Goal: Task Accomplishment & Management: Manage account settings

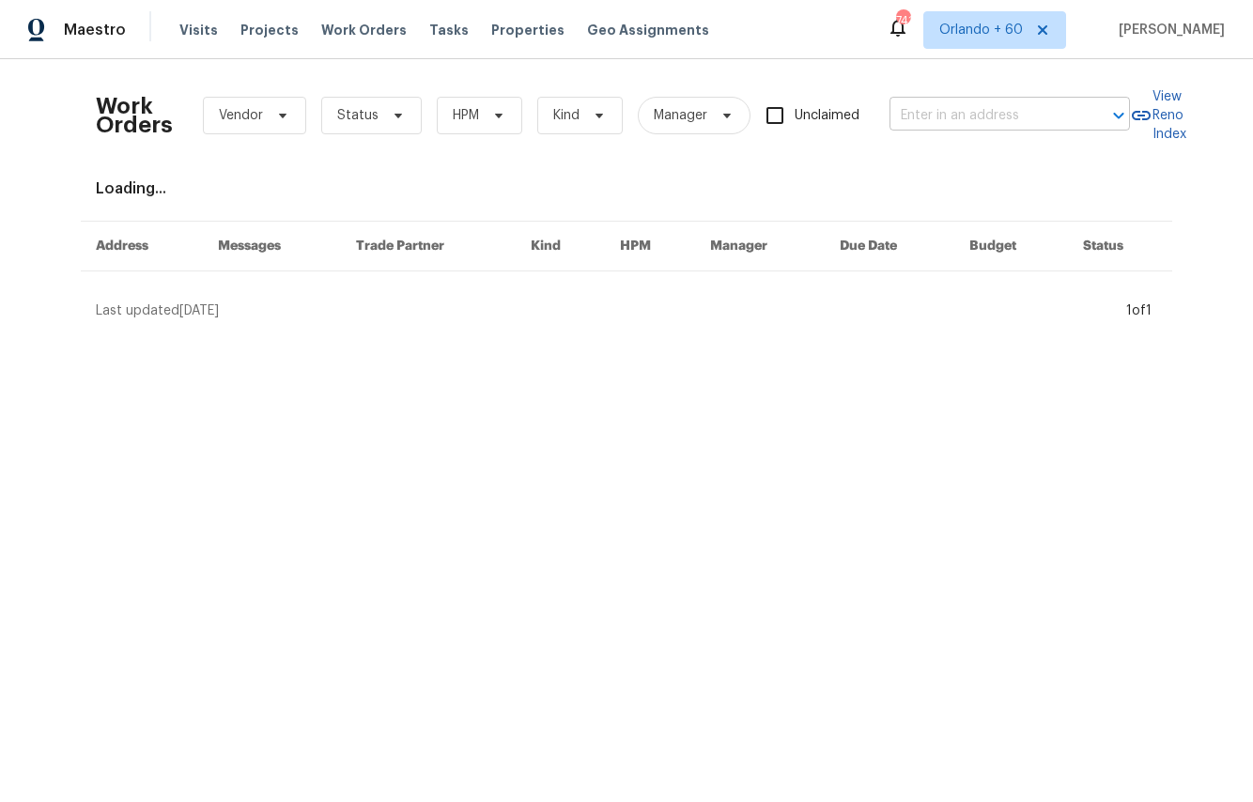
click at [962, 115] on input "text" at bounding box center [984, 115] width 188 height 29
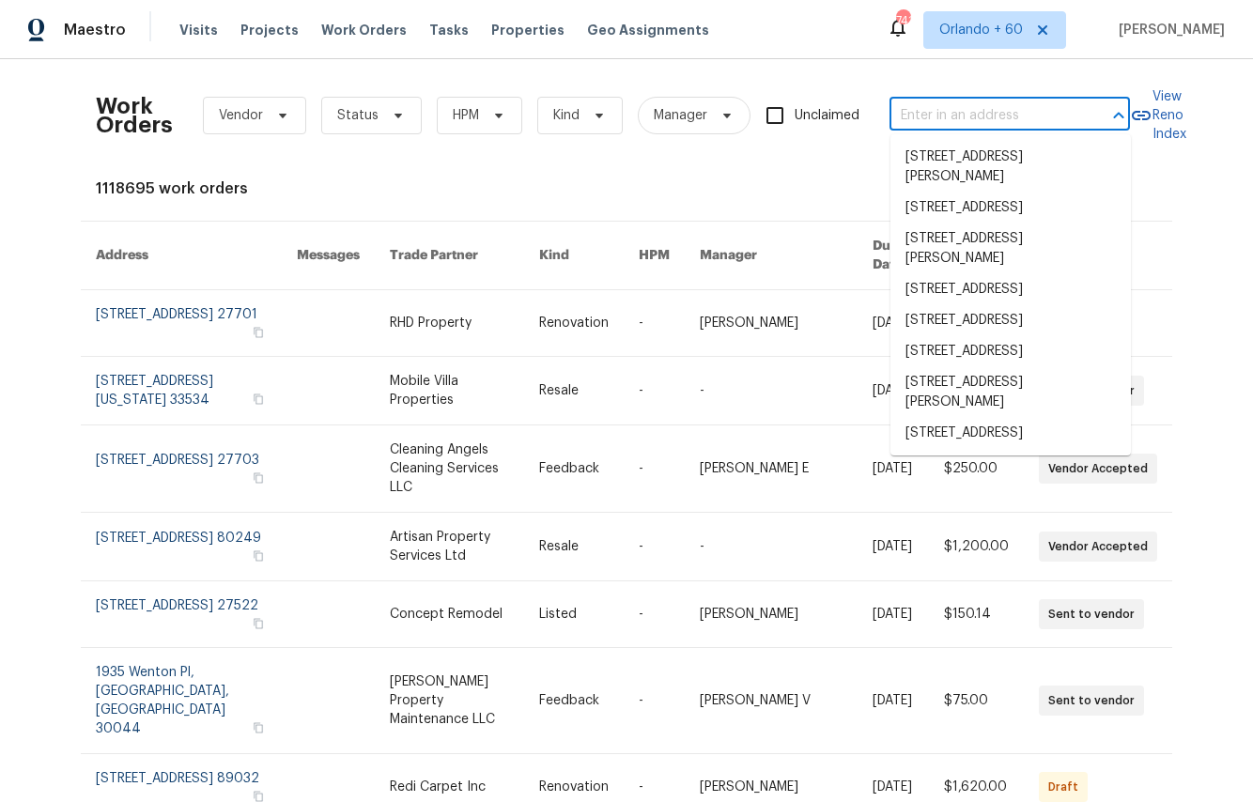
paste input "1302 Marsh Harbour Cv"
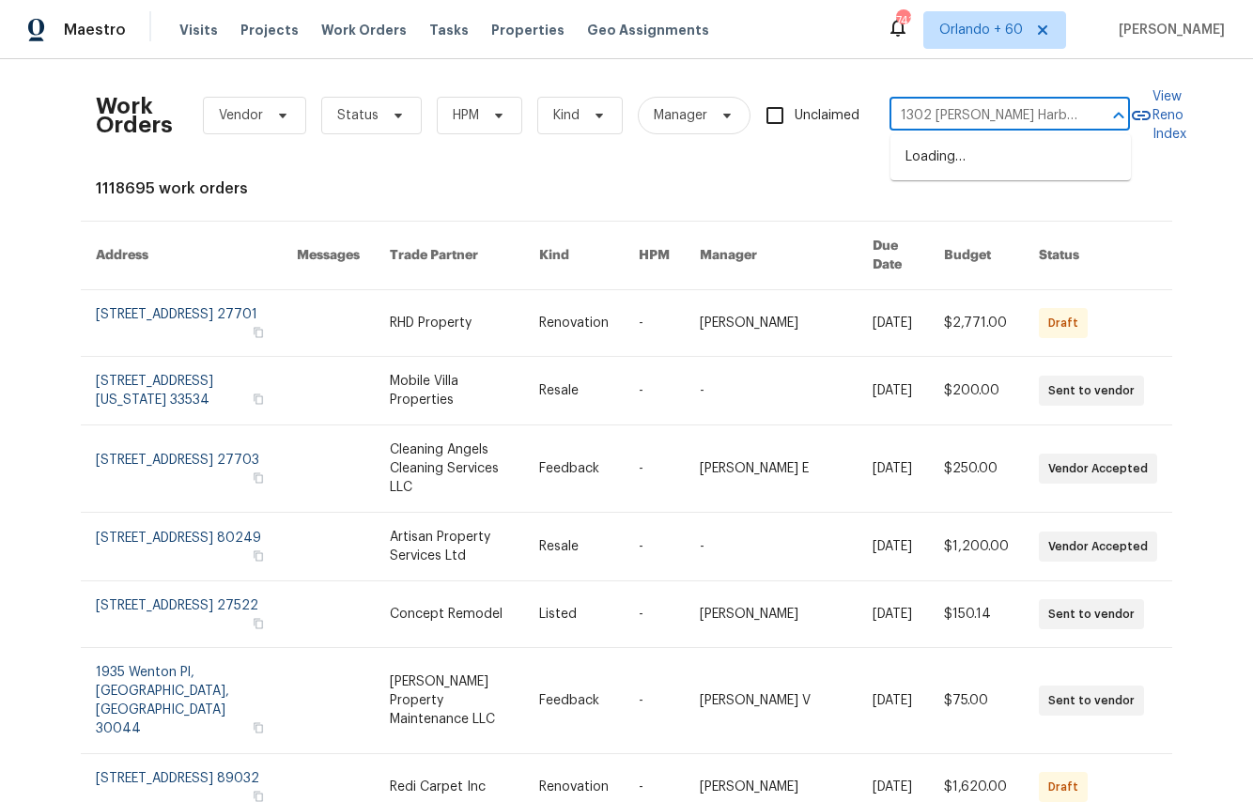
type input "1302 Marsh Harbour Cv"
click at [963, 143] on li "1302 Marsh Harbour Cv, Round Rock, TX 78664" at bounding box center [1010, 167] width 240 height 51
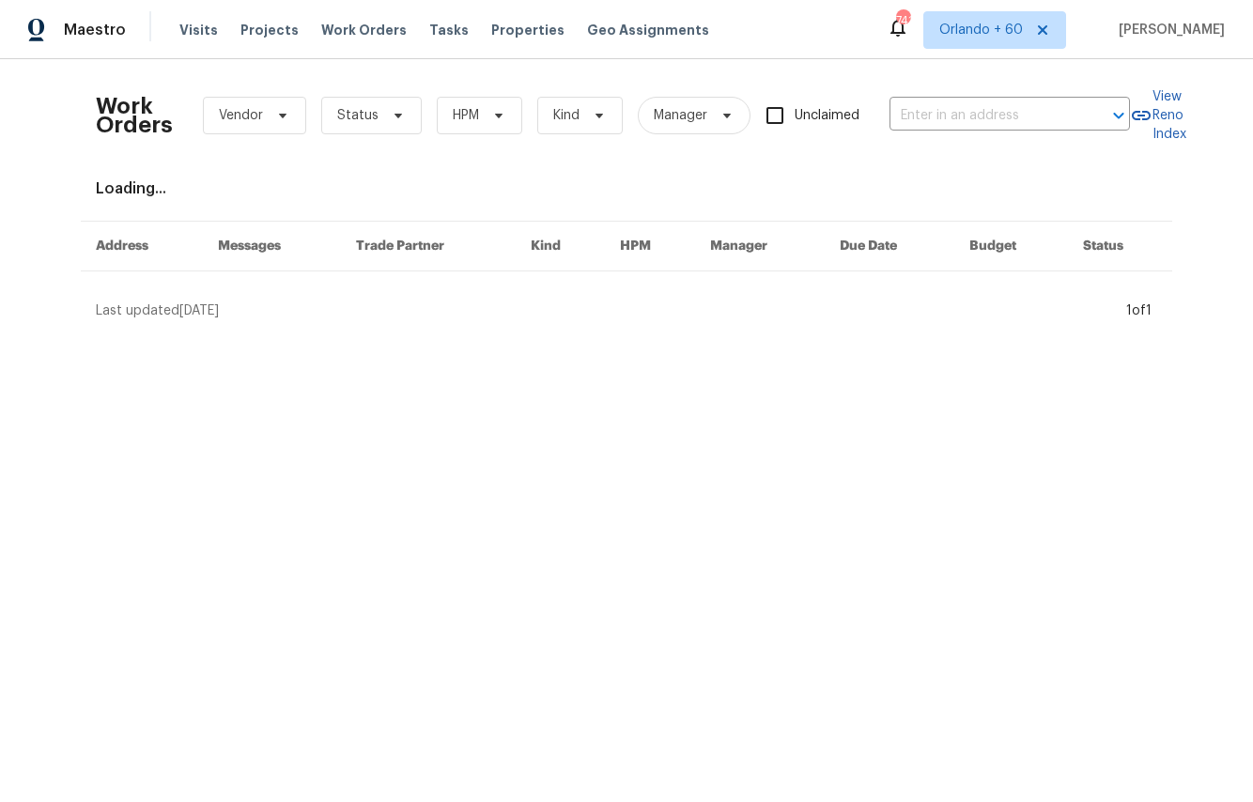
type input "1302 Marsh Harbour Cv, Round Rock, TX 78664"
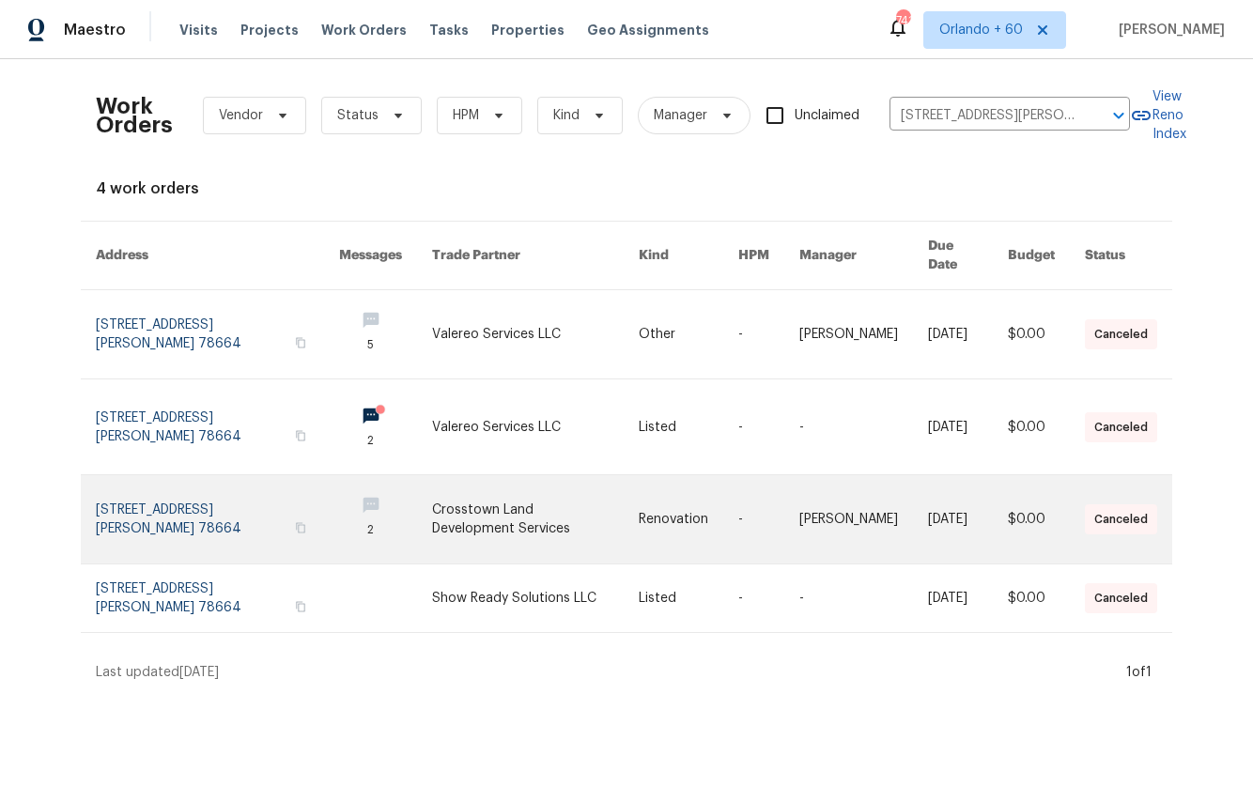
click at [209, 511] on link at bounding box center [217, 519] width 243 height 88
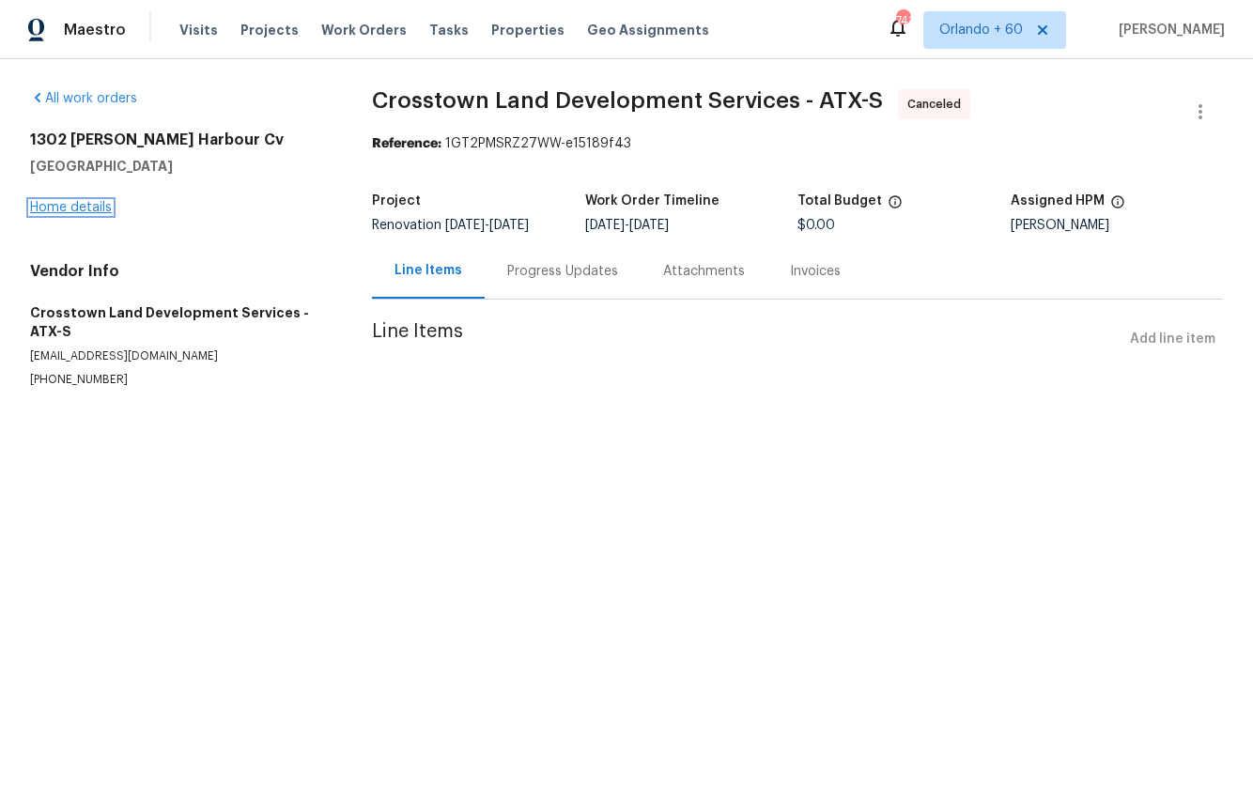
click at [70, 209] on link "Home details" at bounding box center [71, 207] width 82 height 13
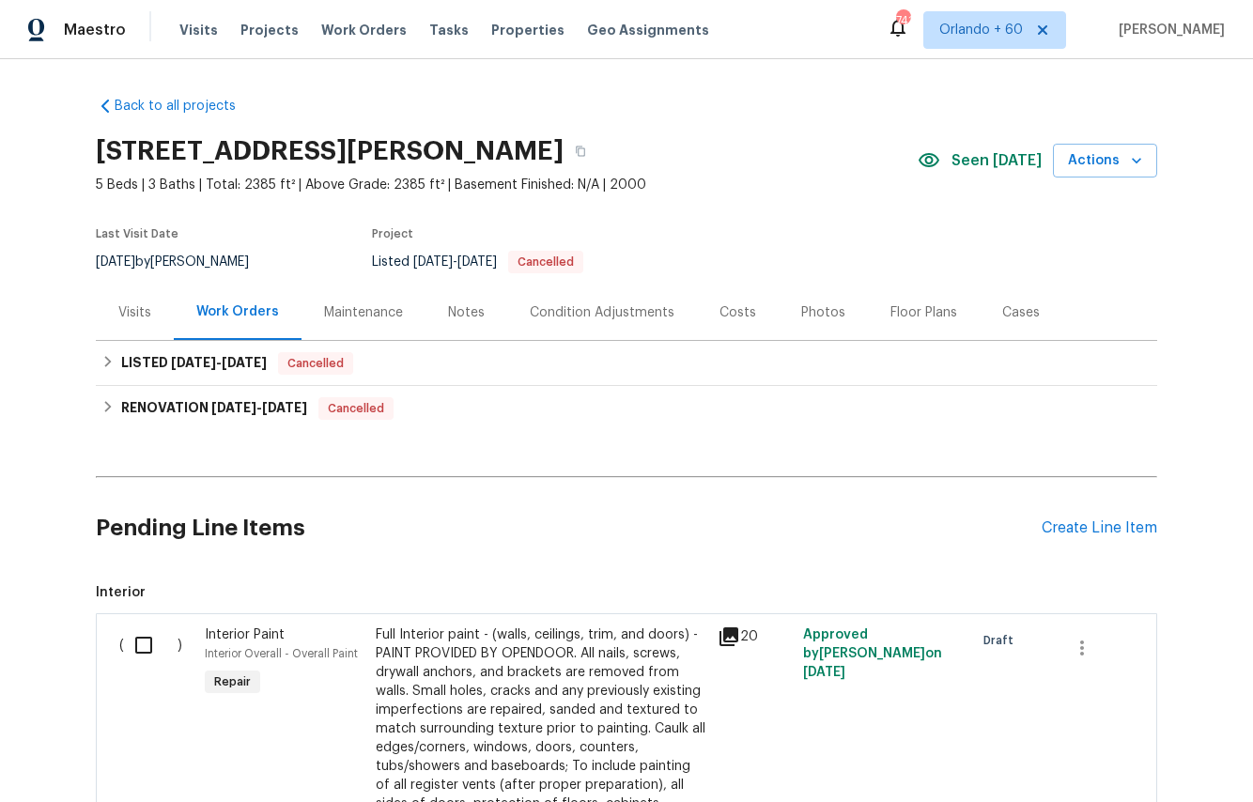
click at [138, 311] on div "Visits" at bounding box center [134, 312] width 33 height 19
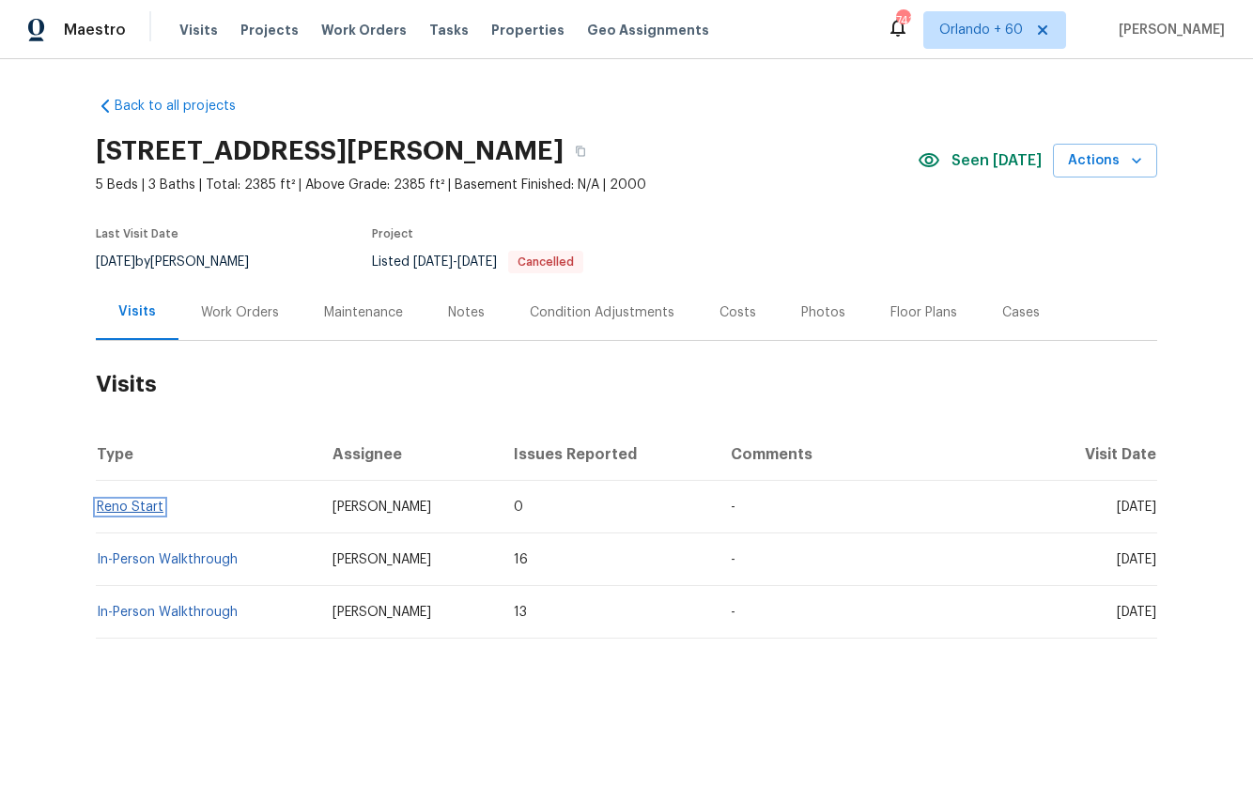
click at [123, 508] on link "Reno Start" at bounding box center [130, 507] width 67 height 13
click at [245, 298] on div "Work Orders" at bounding box center [239, 312] width 123 height 55
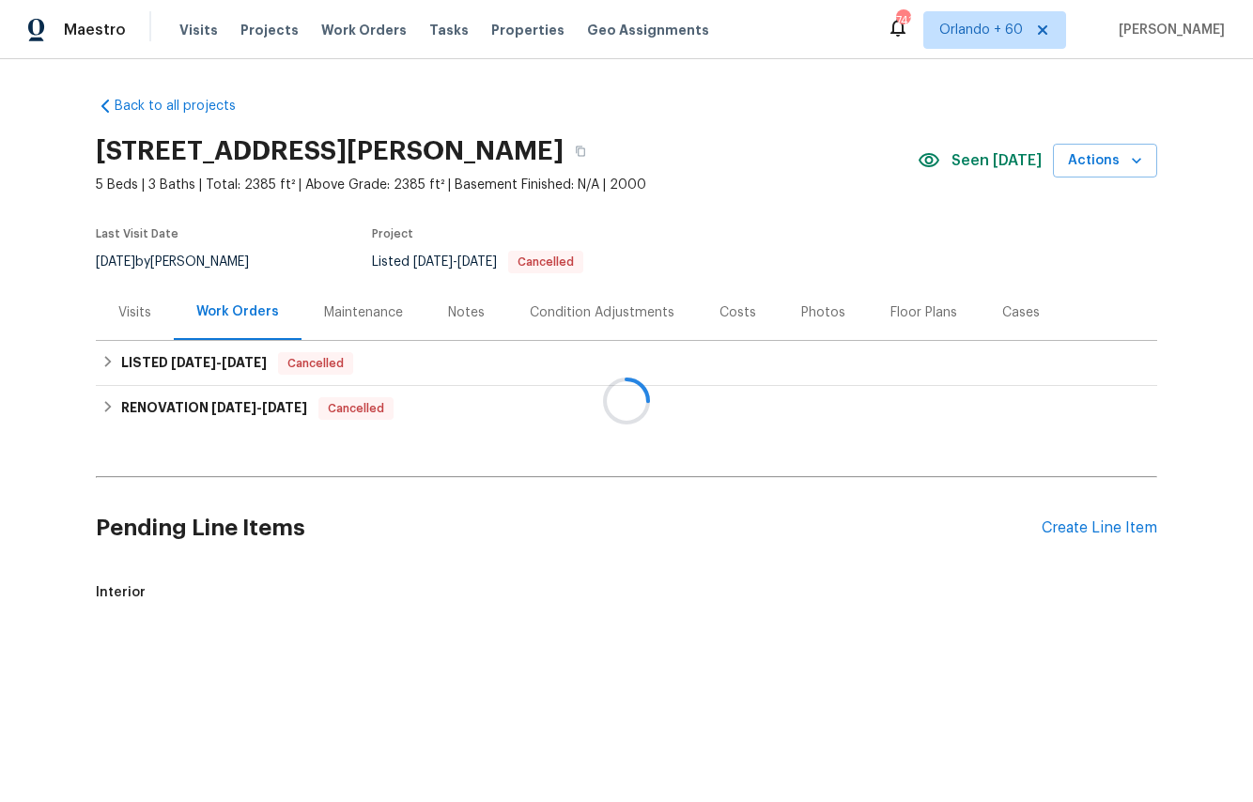
click at [247, 320] on div at bounding box center [626, 401] width 1253 height 802
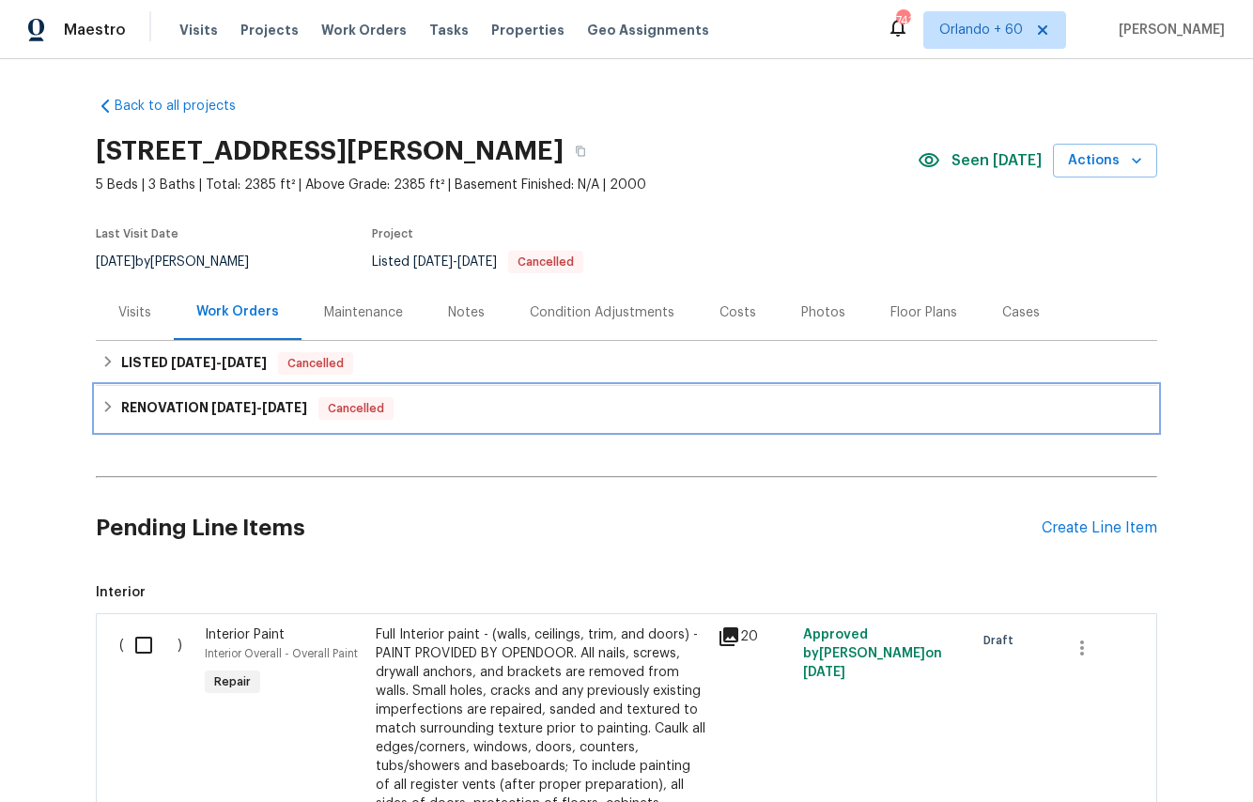
click at [150, 410] on h6 "RENOVATION 4/21/25 - 4/23/25" at bounding box center [214, 408] width 186 height 23
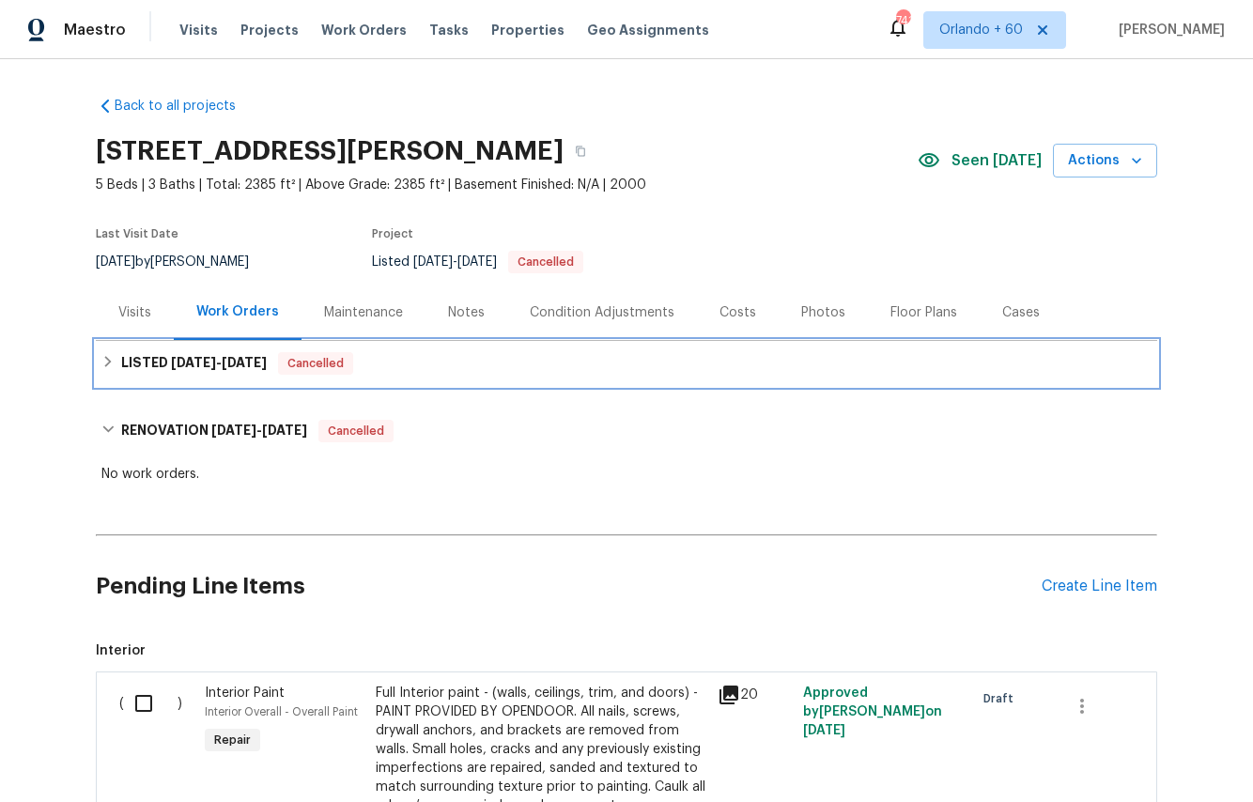
click at [148, 376] on div "LISTED 4/7/25 - 4/22/25 Cancelled" at bounding box center [626, 363] width 1061 height 45
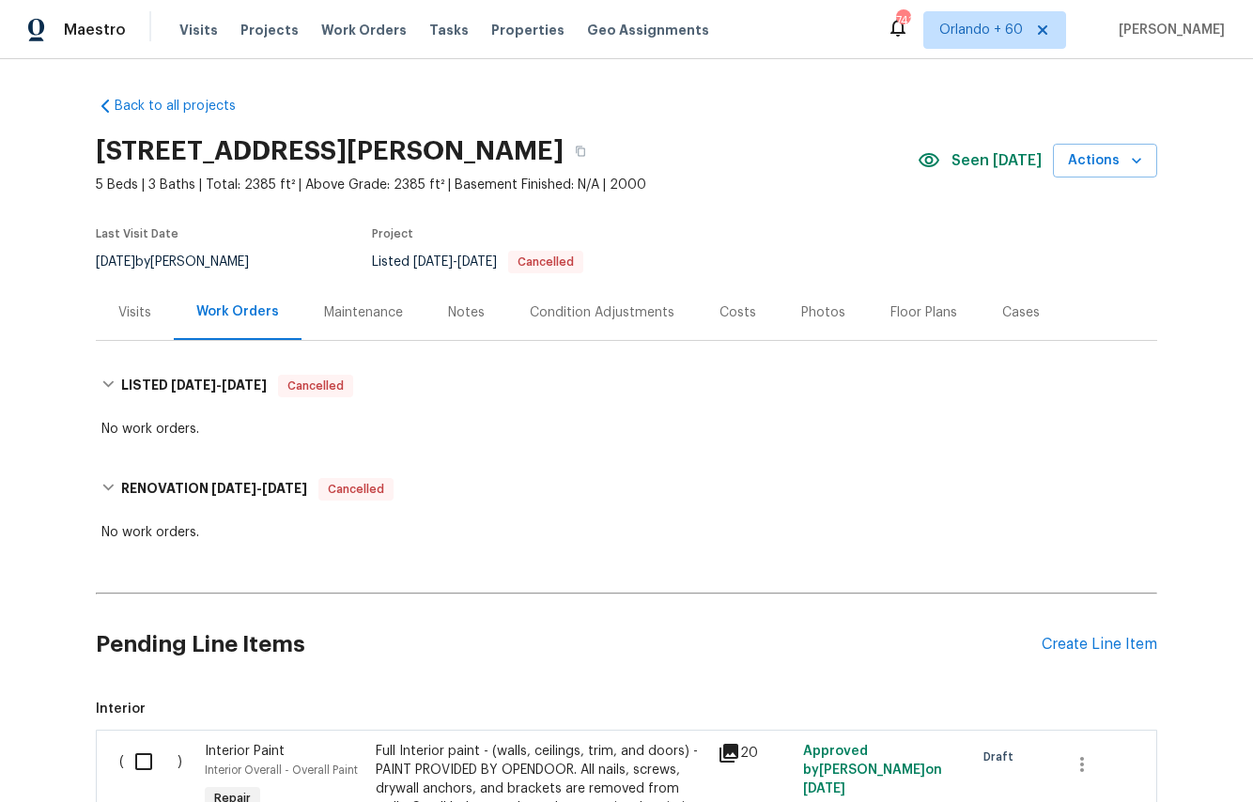
click at [456, 305] on div "Notes" at bounding box center [466, 312] width 37 height 19
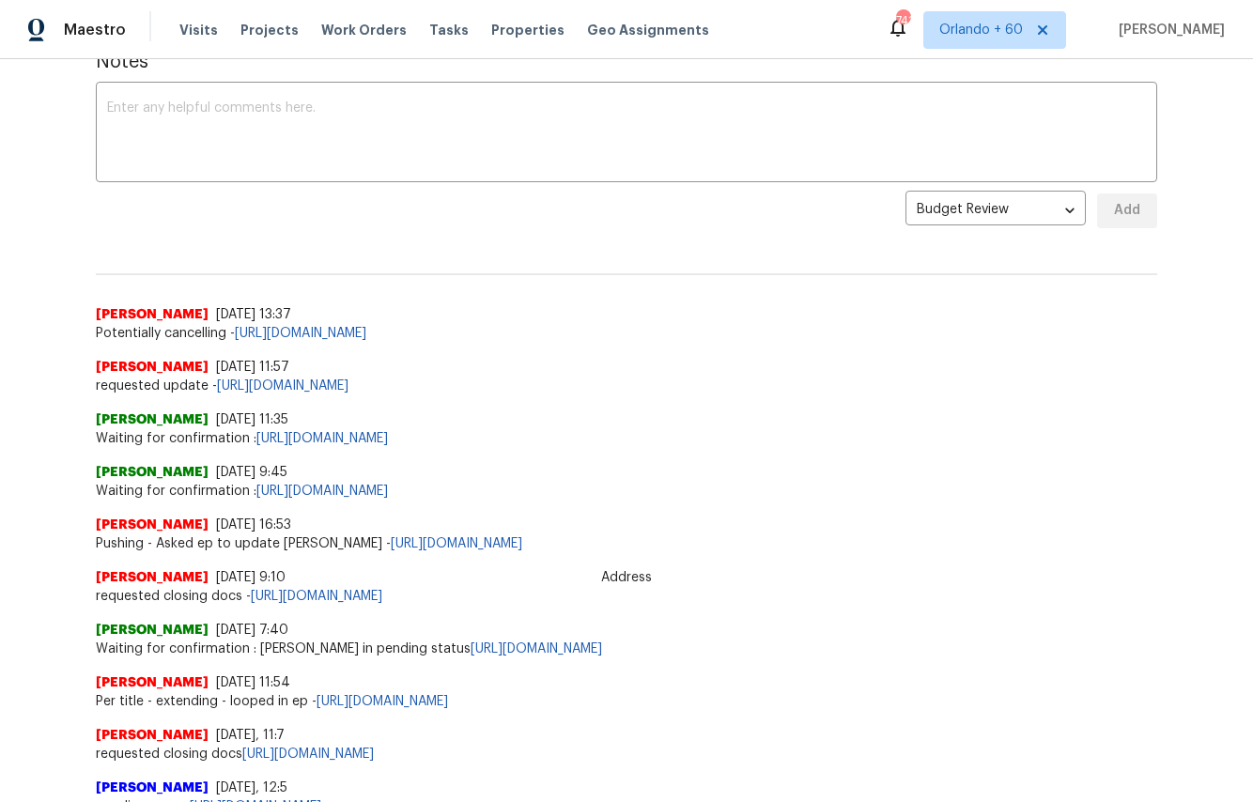
scroll to position [203, 0]
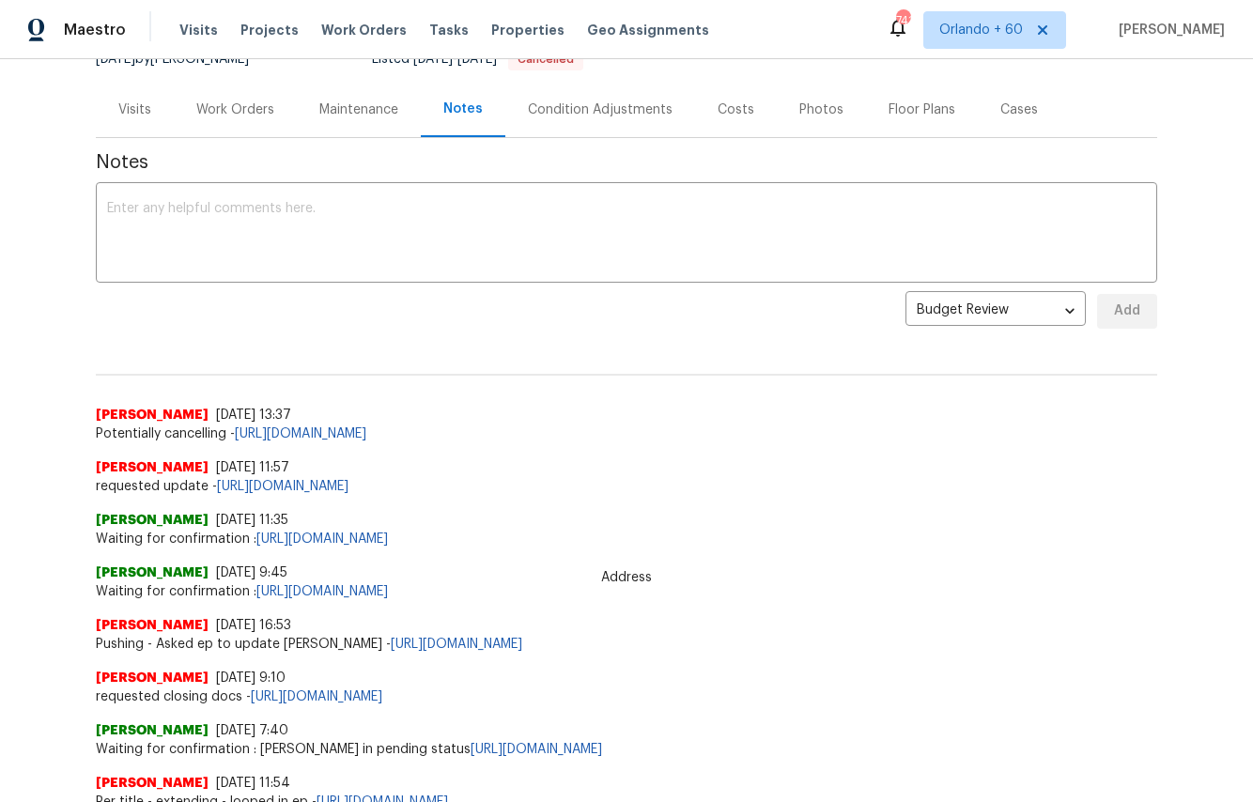
click at [242, 109] on div "Work Orders" at bounding box center [235, 110] width 78 height 19
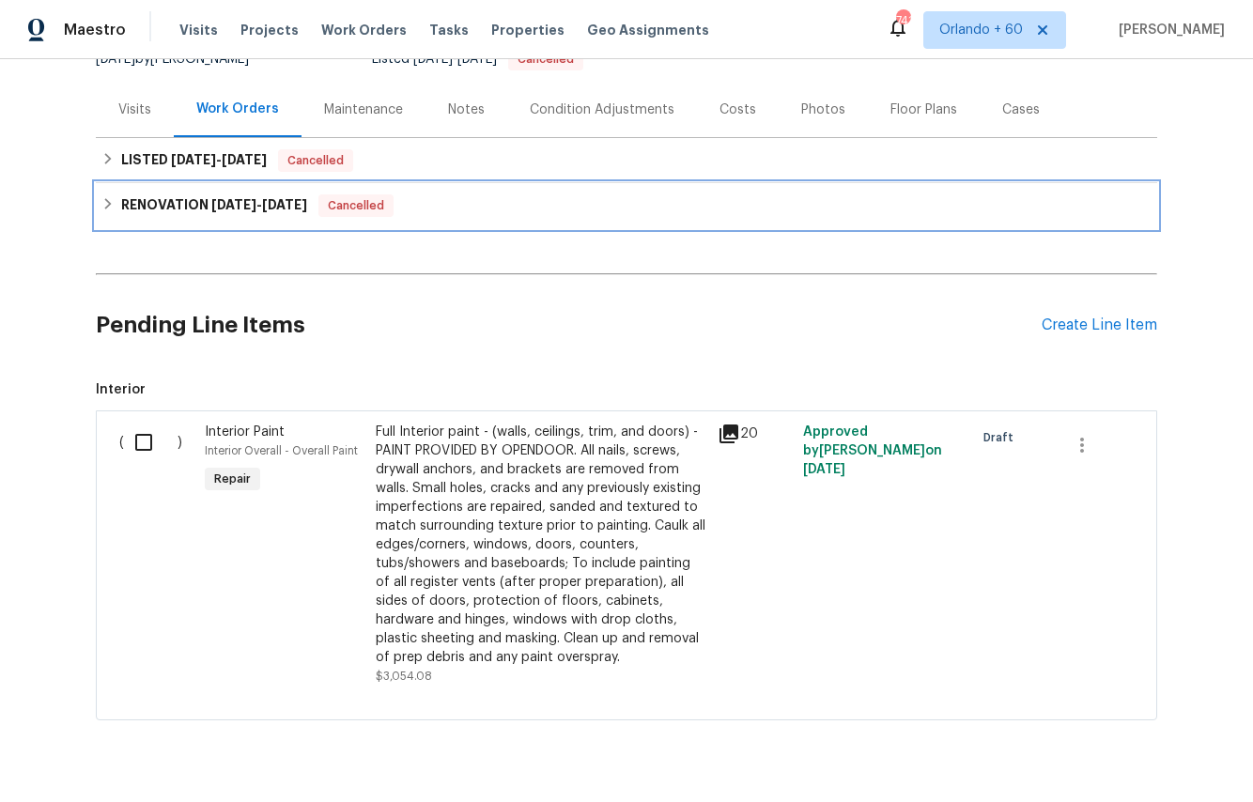
click at [170, 204] on h6 "RENOVATION 4/21/25 - 4/23/25" at bounding box center [214, 205] width 186 height 23
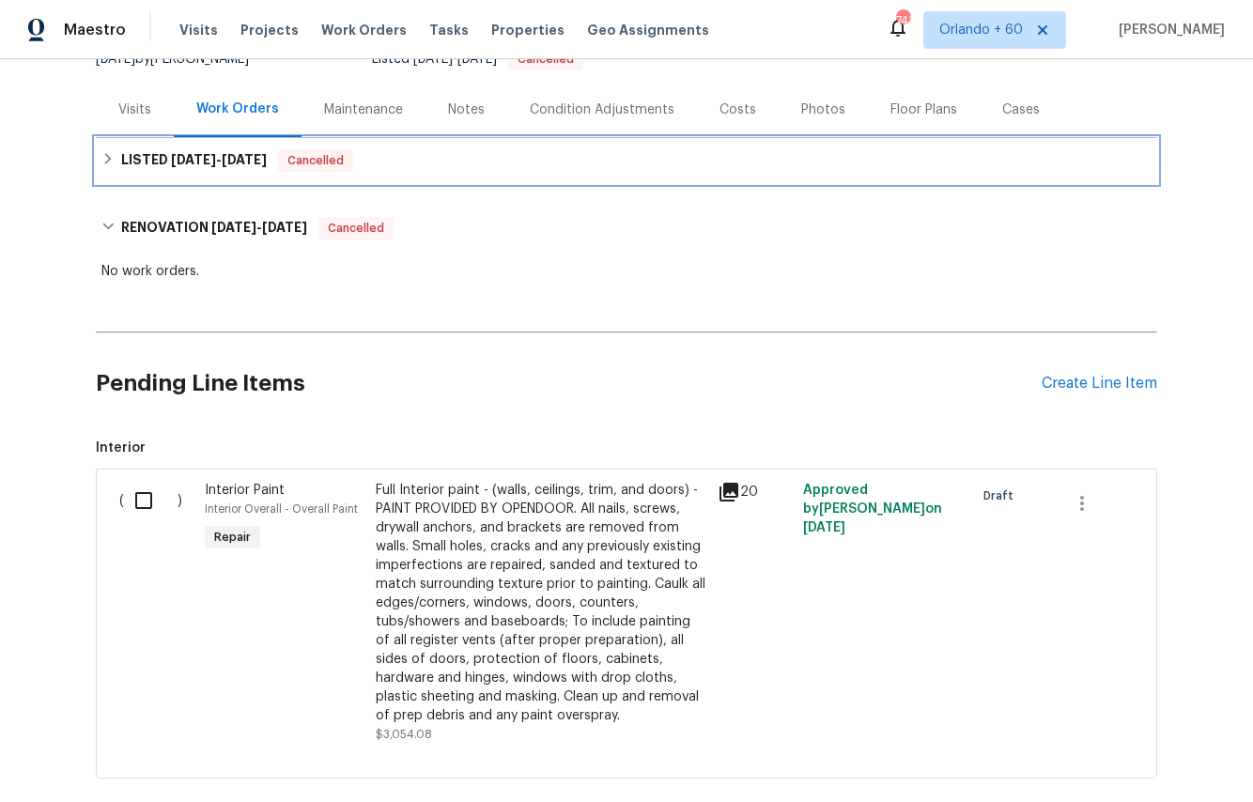
click at [183, 156] on span "4/7/25" at bounding box center [193, 159] width 45 height 13
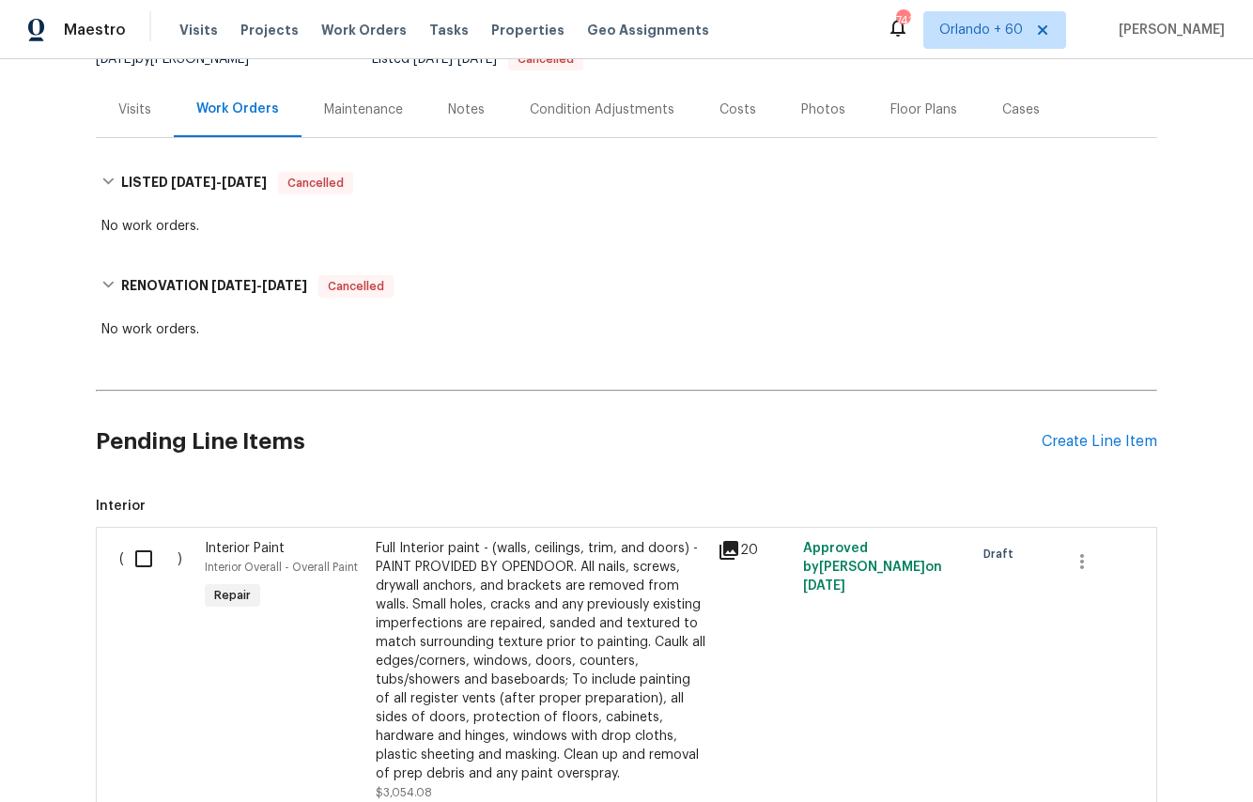
click at [130, 111] on div "Visits" at bounding box center [134, 110] width 33 height 19
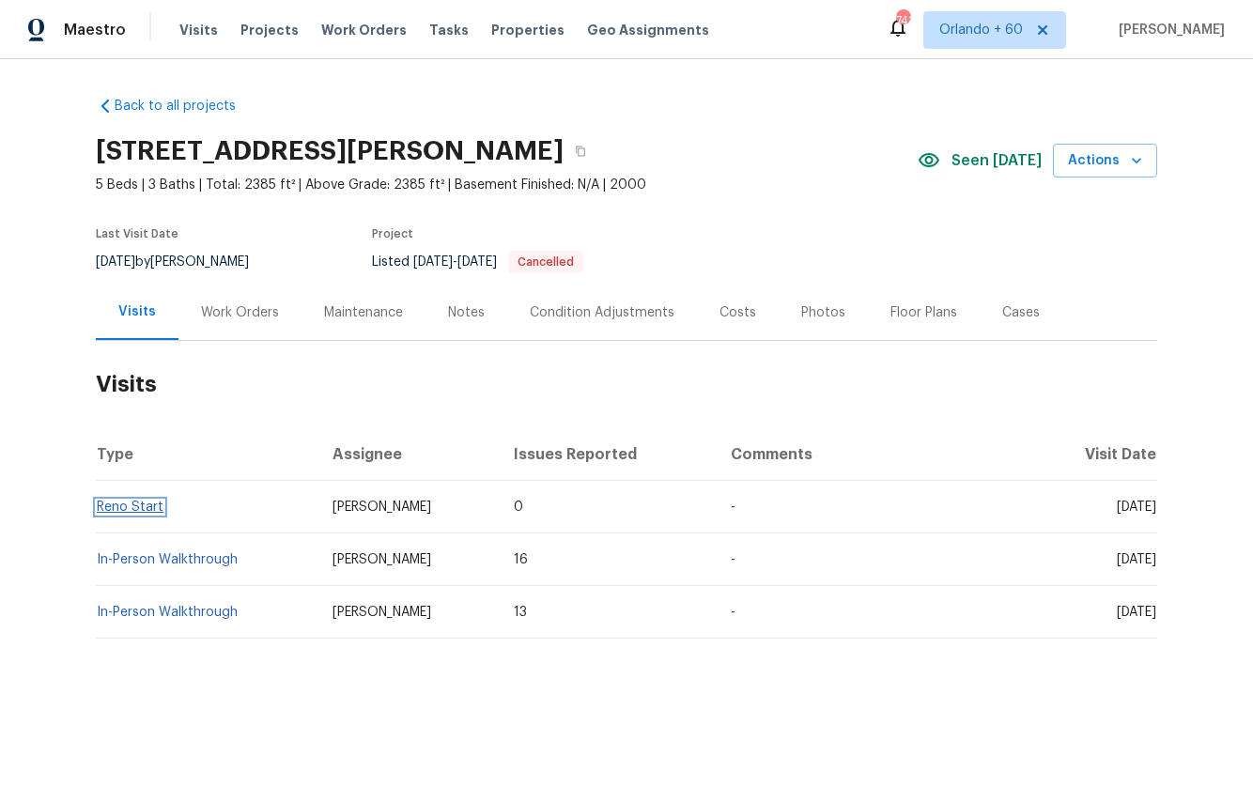
click at [116, 505] on link "Reno Start" at bounding box center [130, 507] width 67 height 13
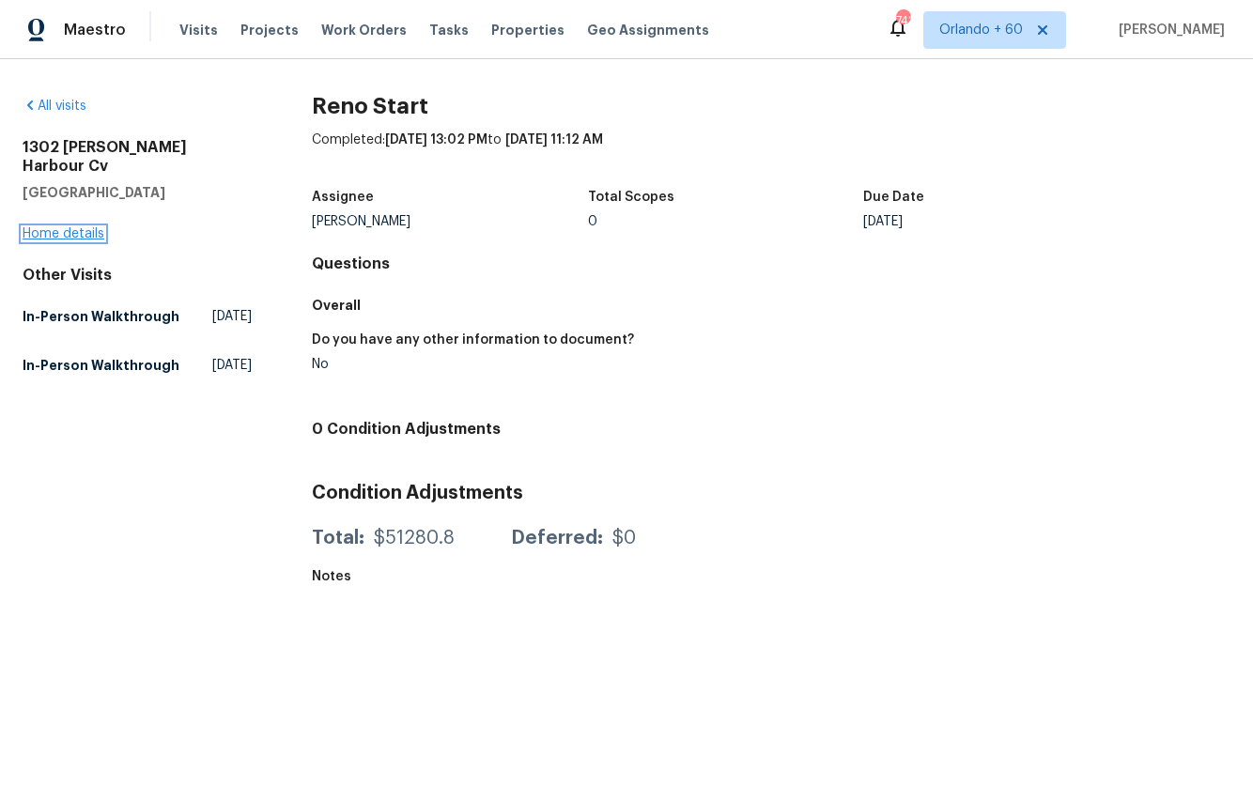
click at [88, 227] on link "Home details" at bounding box center [64, 233] width 82 height 13
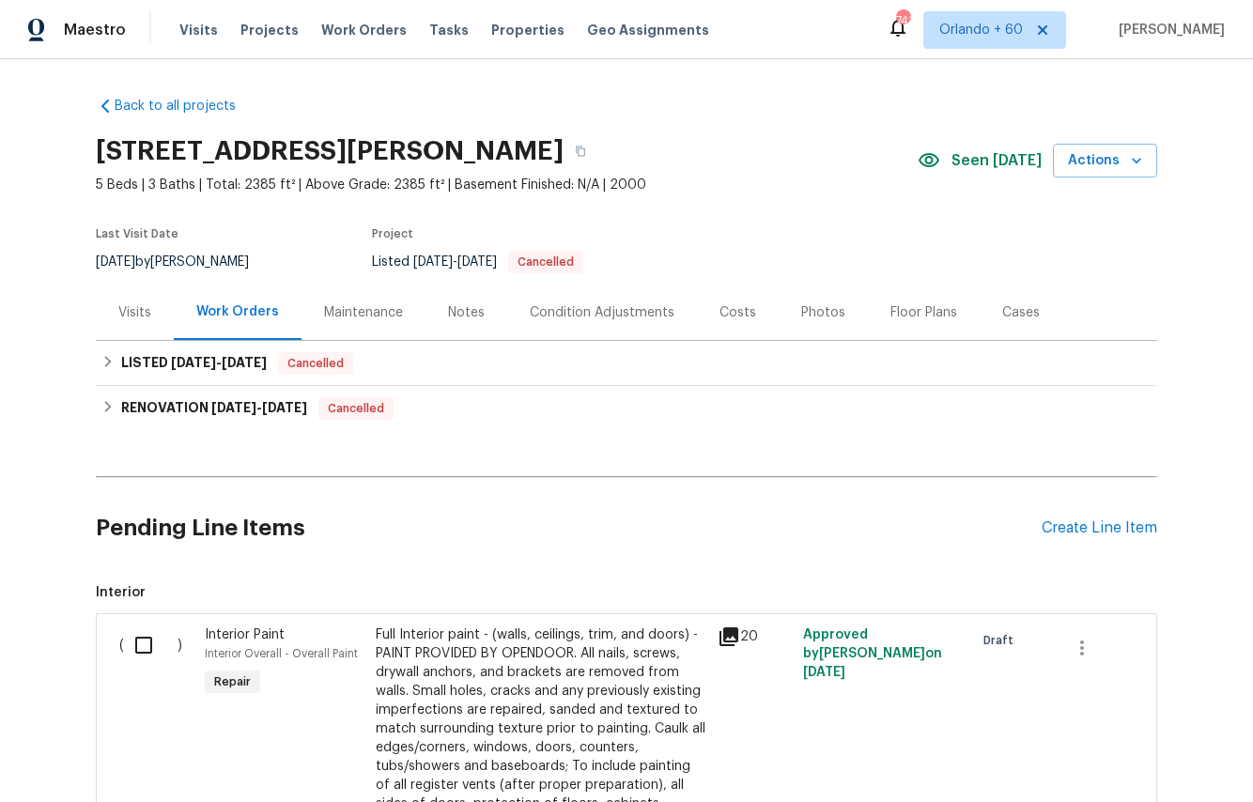
click at [136, 317] on div "Visits" at bounding box center [134, 312] width 33 height 19
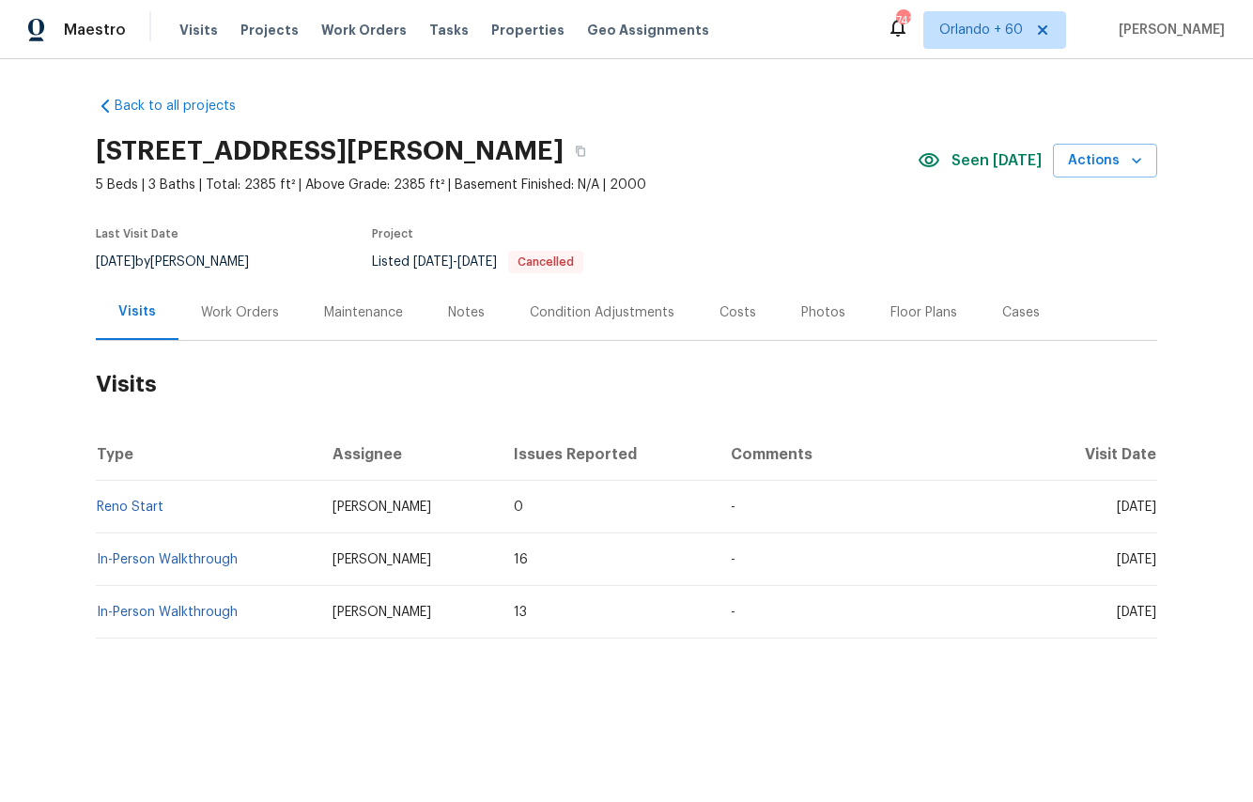
click at [226, 325] on div "Work Orders" at bounding box center [239, 312] width 123 height 55
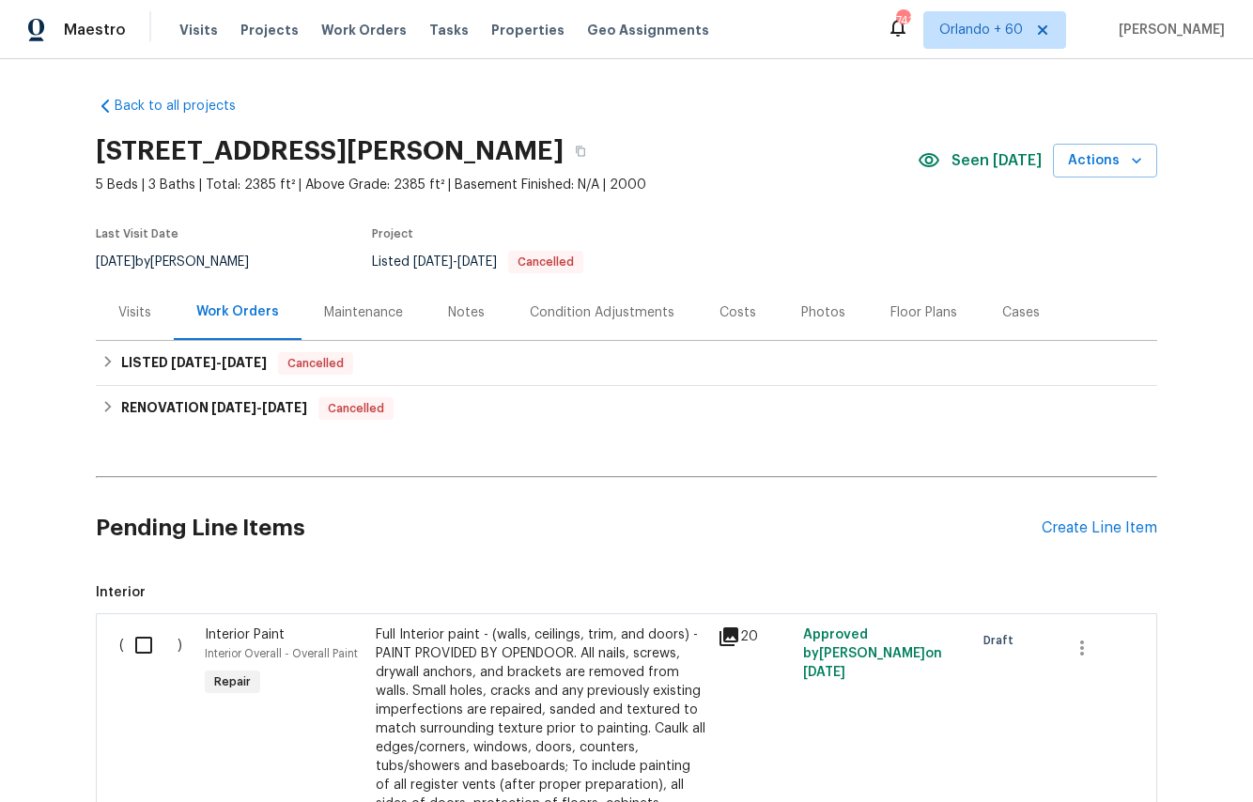
click at [126, 326] on div "Visits" at bounding box center [135, 312] width 78 height 55
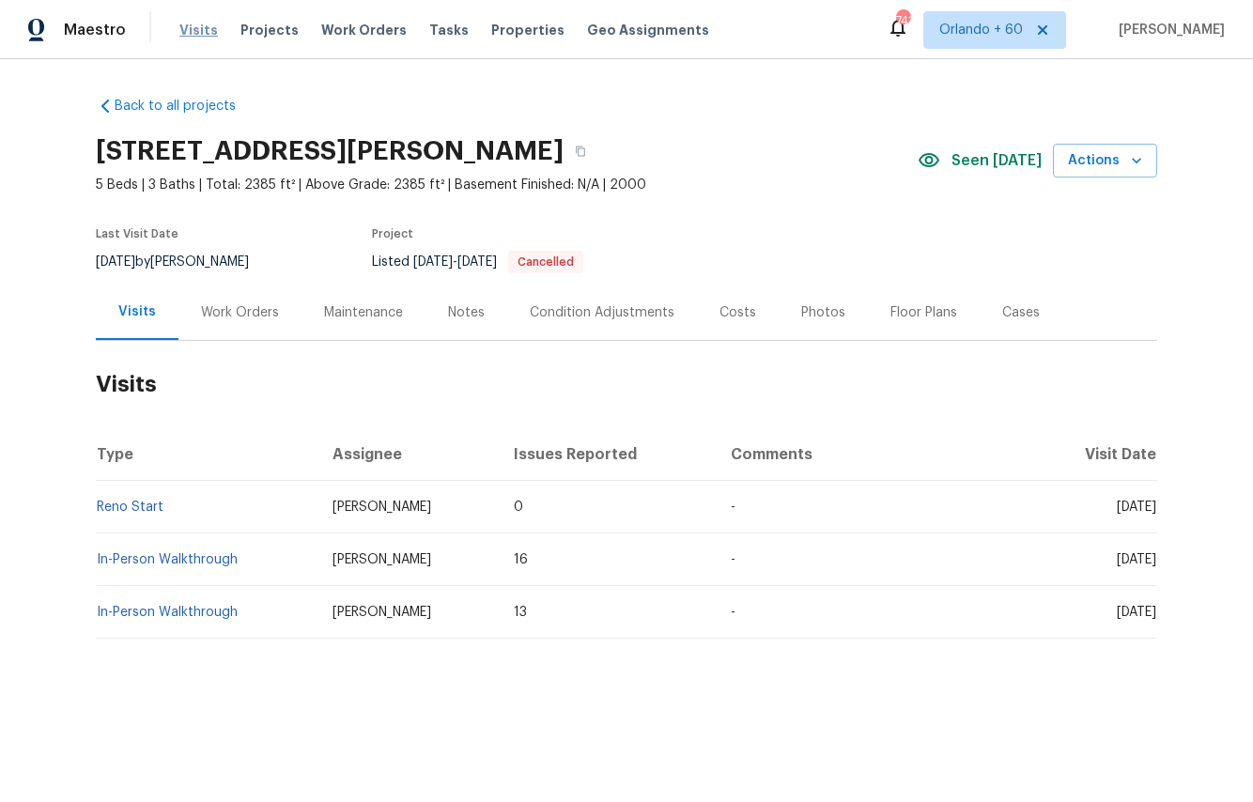
click at [181, 29] on span "Visits" at bounding box center [198, 30] width 39 height 19
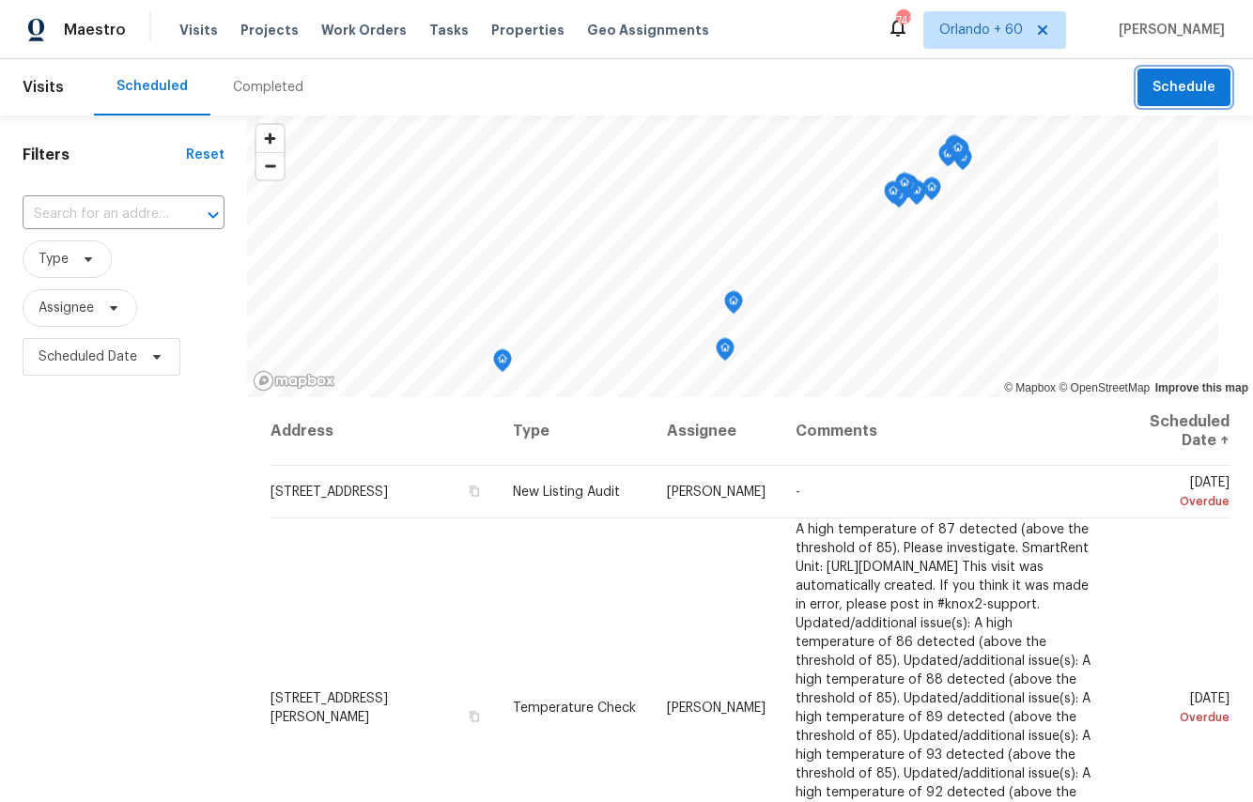
click at [1179, 90] on span "Schedule" at bounding box center [1184, 87] width 63 height 23
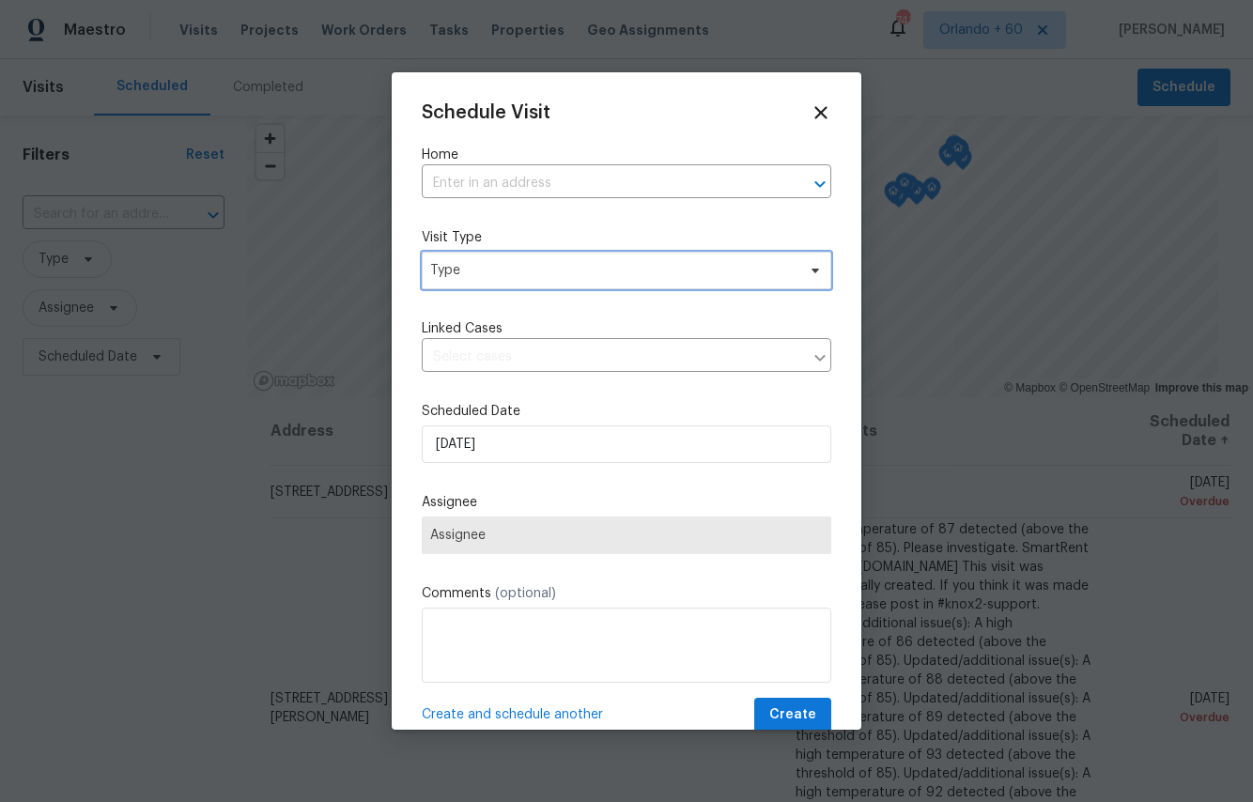
click at [498, 271] on span "Type" at bounding box center [612, 270] width 365 height 19
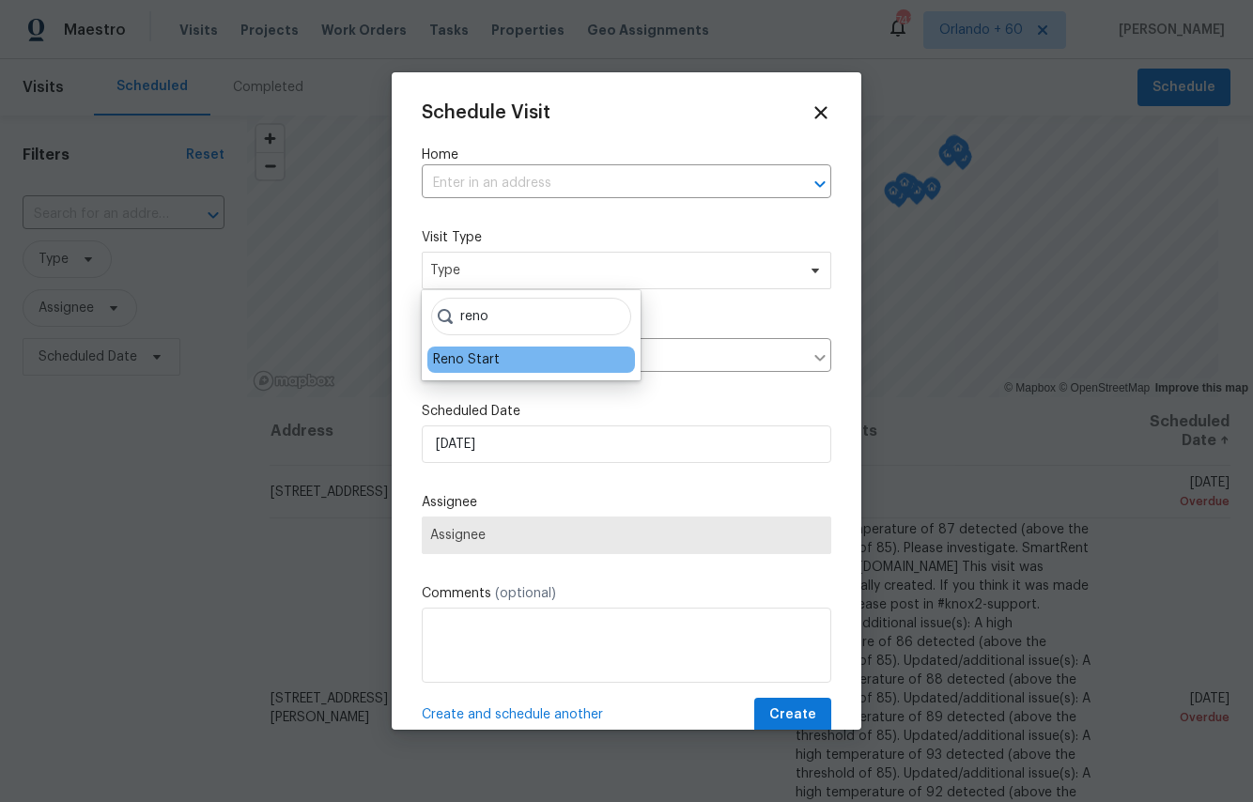
type input "reno"
click at [481, 366] on div "Reno Start" at bounding box center [466, 359] width 67 height 19
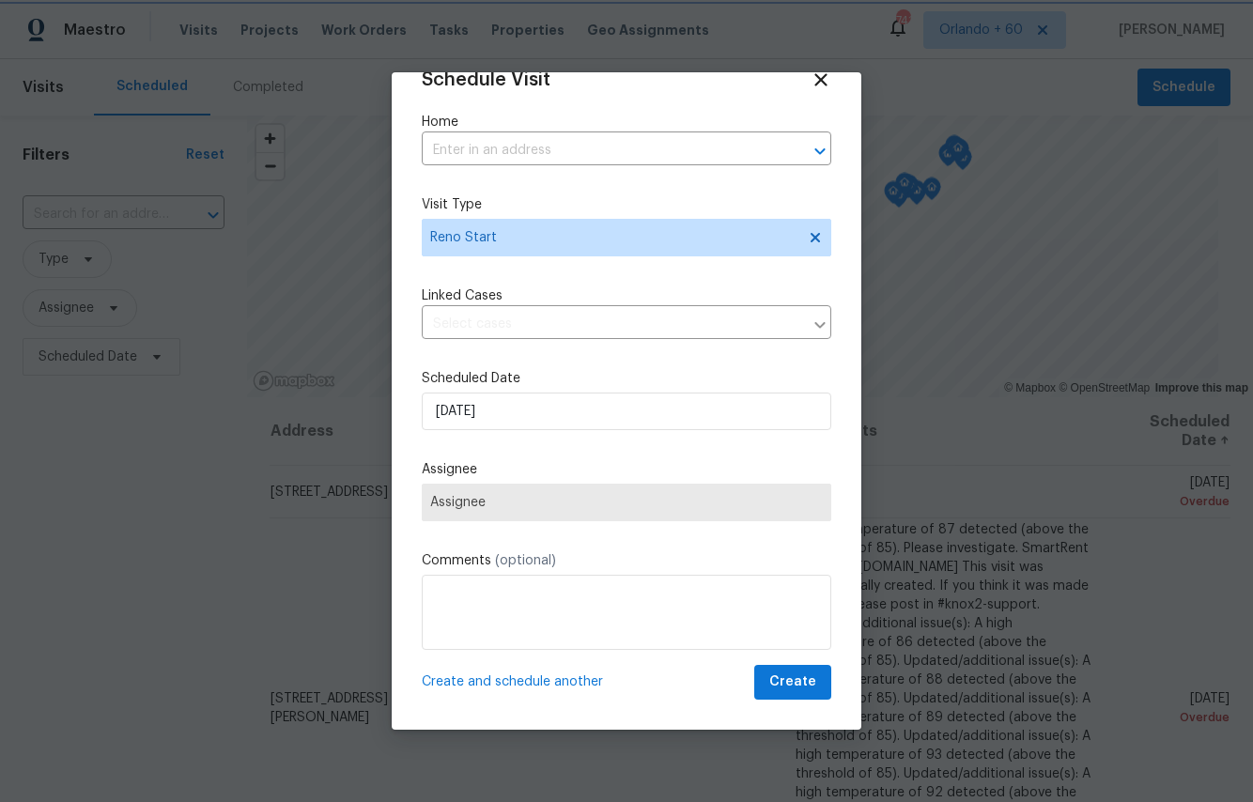
scroll to position [24, 0]
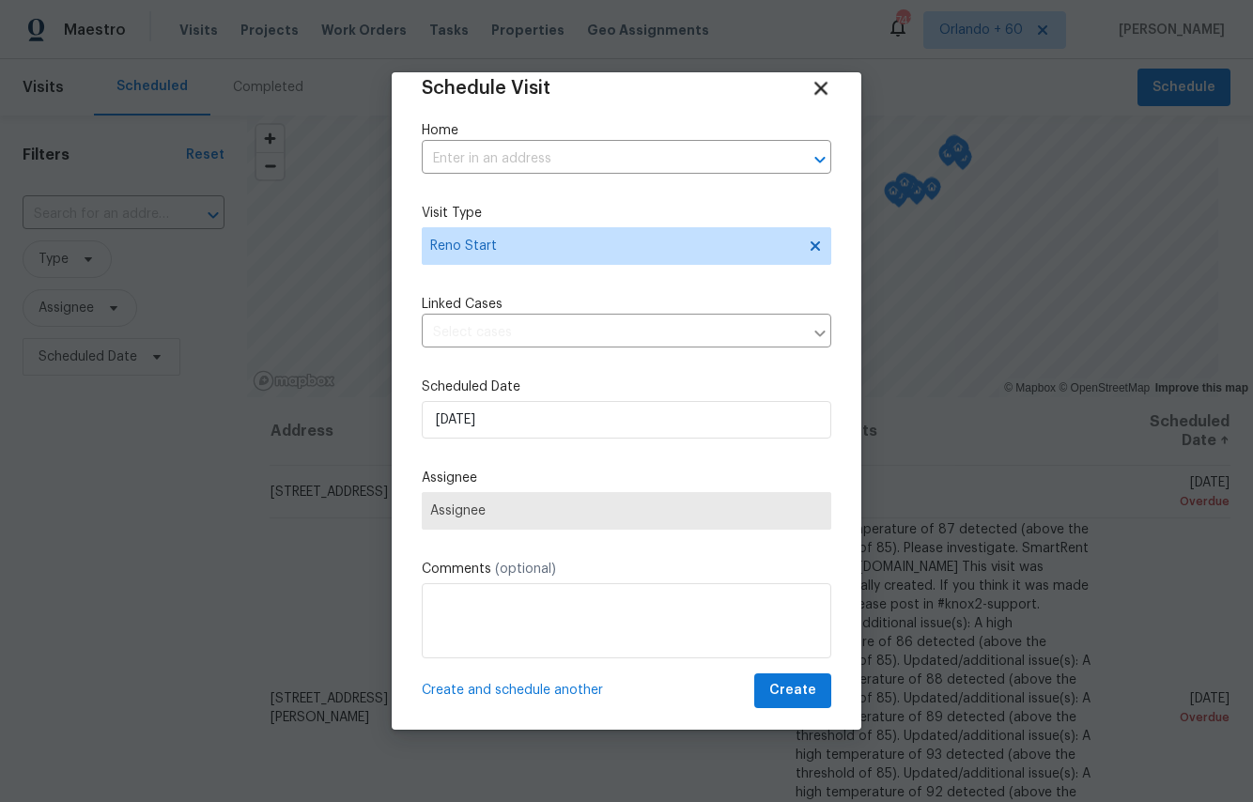
click at [822, 85] on icon at bounding box center [820, 88] width 13 height 13
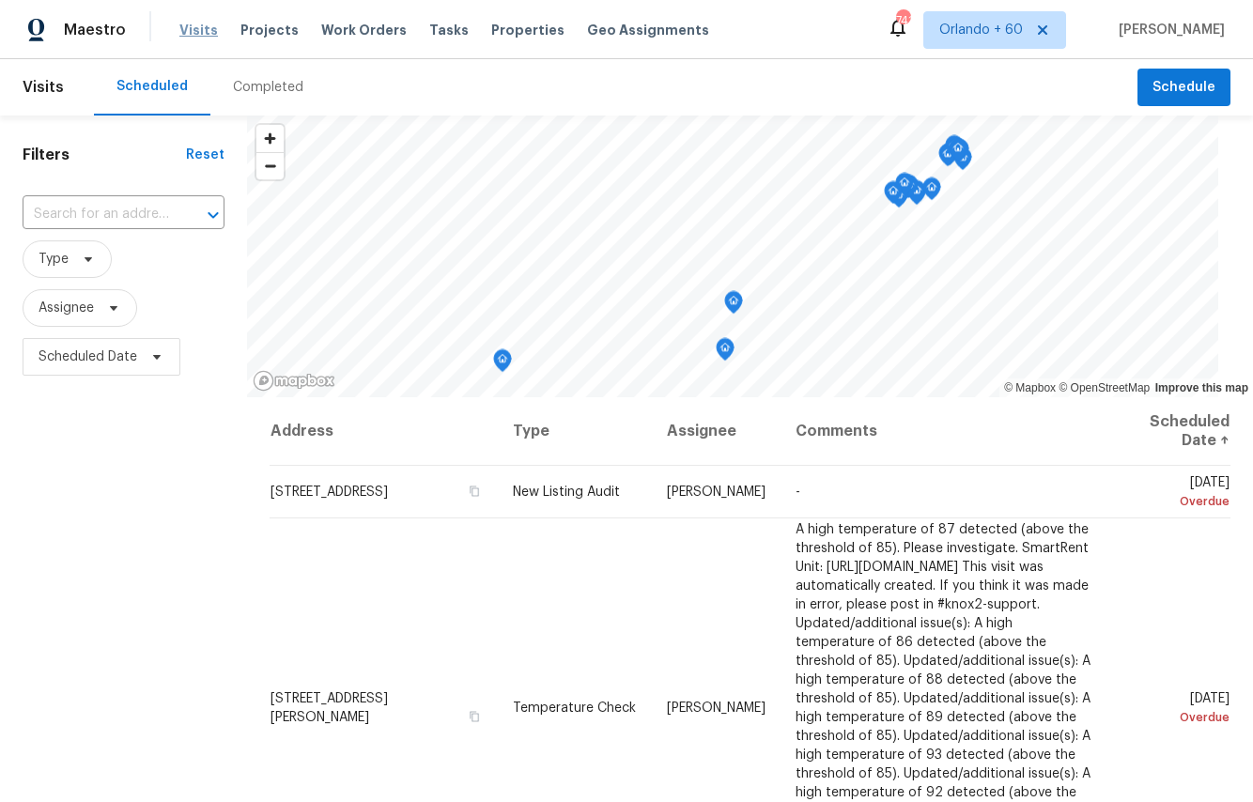
click at [207, 33] on span "Visits" at bounding box center [198, 30] width 39 height 19
click at [187, 31] on span "Visits" at bounding box center [198, 30] width 39 height 19
click at [269, 29] on span "Projects" at bounding box center [269, 30] width 58 height 19
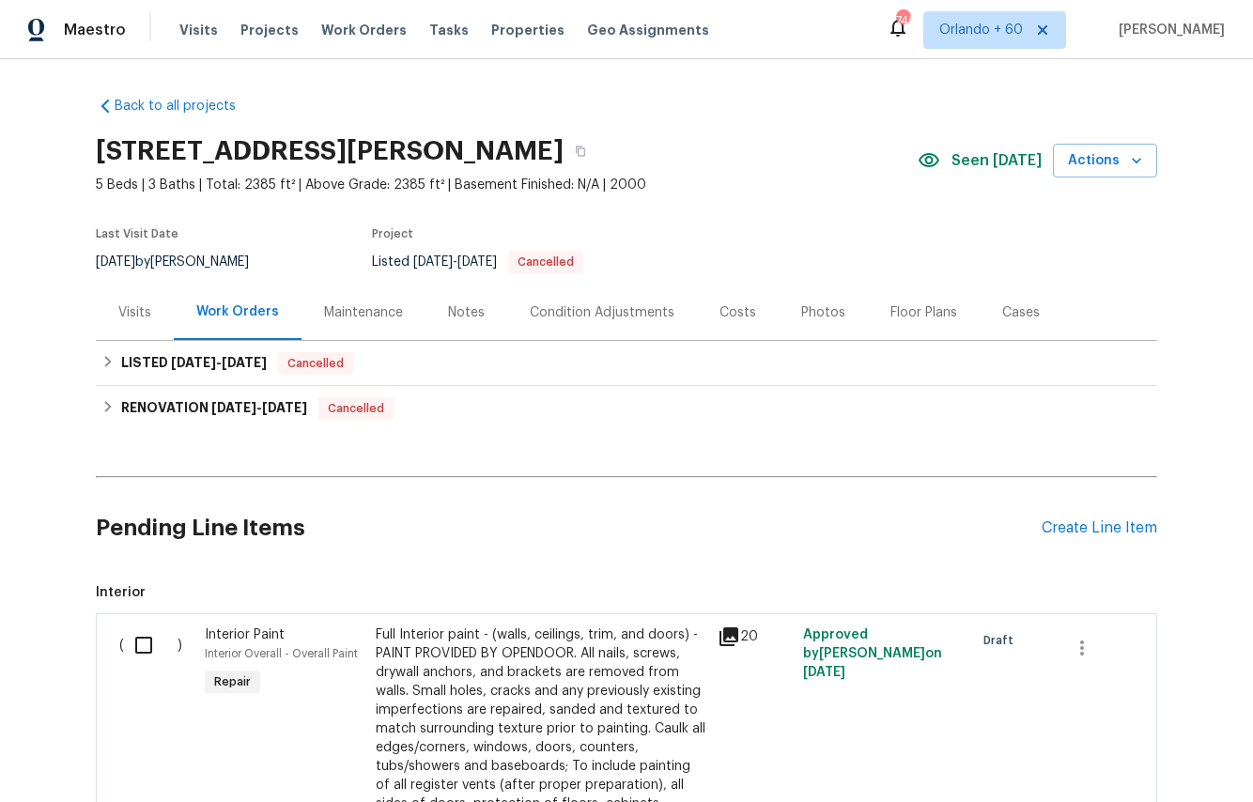
click at [461, 312] on div "Notes" at bounding box center [466, 312] width 37 height 19
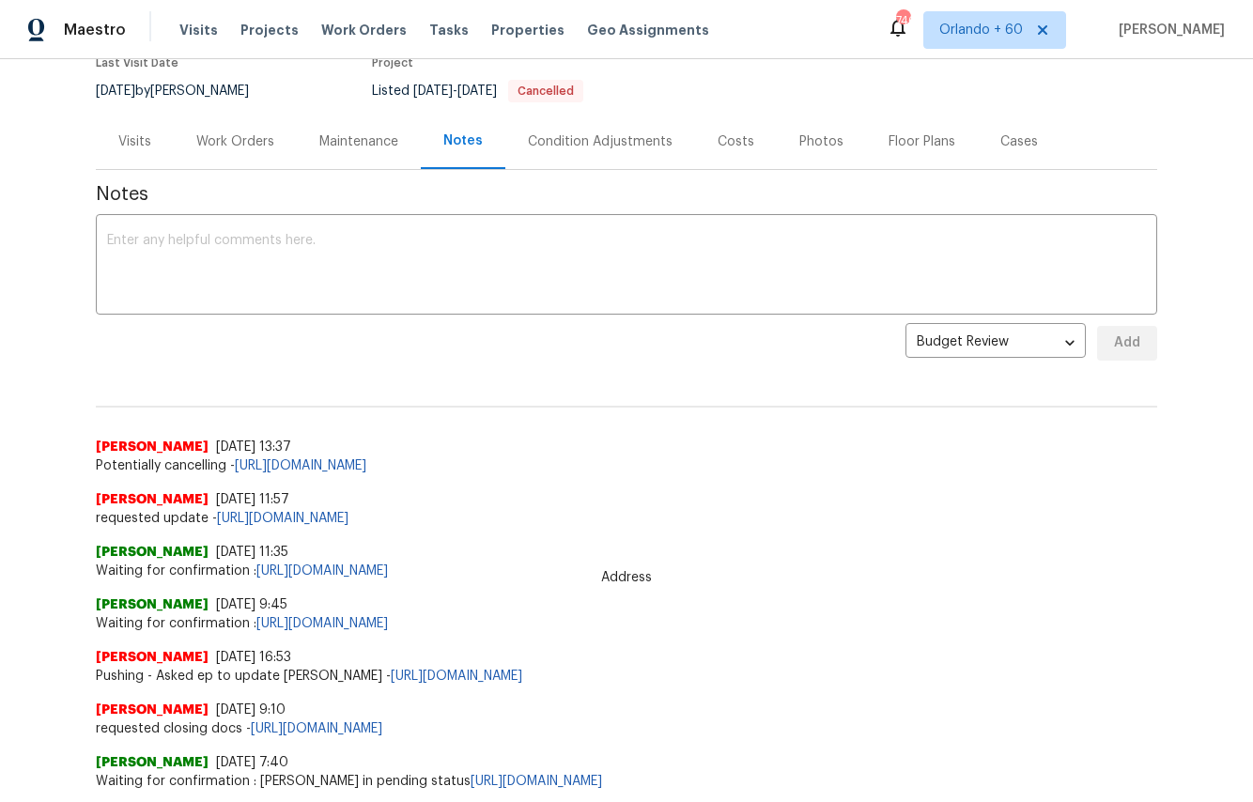
scroll to position [89, 0]
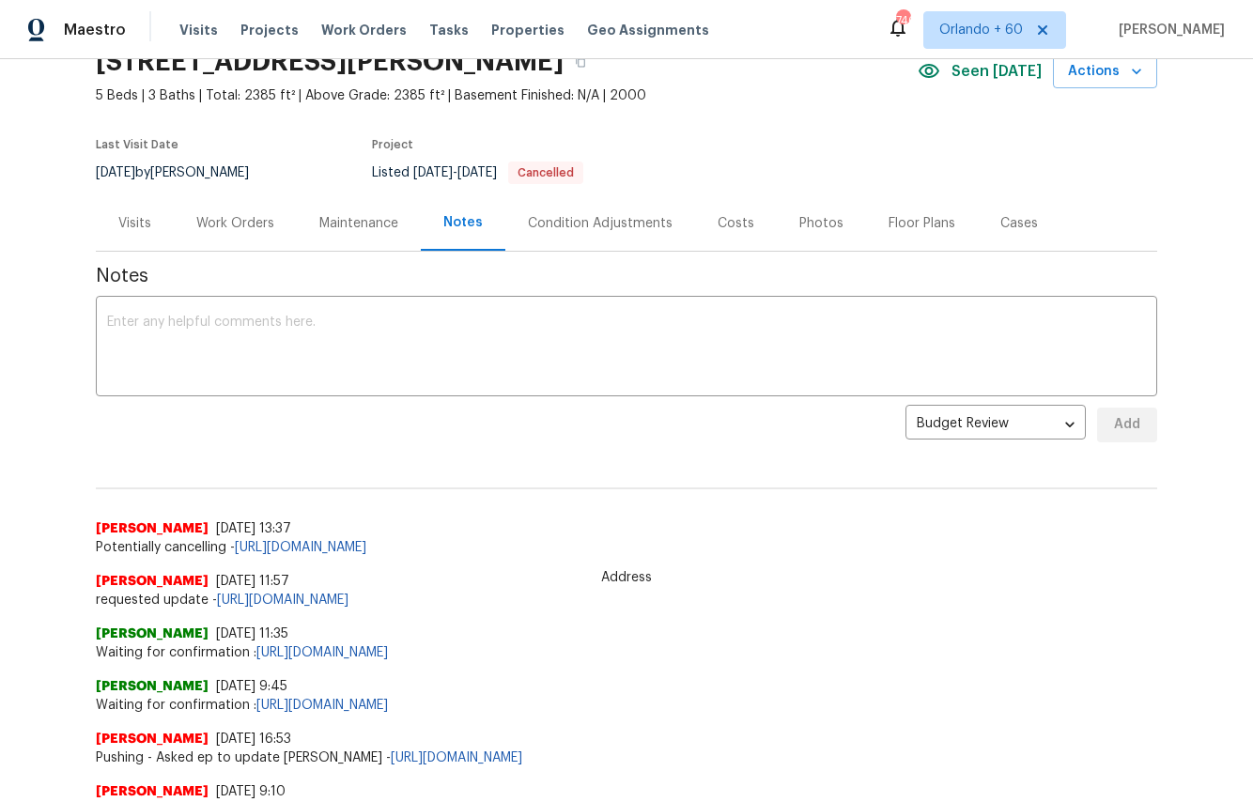
click at [253, 227] on div "Work Orders" at bounding box center [235, 223] width 78 height 19
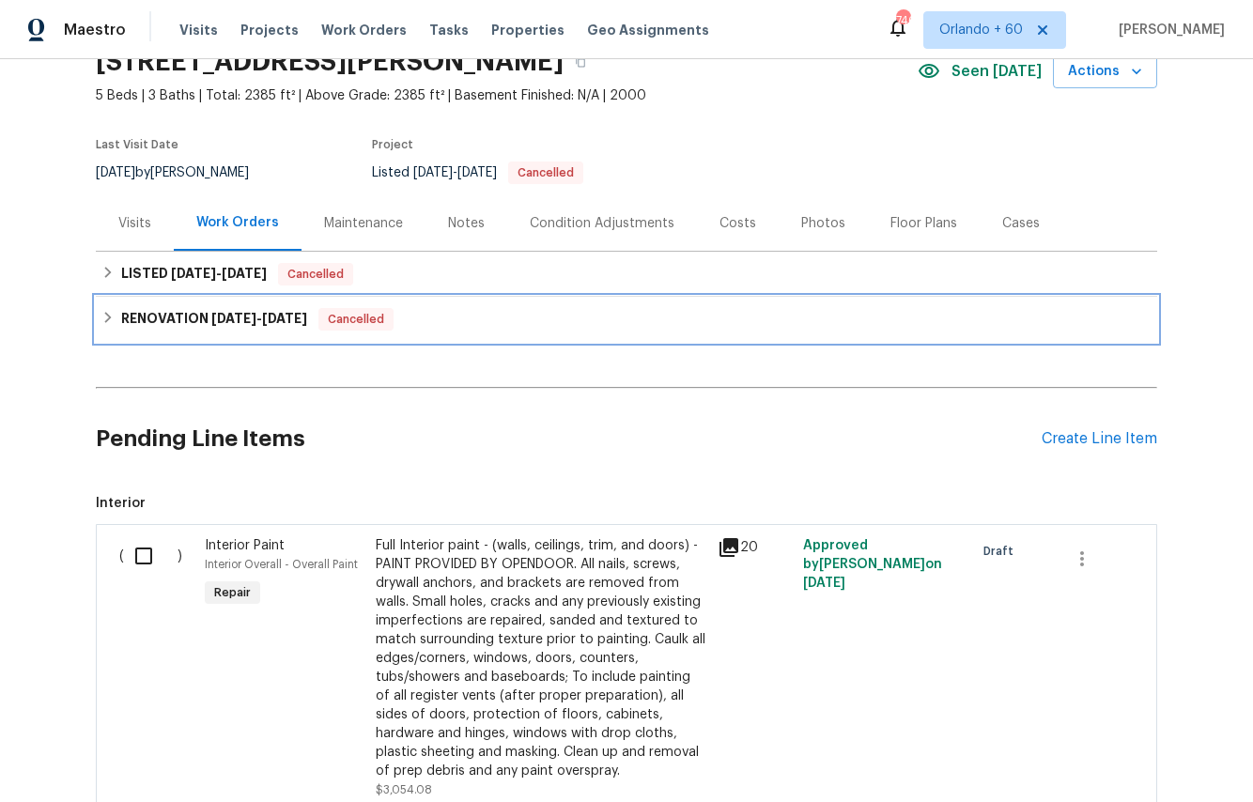
click at [169, 308] on h6 "RENOVATION 4/21/25 - 4/23/25" at bounding box center [214, 319] width 186 height 23
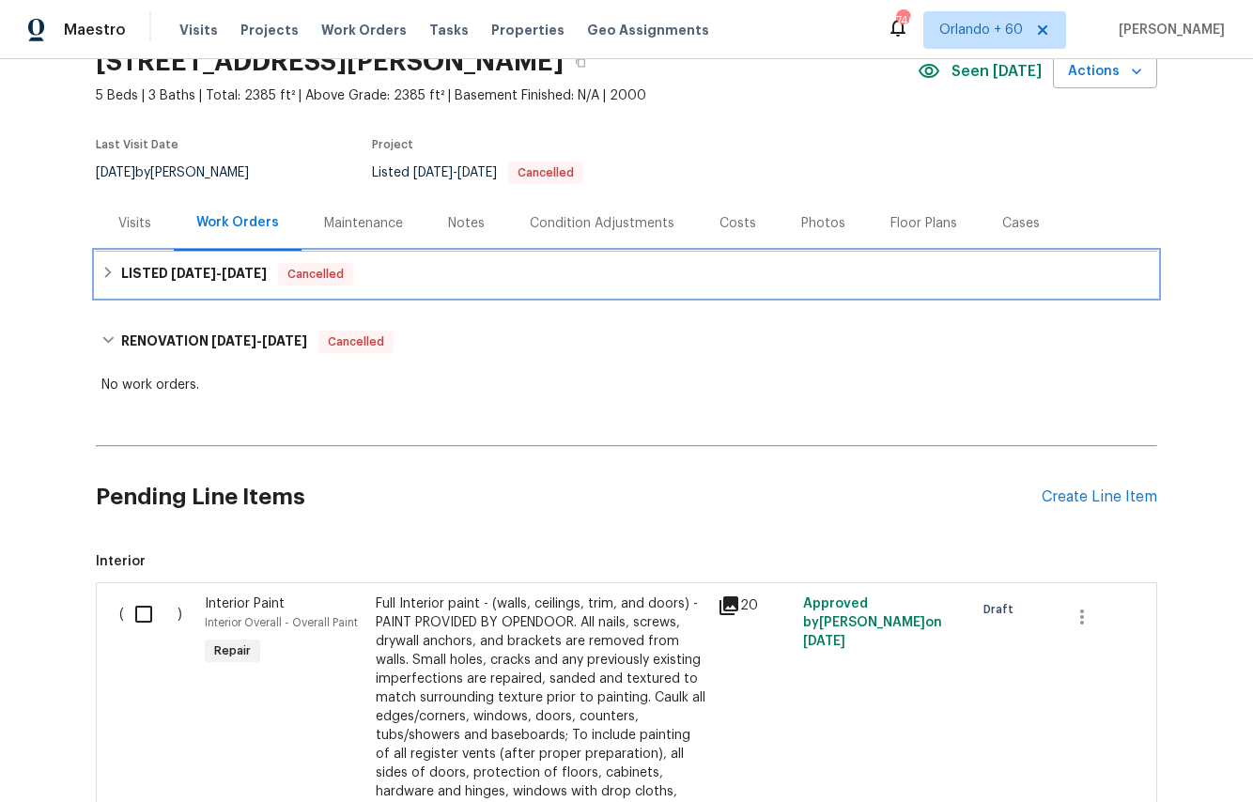
click at [190, 273] on span "4/7/25" at bounding box center [193, 273] width 45 height 13
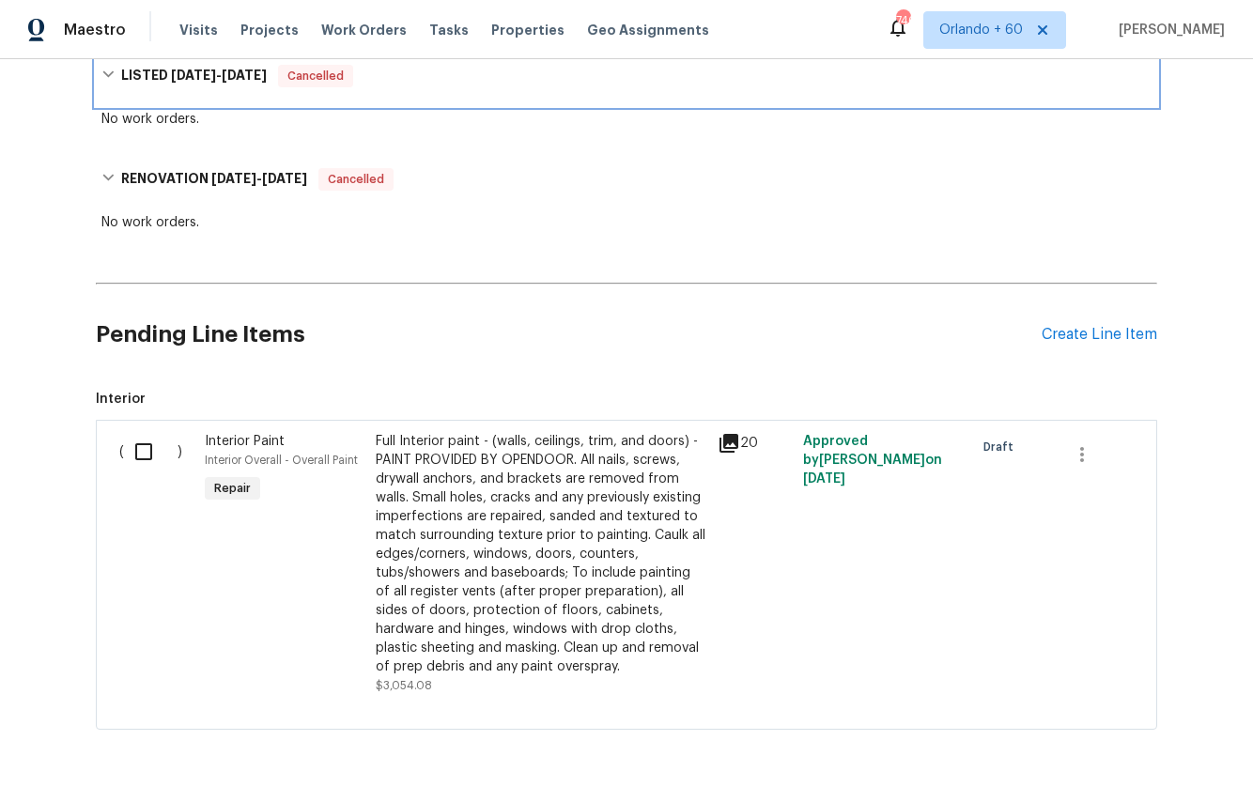
scroll to position [365, 0]
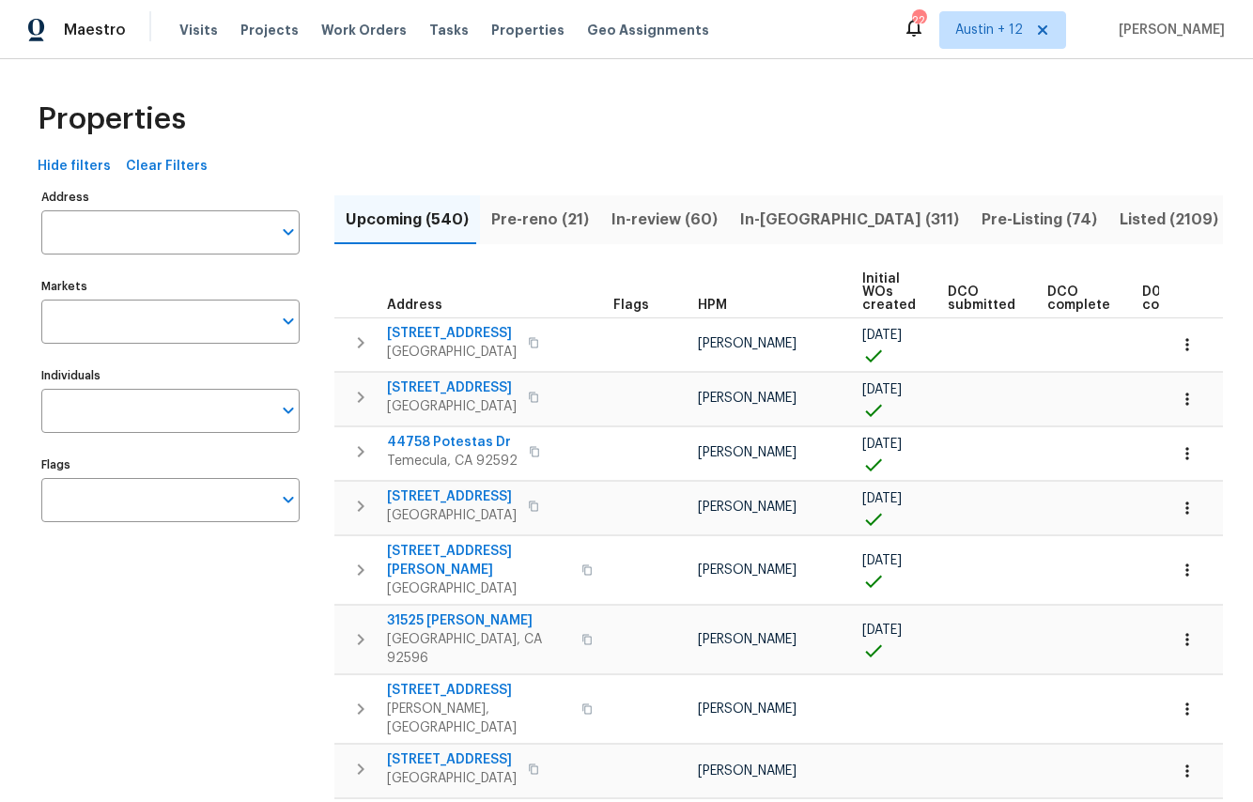
click at [547, 221] on span "Pre-reno (21)" at bounding box center [540, 220] width 98 height 26
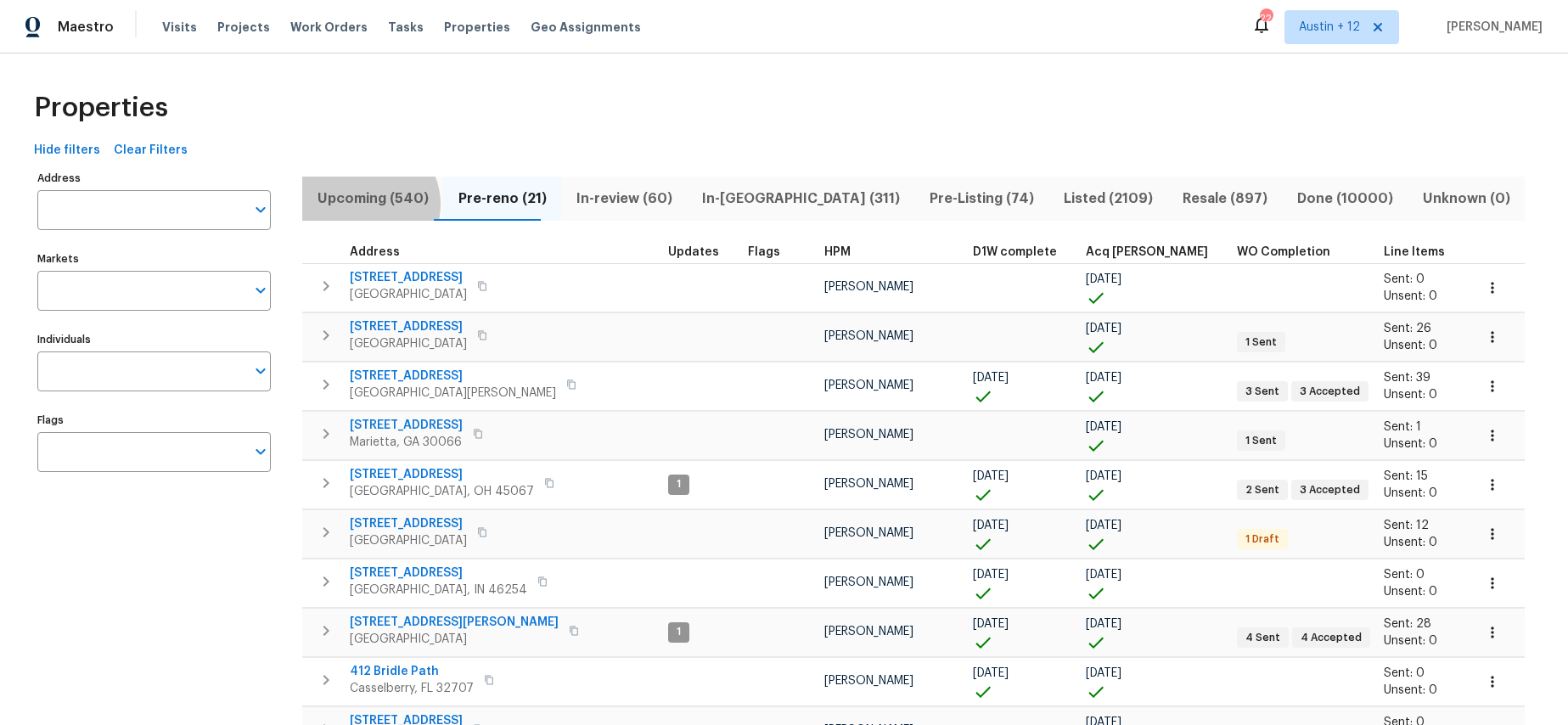
click at [365, 203] on span "Upcoming (540)" at bounding box center [372, 199] width 120 height 24
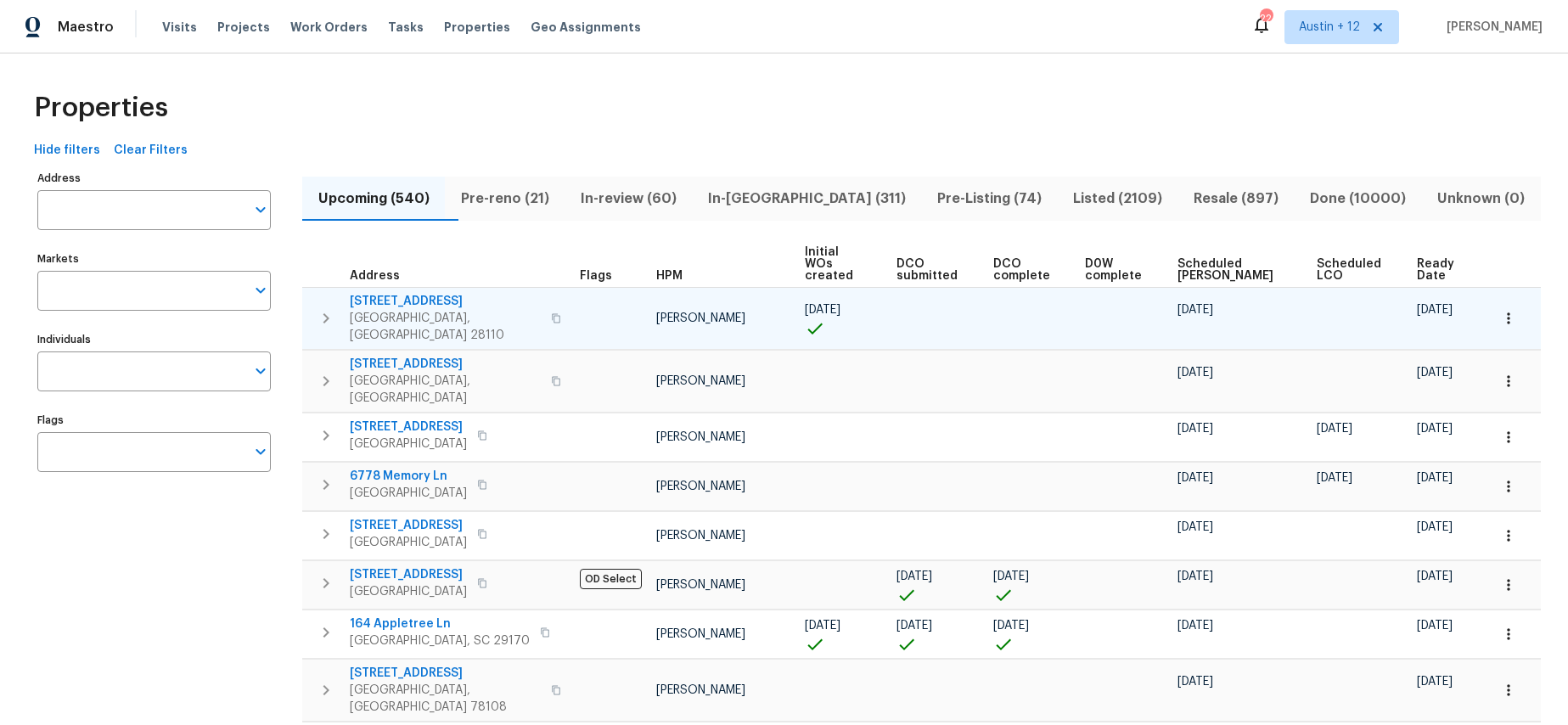
click at [327, 314] on icon "button" at bounding box center [326, 318] width 6 height 10
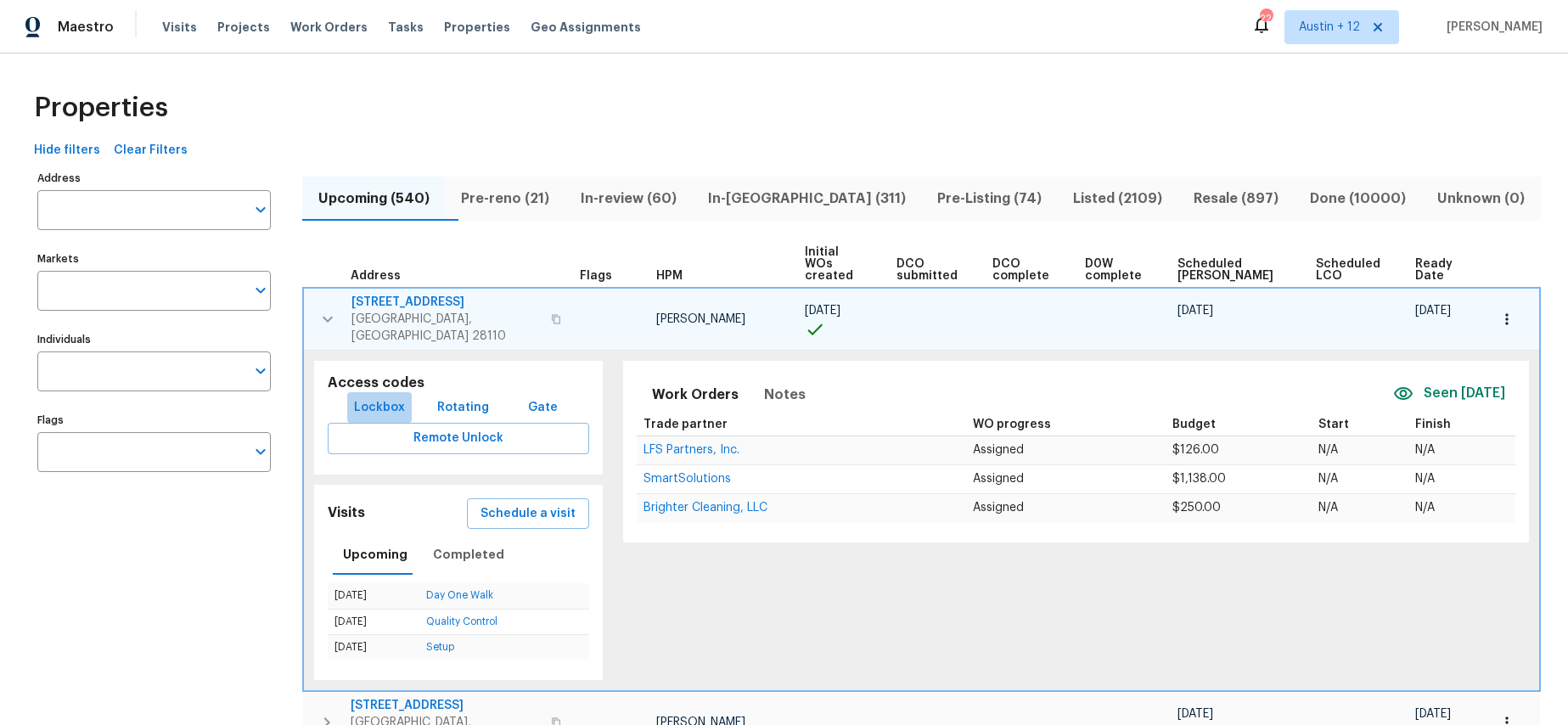
click at [390, 398] on span "Lockbox" at bounding box center [380, 408] width 51 height 21
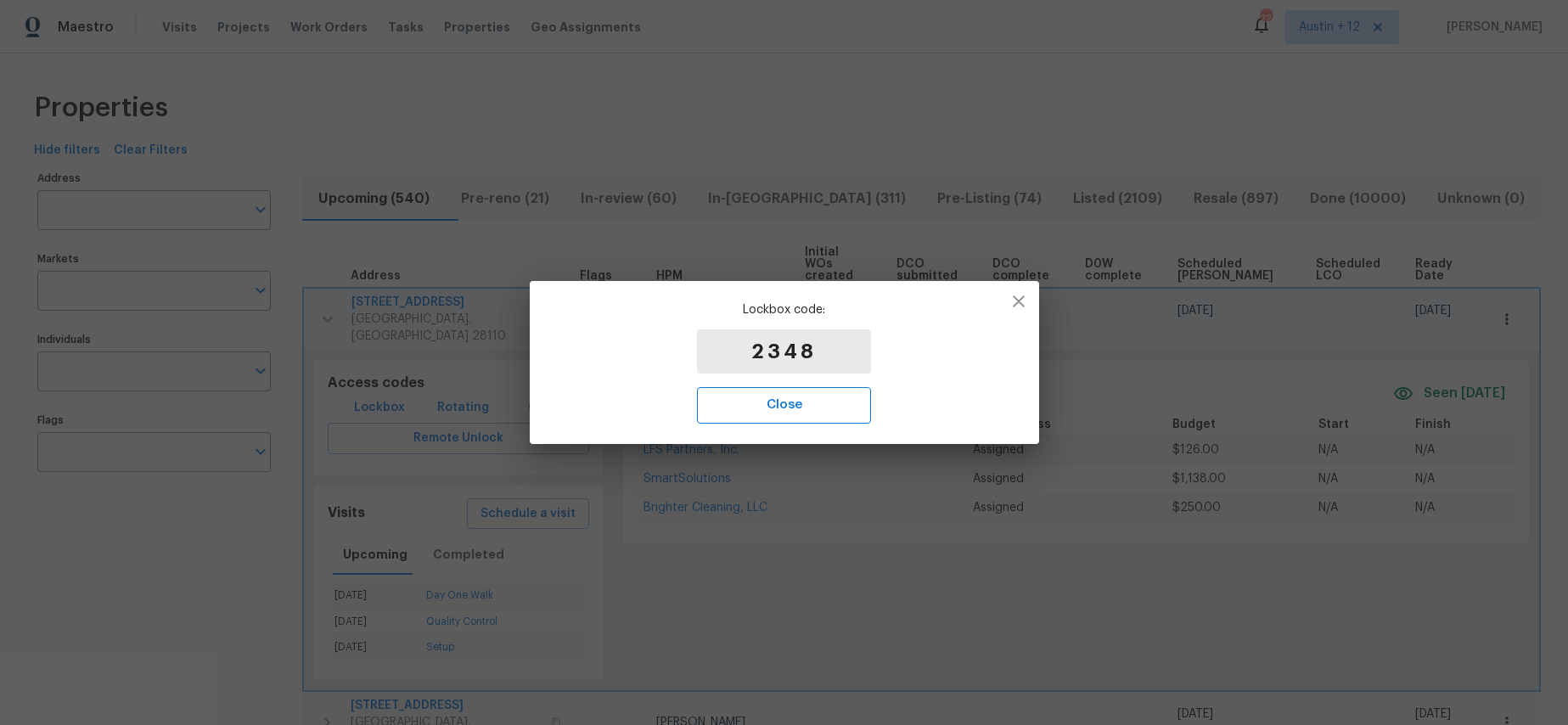
click at [805, 410] on span "Close" at bounding box center [784, 405] width 136 height 22
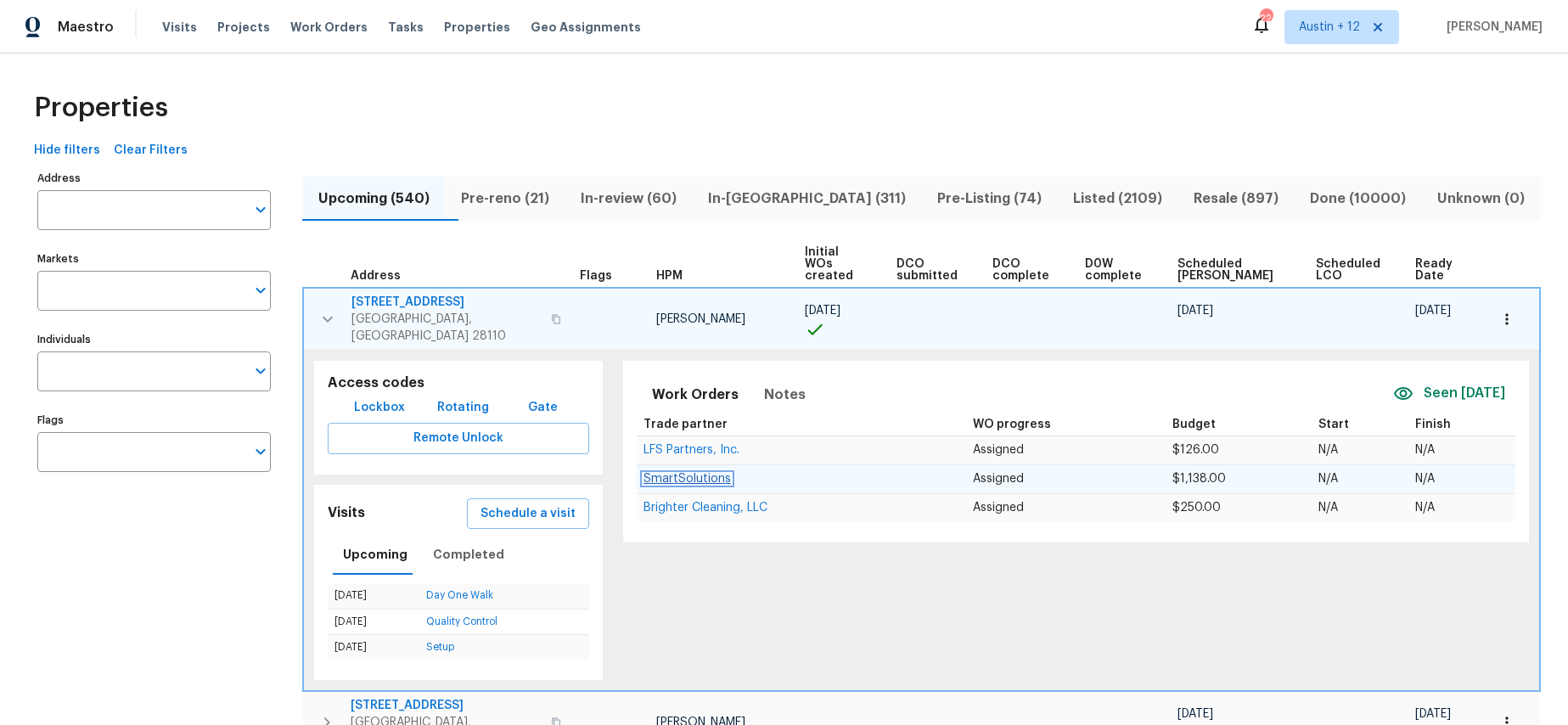
click at [663, 473] on span "SmartSolutions" at bounding box center [687, 478] width 88 height 12
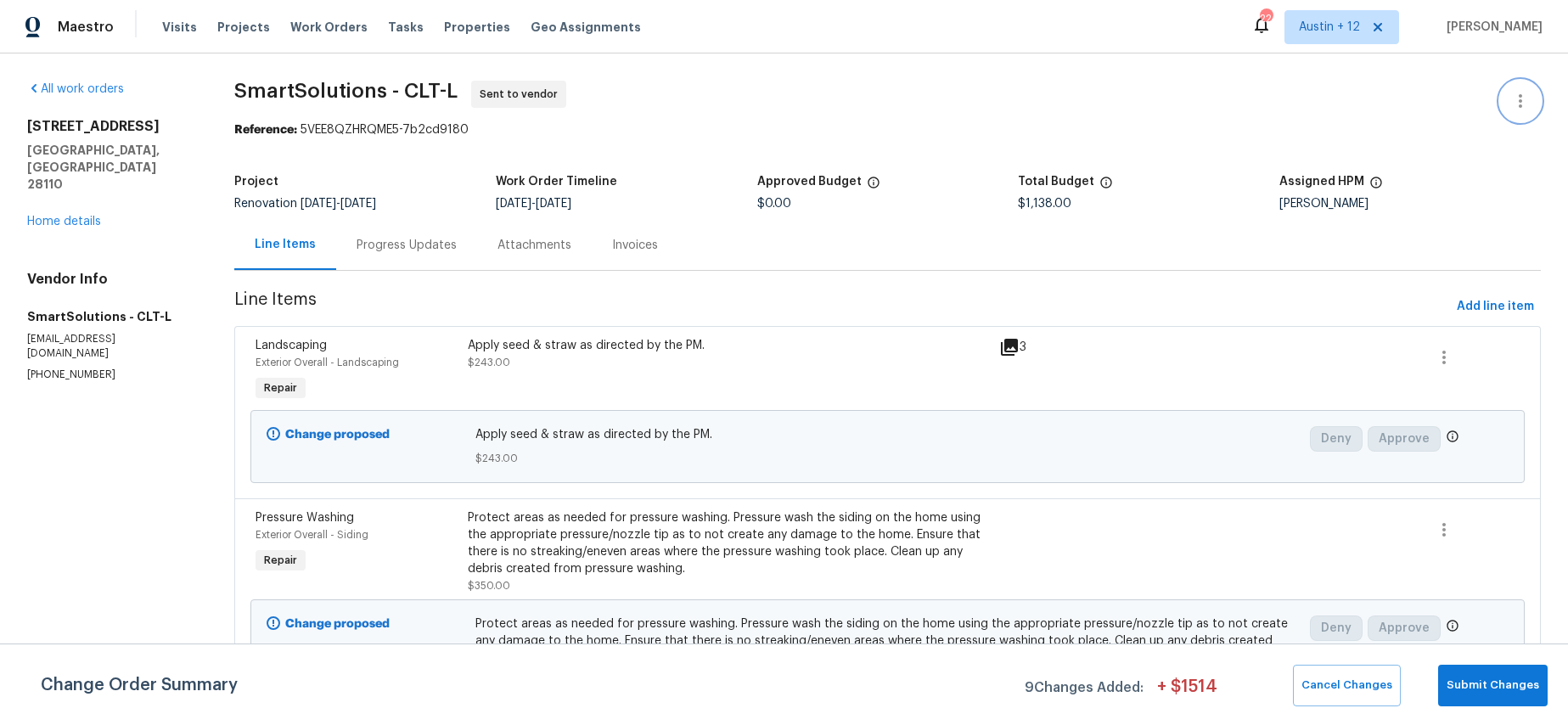
click at [1532, 91] on button "button" at bounding box center [1520, 100] width 41 height 41
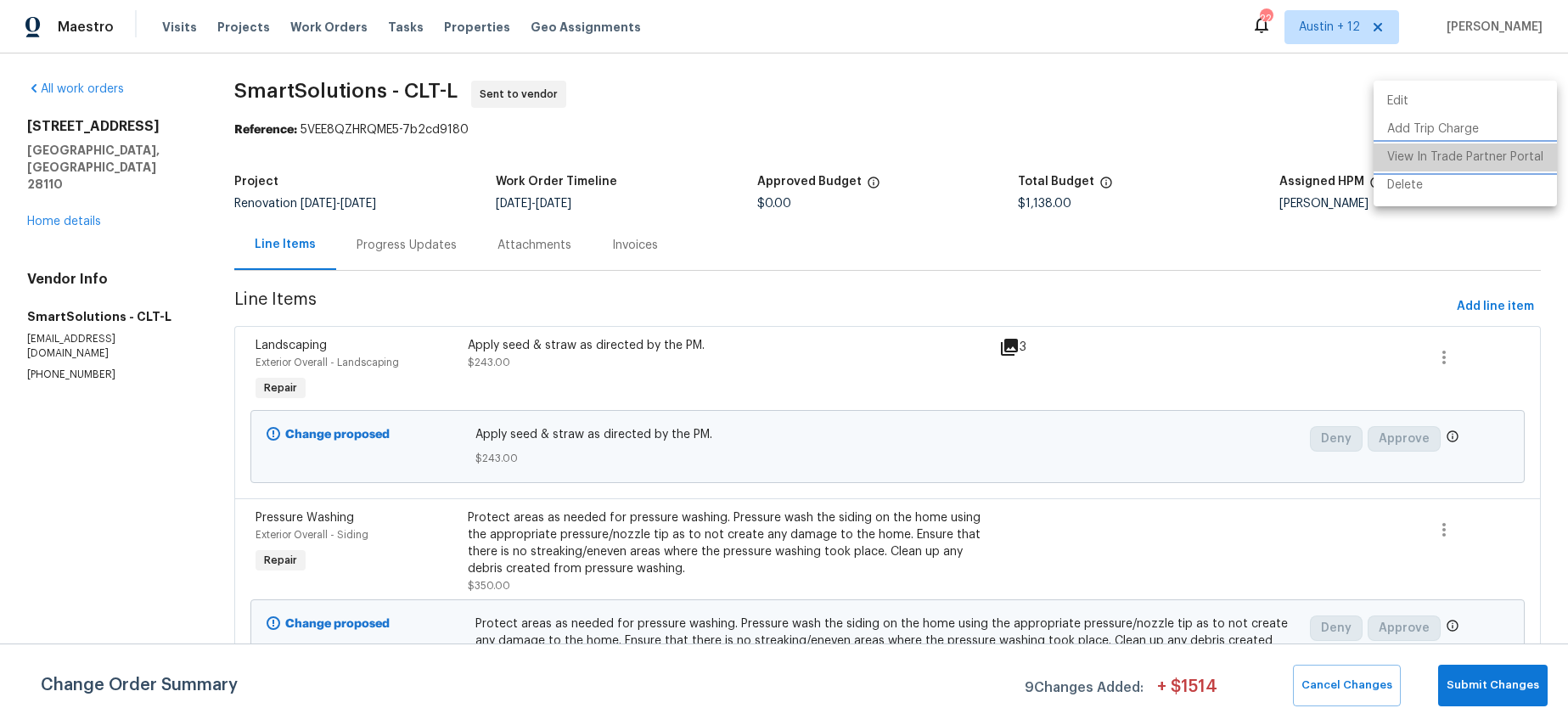
click at [1468, 158] on li "View In Trade Partner Portal" at bounding box center [1465, 157] width 183 height 28
click at [221, 100] on div at bounding box center [784, 362] width 1568 height 725
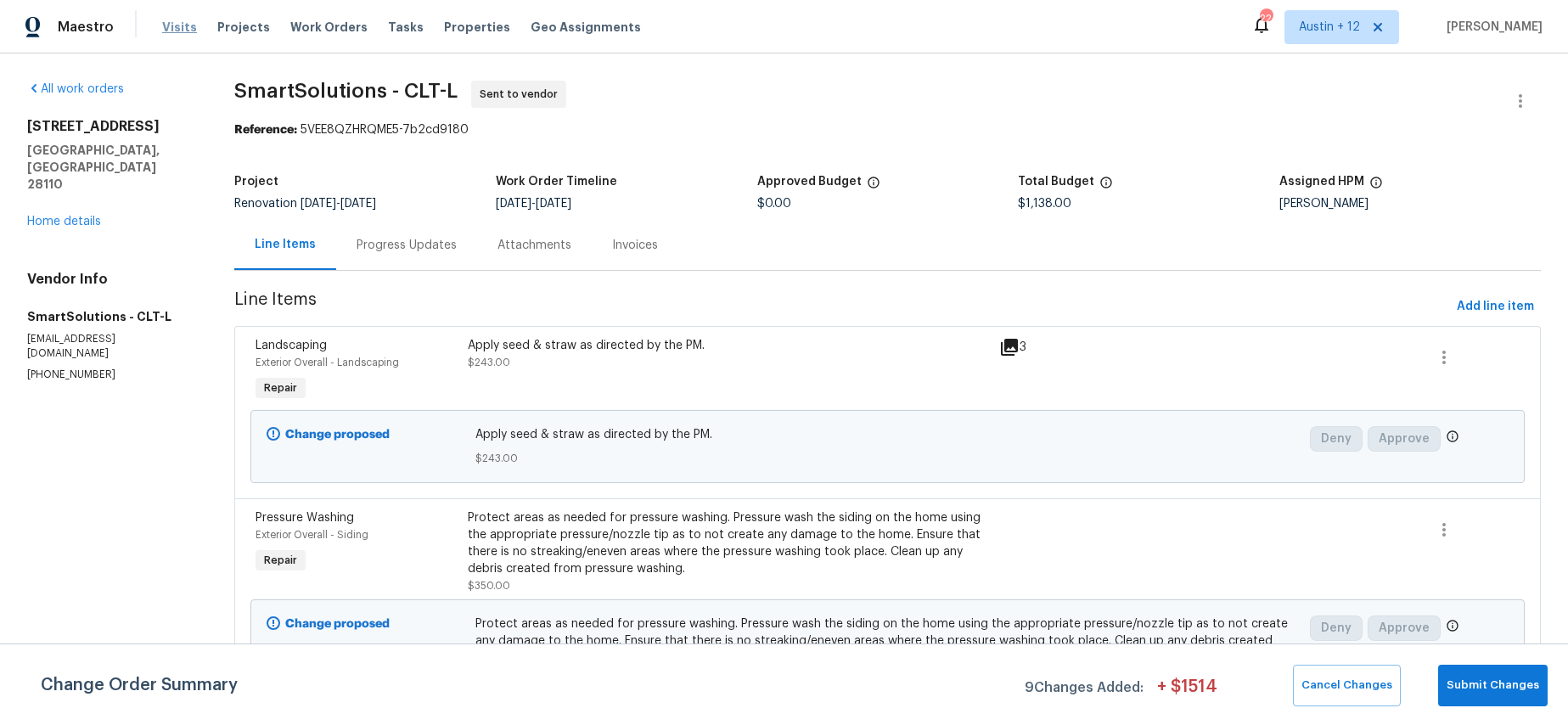
click at [163, 25] on span "Visits" at bounding box center [179, 27] width 35 height 17
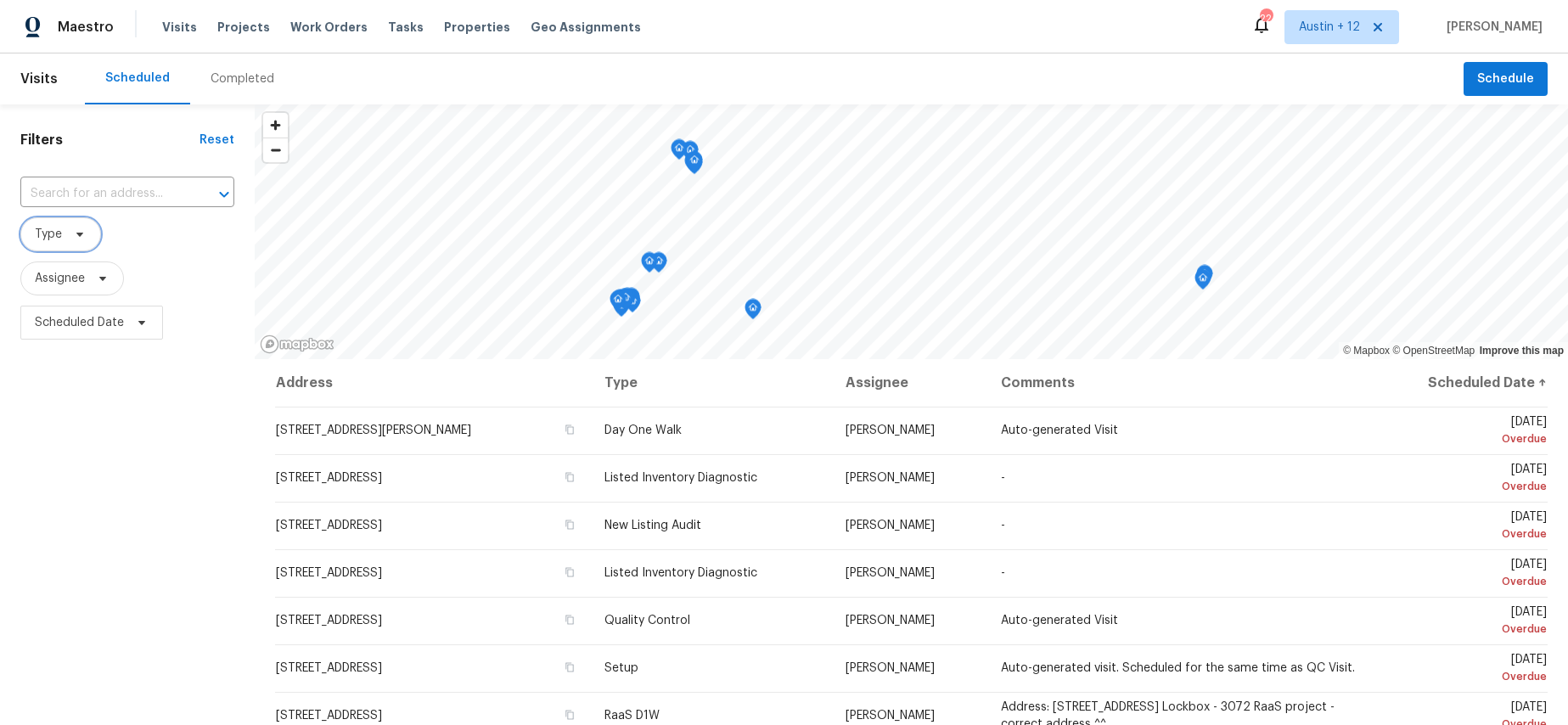
click at [61, 244] on span "Type" at bounding box center [61, 234] width 80 height 34
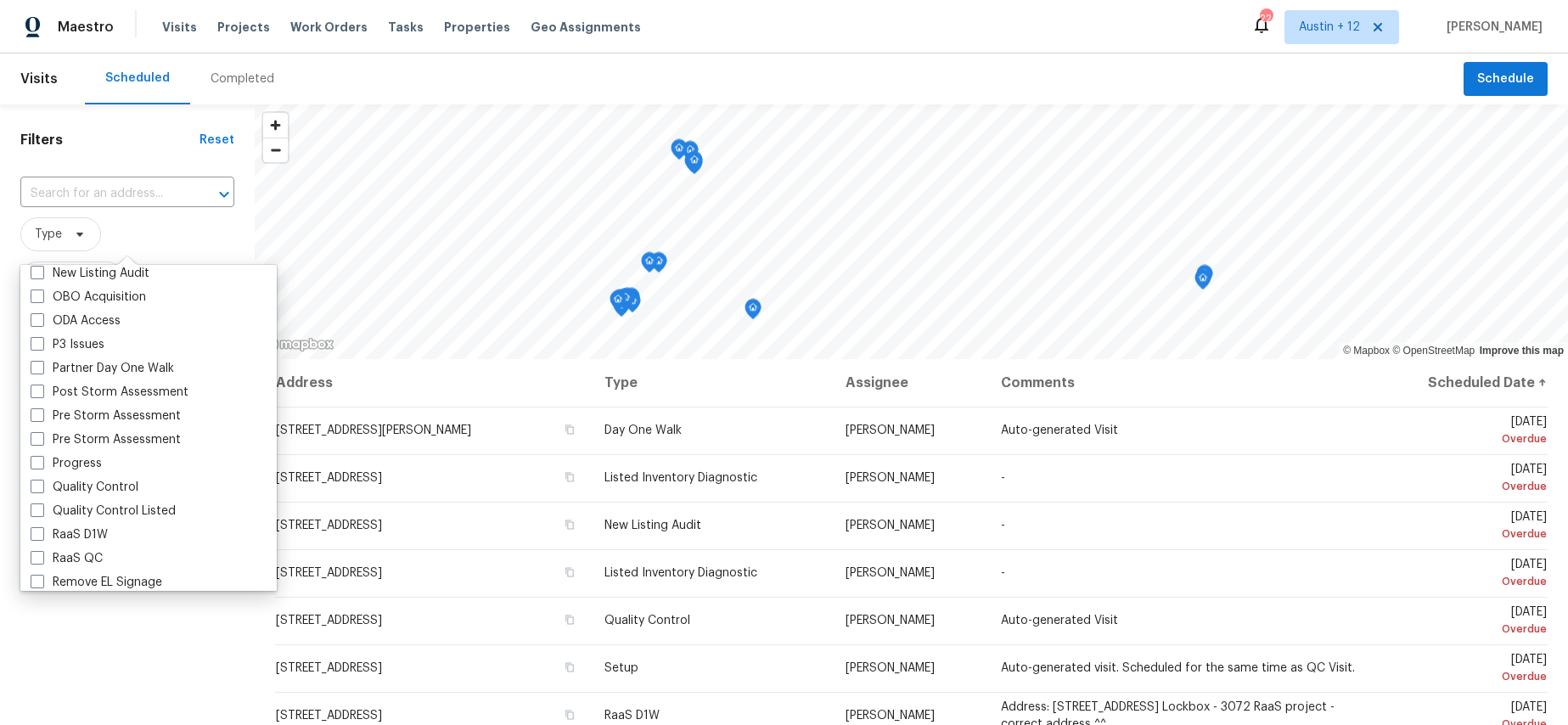
scroll to position [1093, 0]
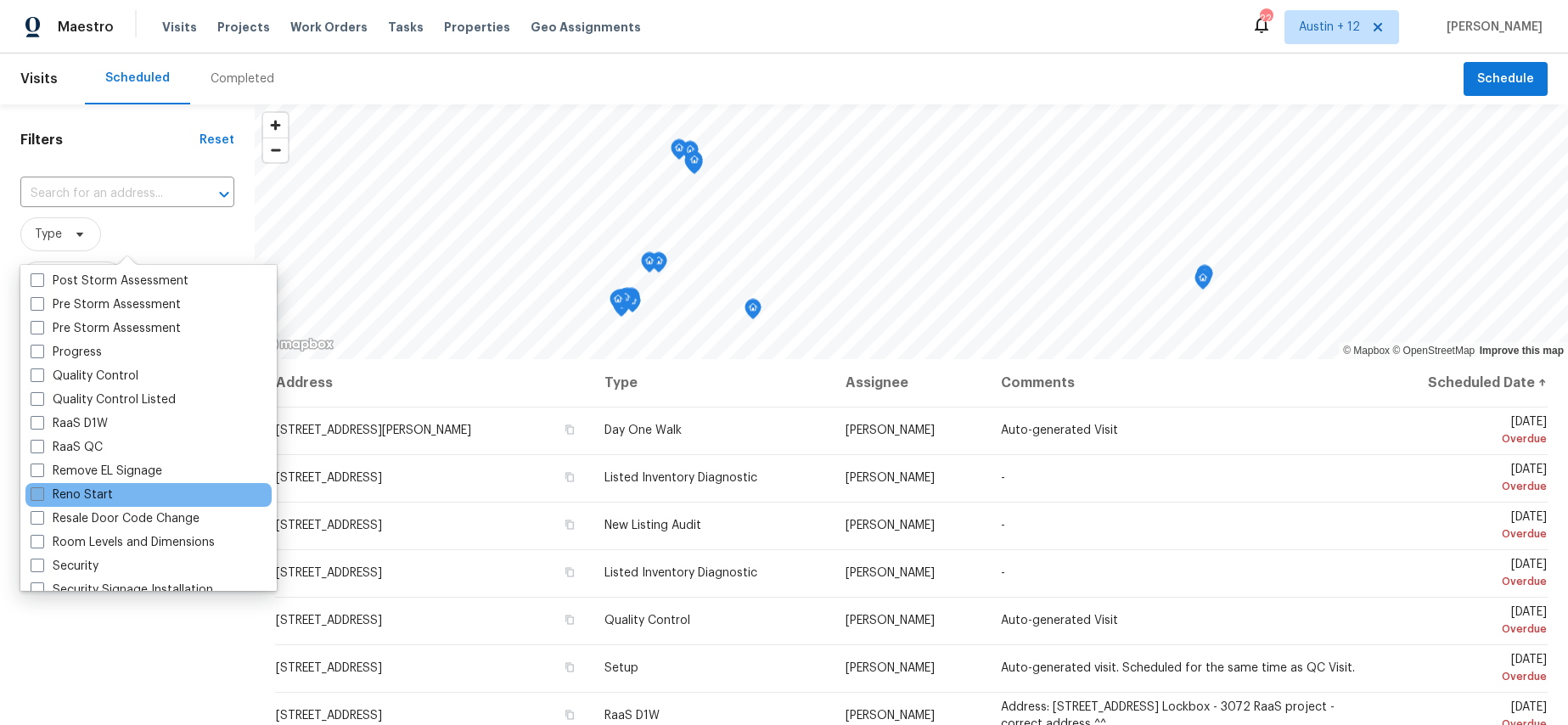
click at [82, 494] on label "Reno Start" at bounding box center [71, 494] width 82 height 17
click at [42, 494] on input "Reno Start" at bounding box center [36, 492] width 11 height 11
checkbox input "true"
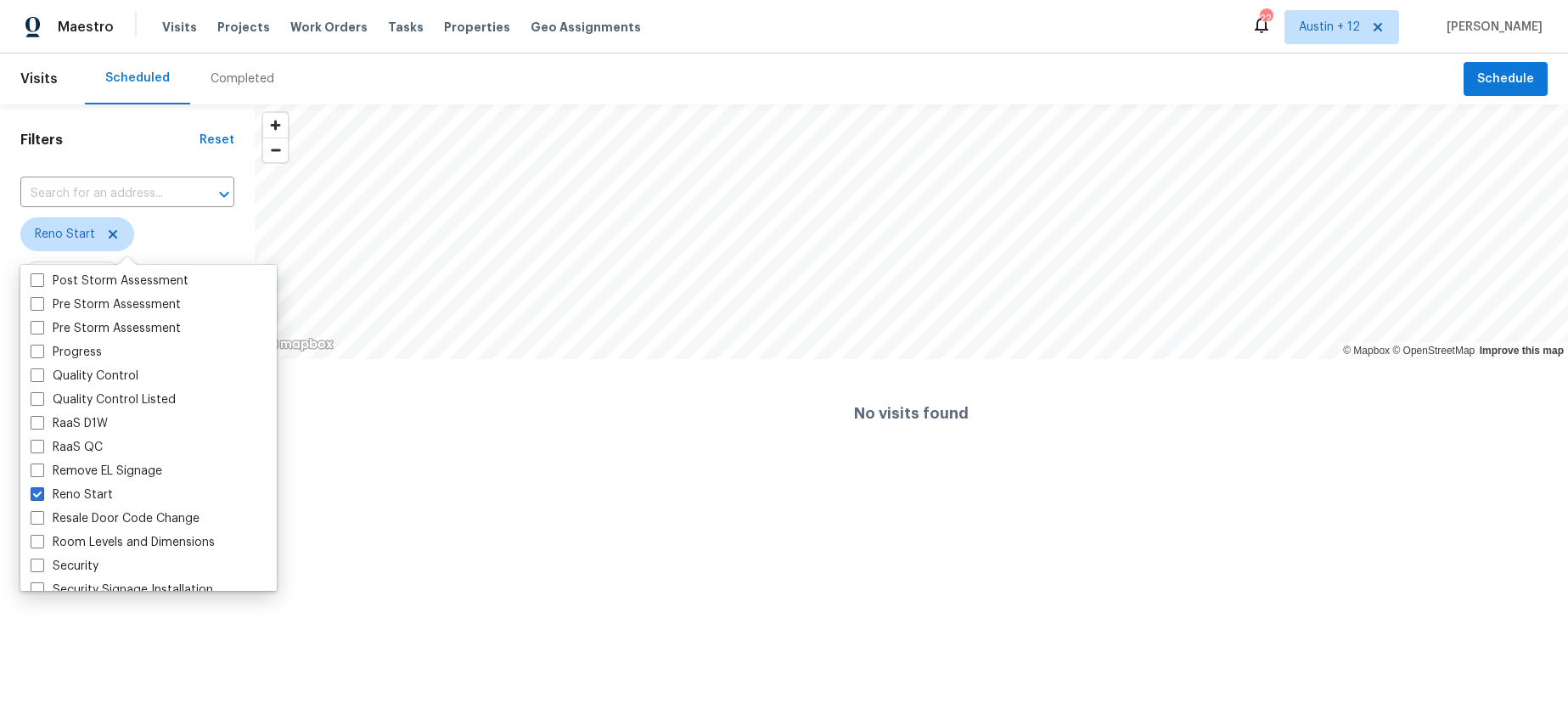
click at [187, 468] on html "Maestro Visits Projects Work Orders Tasks Properties Geo Assignments 224 Austin…" at bounding box center [784, 234] width 1568 height 468
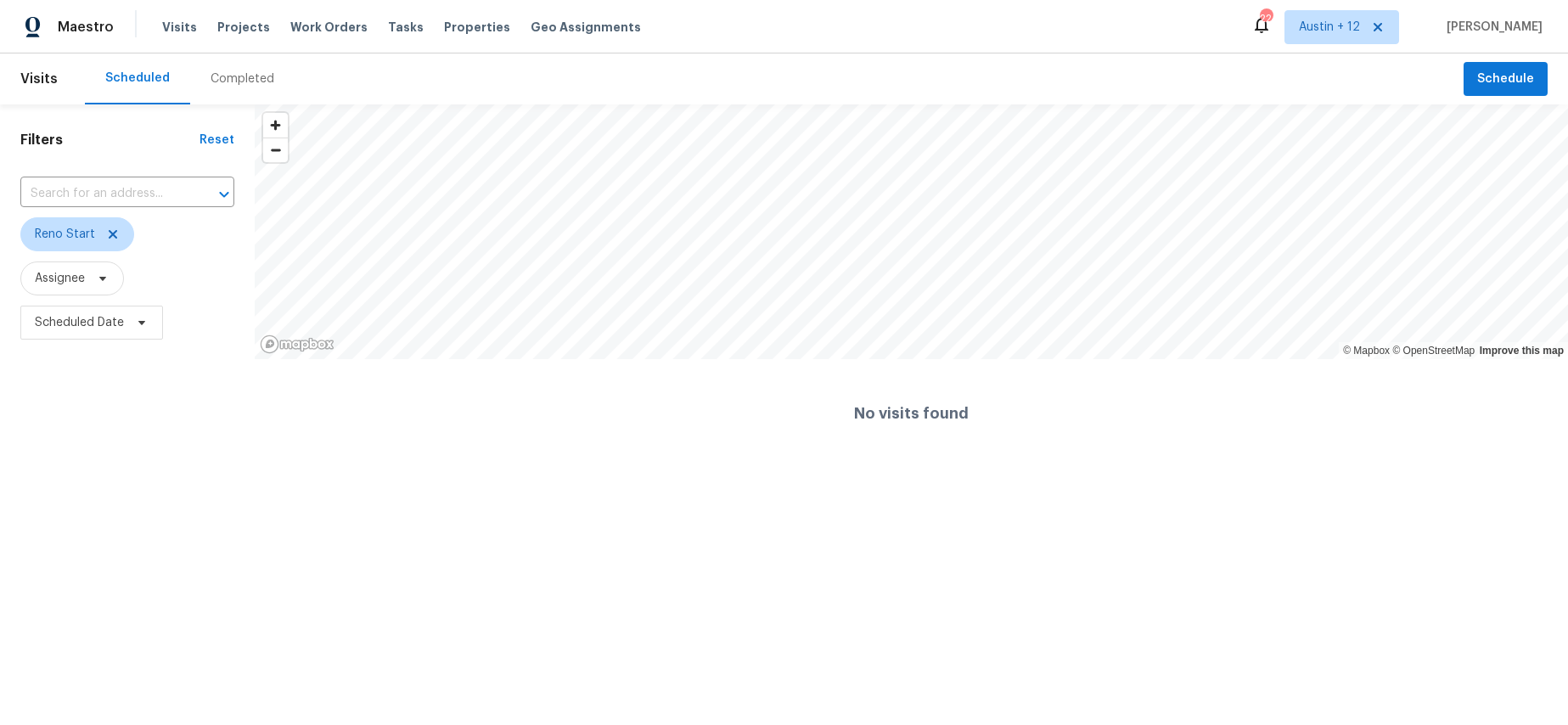
click at [224, 89] on div "Completed" at bounding box center [242, 79] width 105 height 51
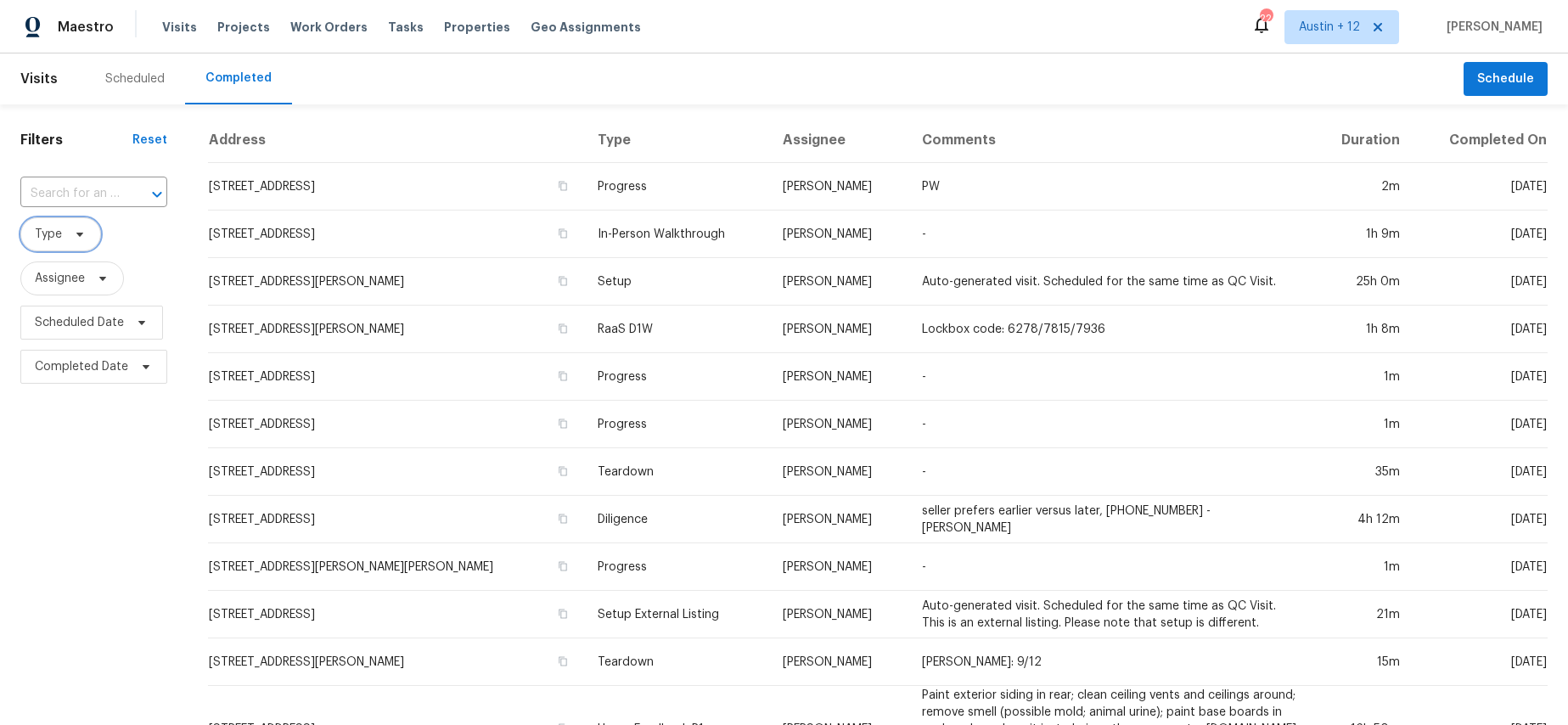
click at [54, 246] on span "Type" at bounding box center [61, 234] width 80 height 34
type input "reno"
click at [87, 325] on label "Reno Start" at bounding box center [71, 327] width 82 height 17
click at [42, 325] on input "Reno Start" at bounding box center [36, 325] width 11 height 11
checkbox input "true"
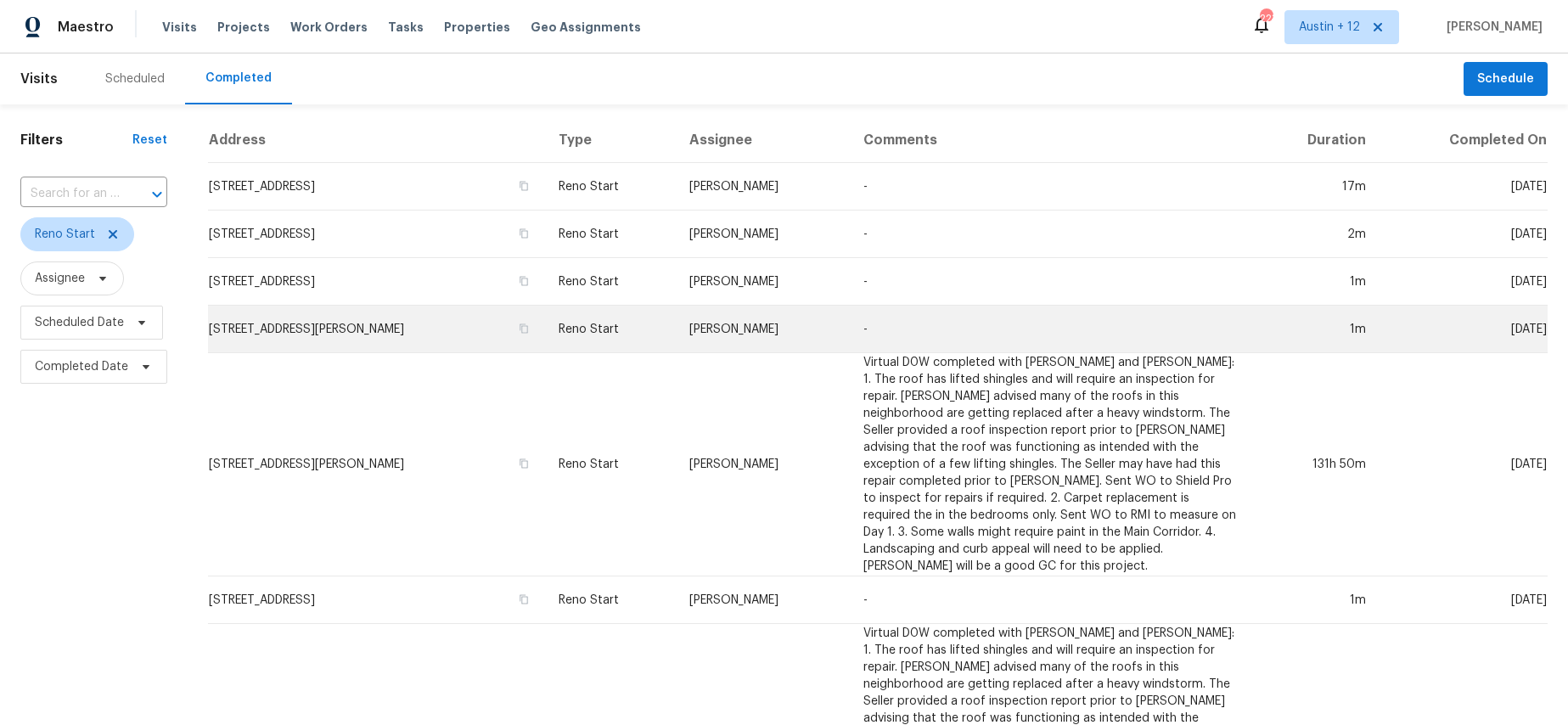
click at [421, 317] on td "112 Marimoor Dr, Hutto, TX 78634" at bounding box center [376, 329] width 337 height 48
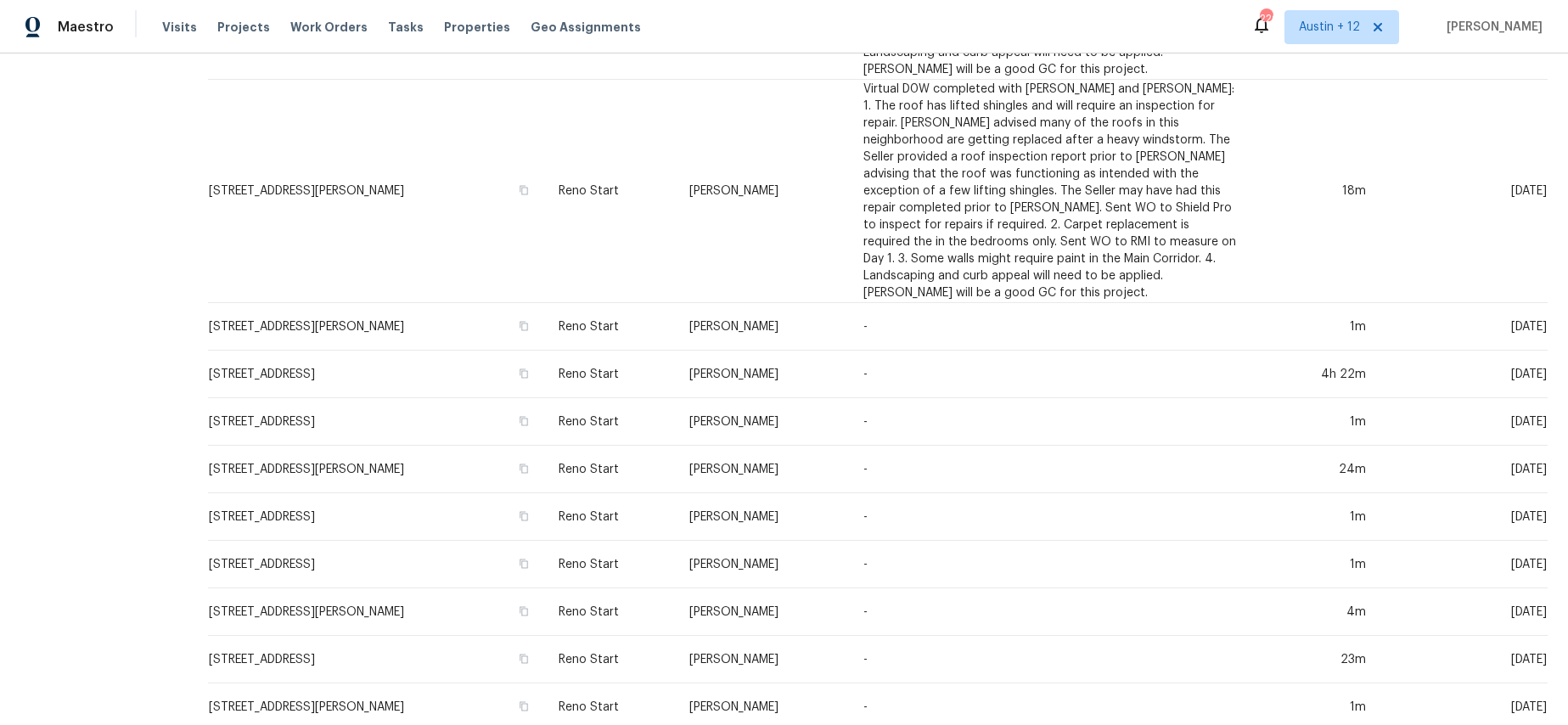
scroll to position [910, 0]
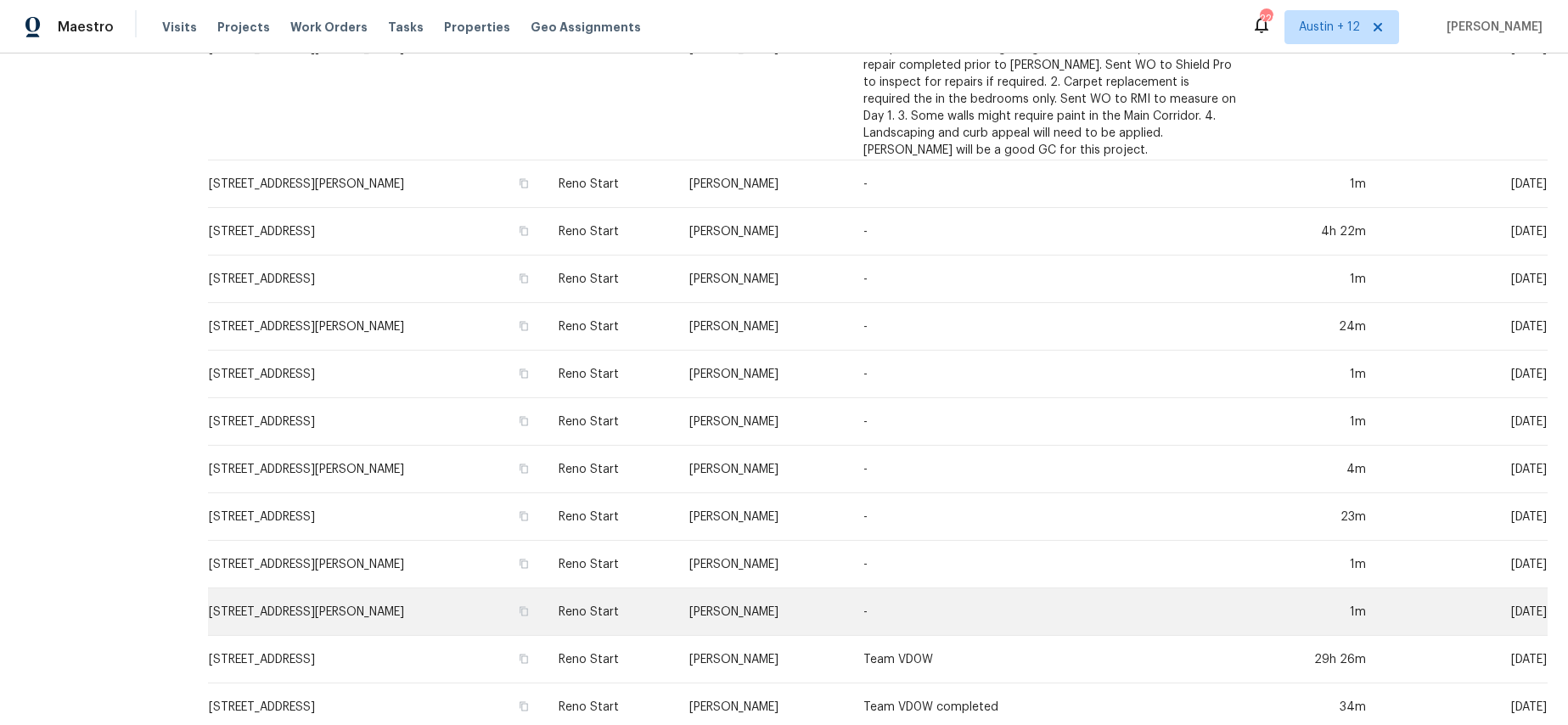
click at [303, 588] on td "[STREET_ADDRESS][PERSON_NAME]" at bounding box center [376, 612] width 337 height 48
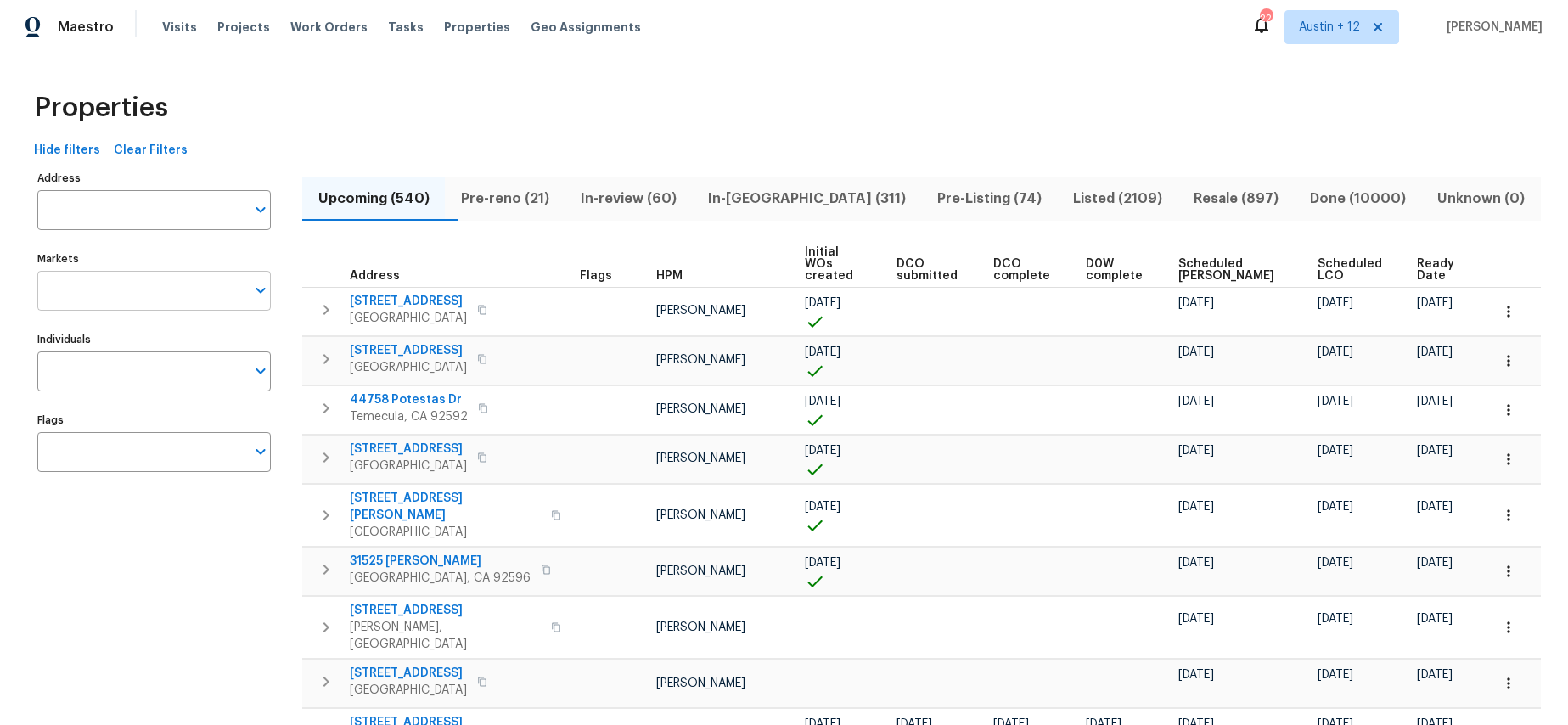
click at [143, 295] on input "Markets" at bounding box center [141, 291] width 208 height 40
type input "orlando"
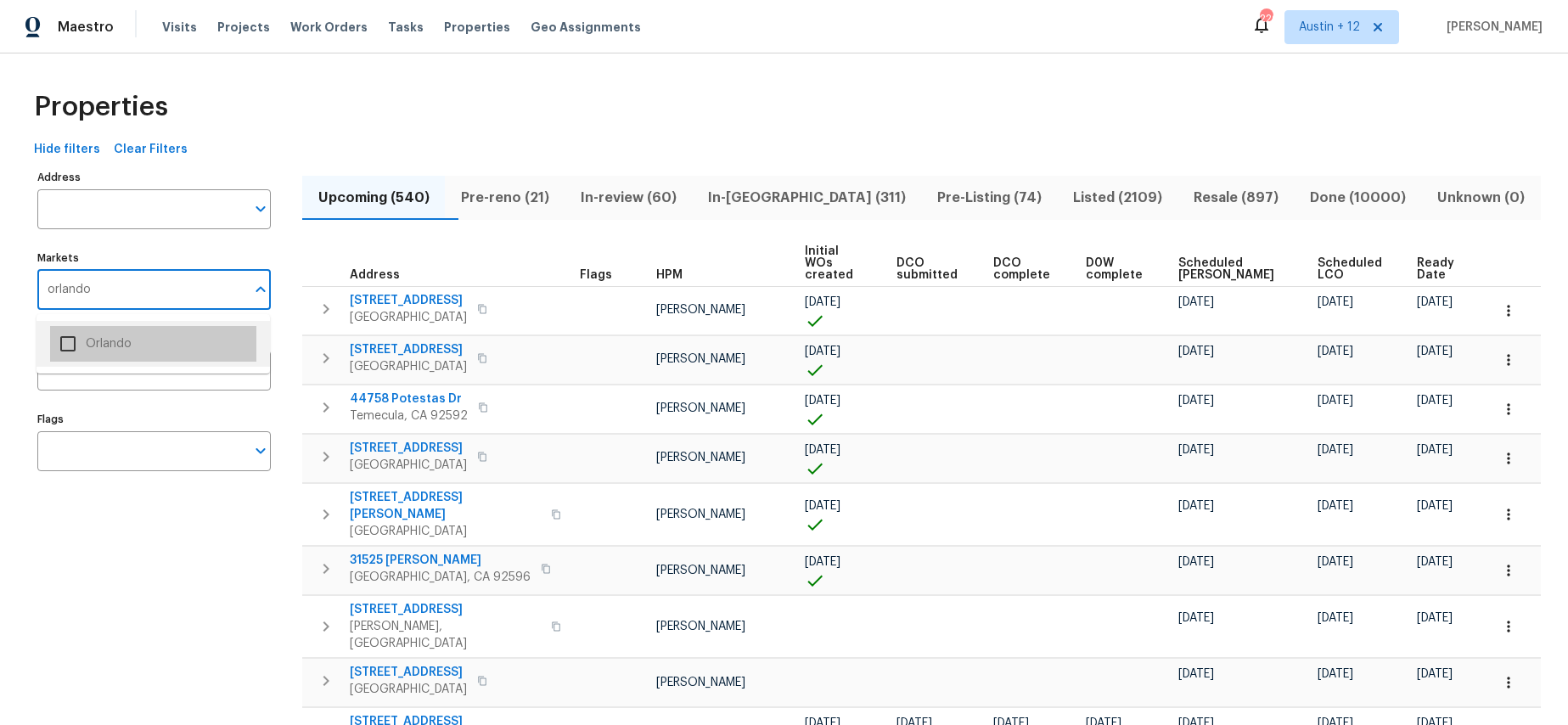
click at [97, 339] on li "Orlando" at bounding box center [153, 344] width 206 height 35
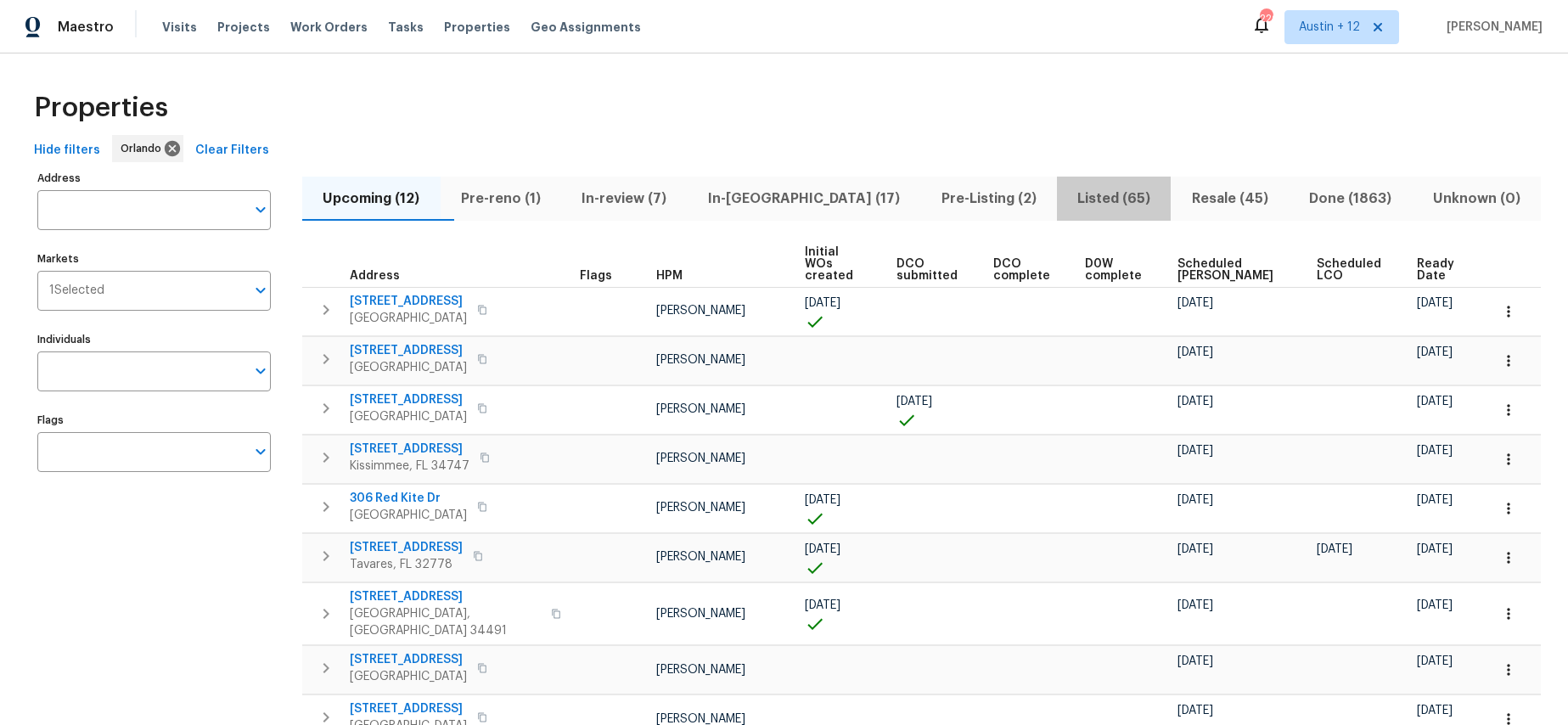
click at [1113, 197] on span "Listed (65)" at bounding box center [1114, 199] width 94 height 24
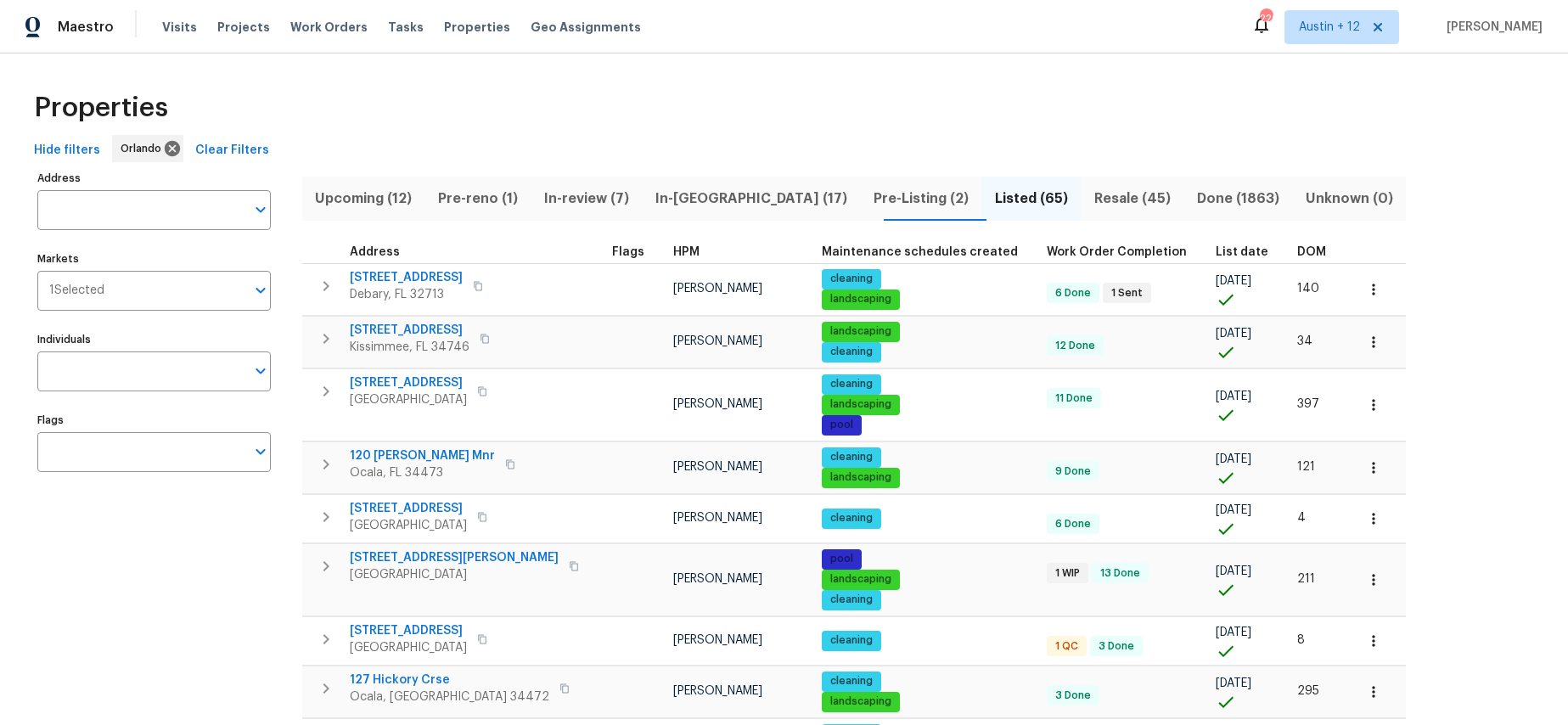
scroll to position [5, 0]
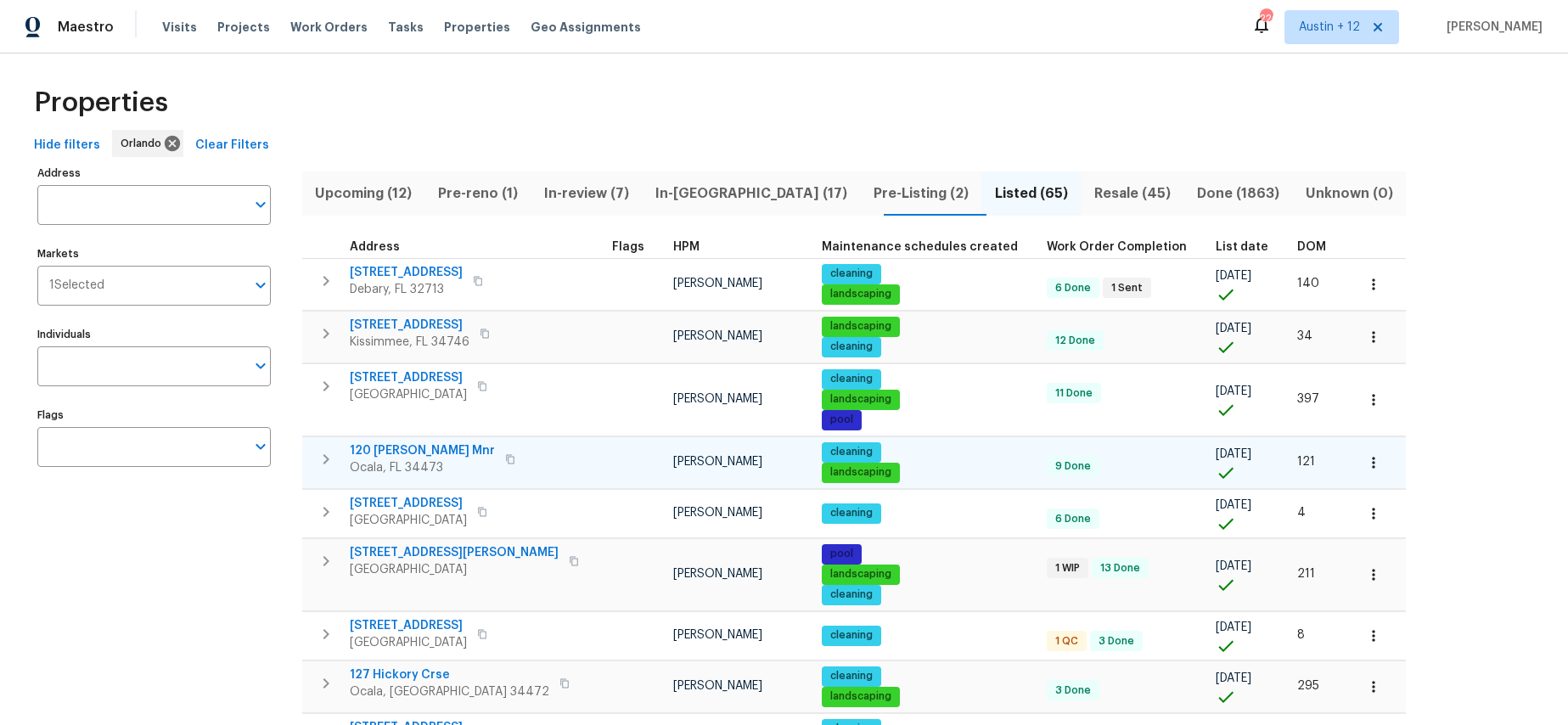
click at [396, 448] on span "120 [PERSON_NAME] Mnr" at bounding box center [422, 450] width 146 height 17
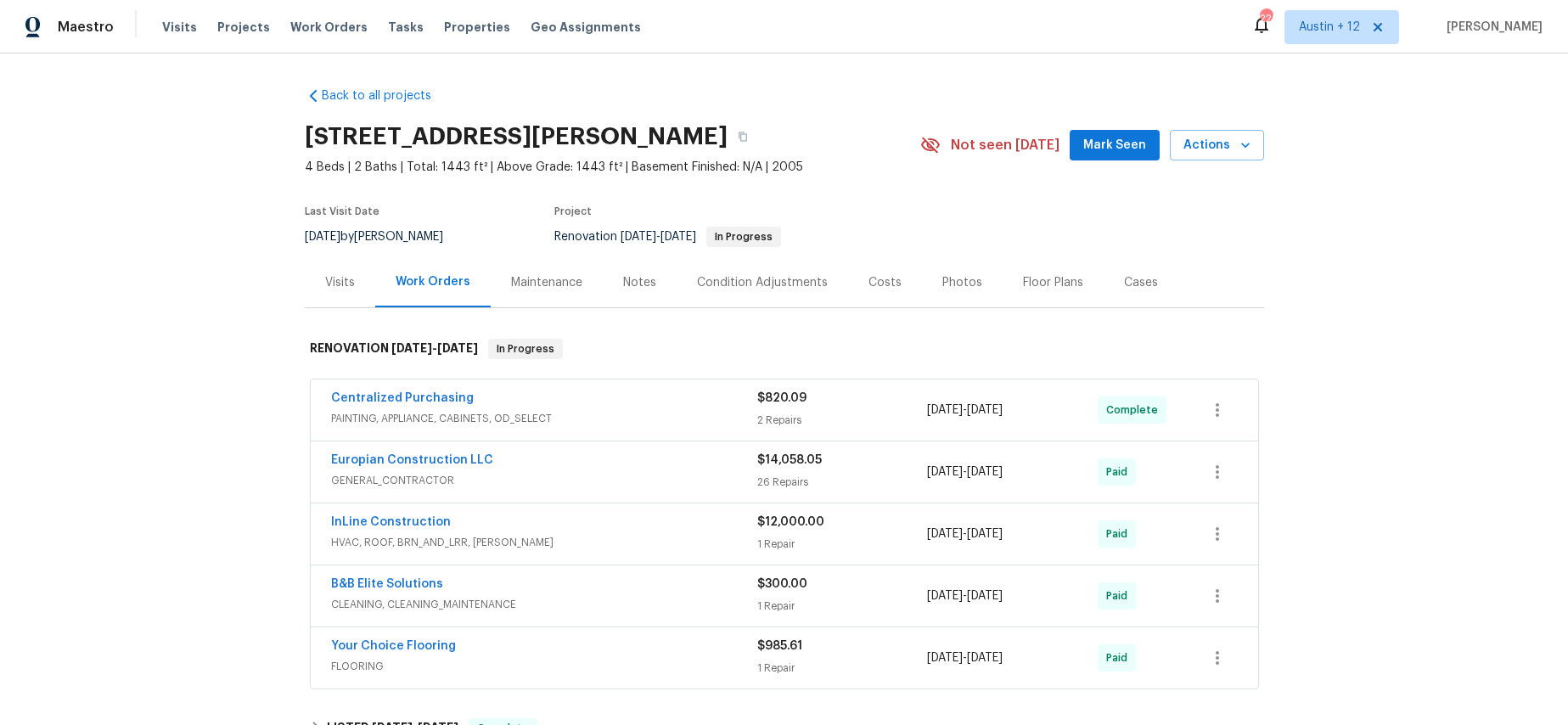
click at [333, 292] on div "Visits" at bounding box center [340, 282] width 70 height 50
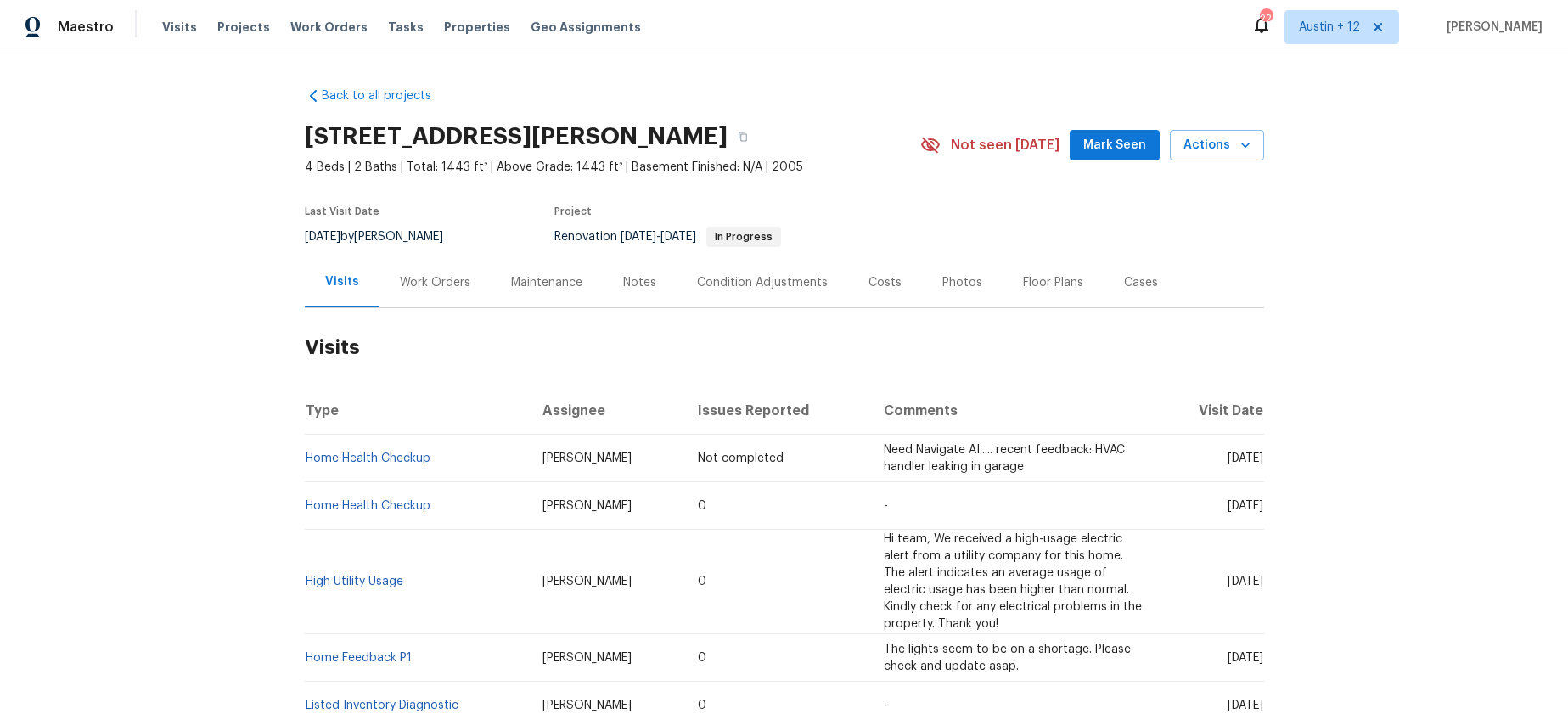
click at [233, 410] on div "Back to all projects 120 Marion Oaks Mnr, Ocala, FL 34473 4 Beds | 2 Baths | To…" at bounding box center [784, 389] width 1568 height 672
click at [459, 285] on div "Work Orders" at bounding box center [435, 282] width 70 height 17
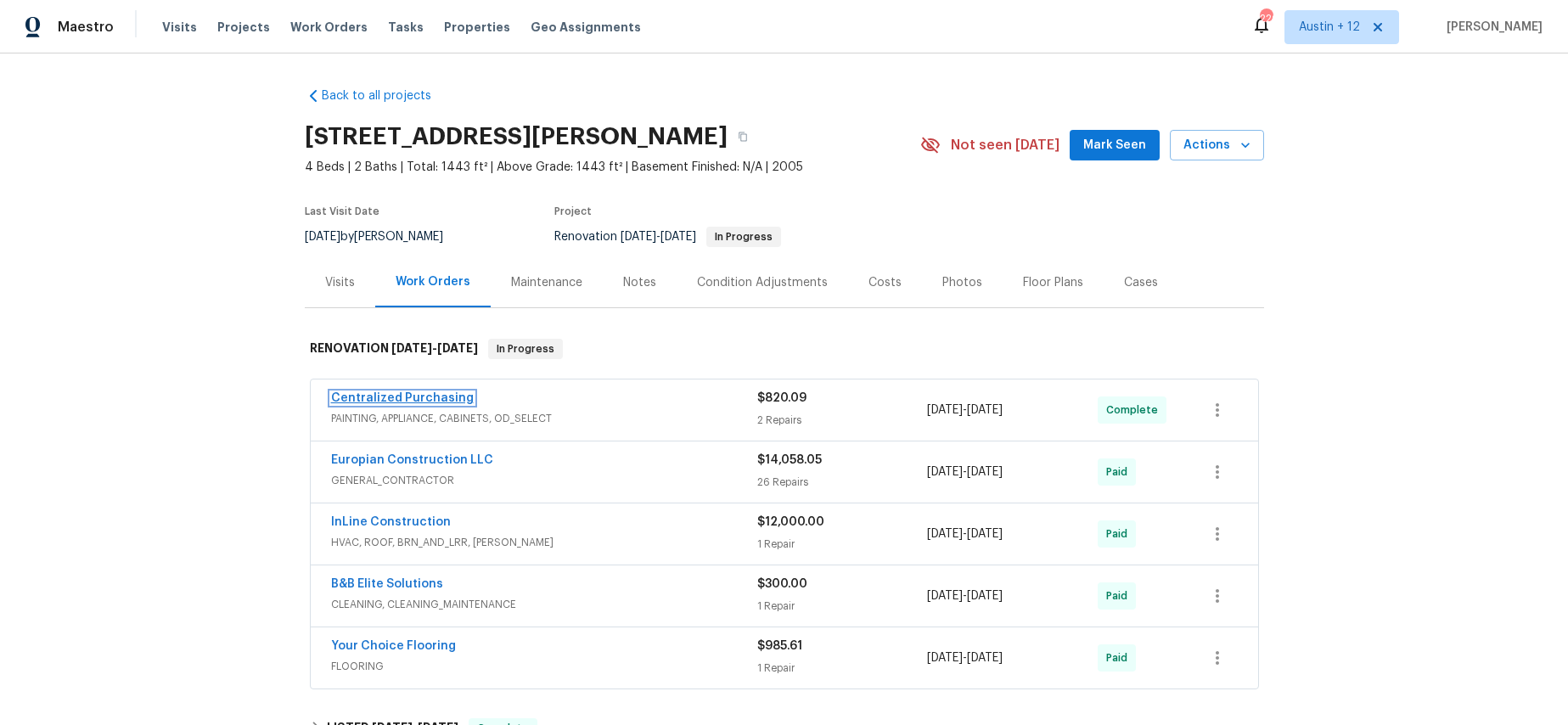
click at [352, 394] on link "Centralized Purchasing" at bounding box center [402, 398] width 143 height 12
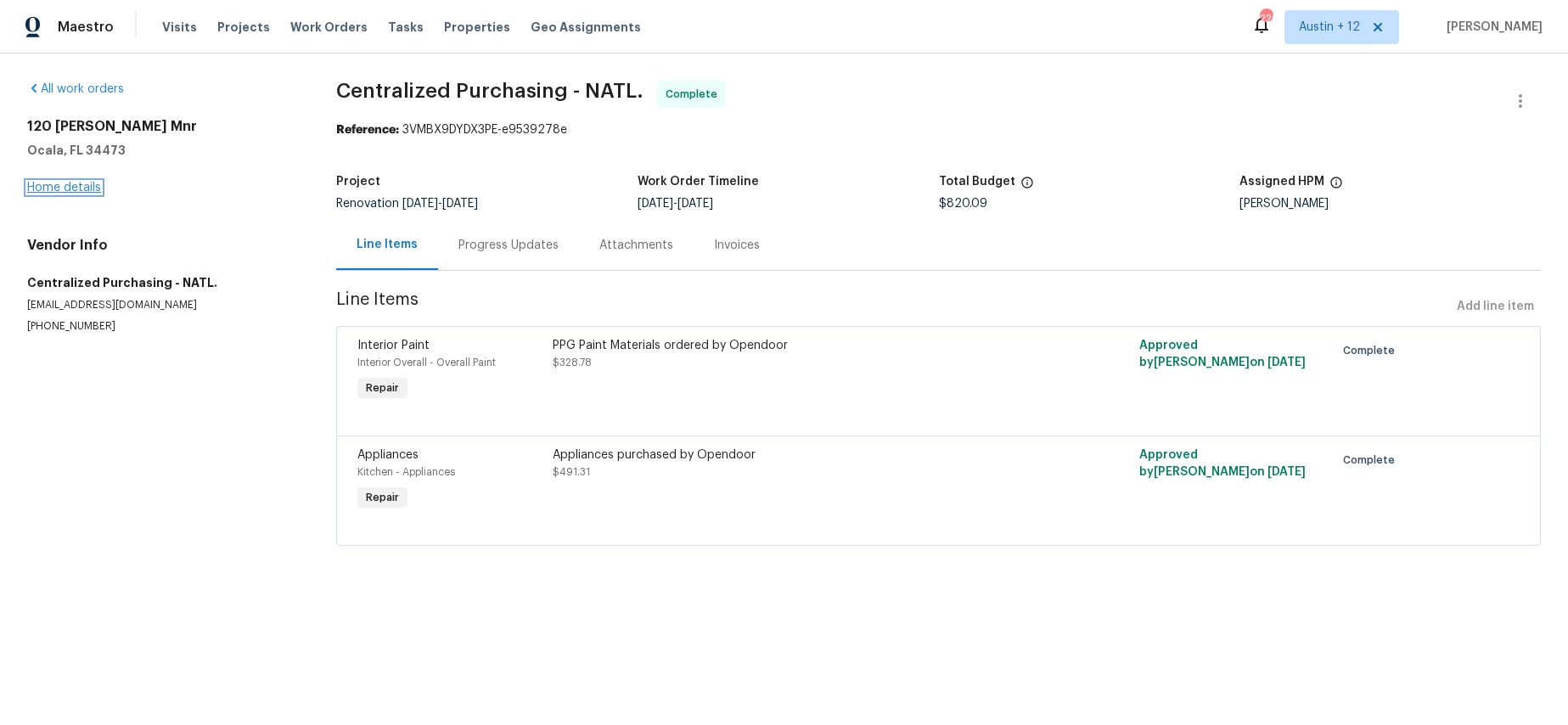
click at [68, 190] on link "Home details" at bounding box center [64, 187] width 74 height 12
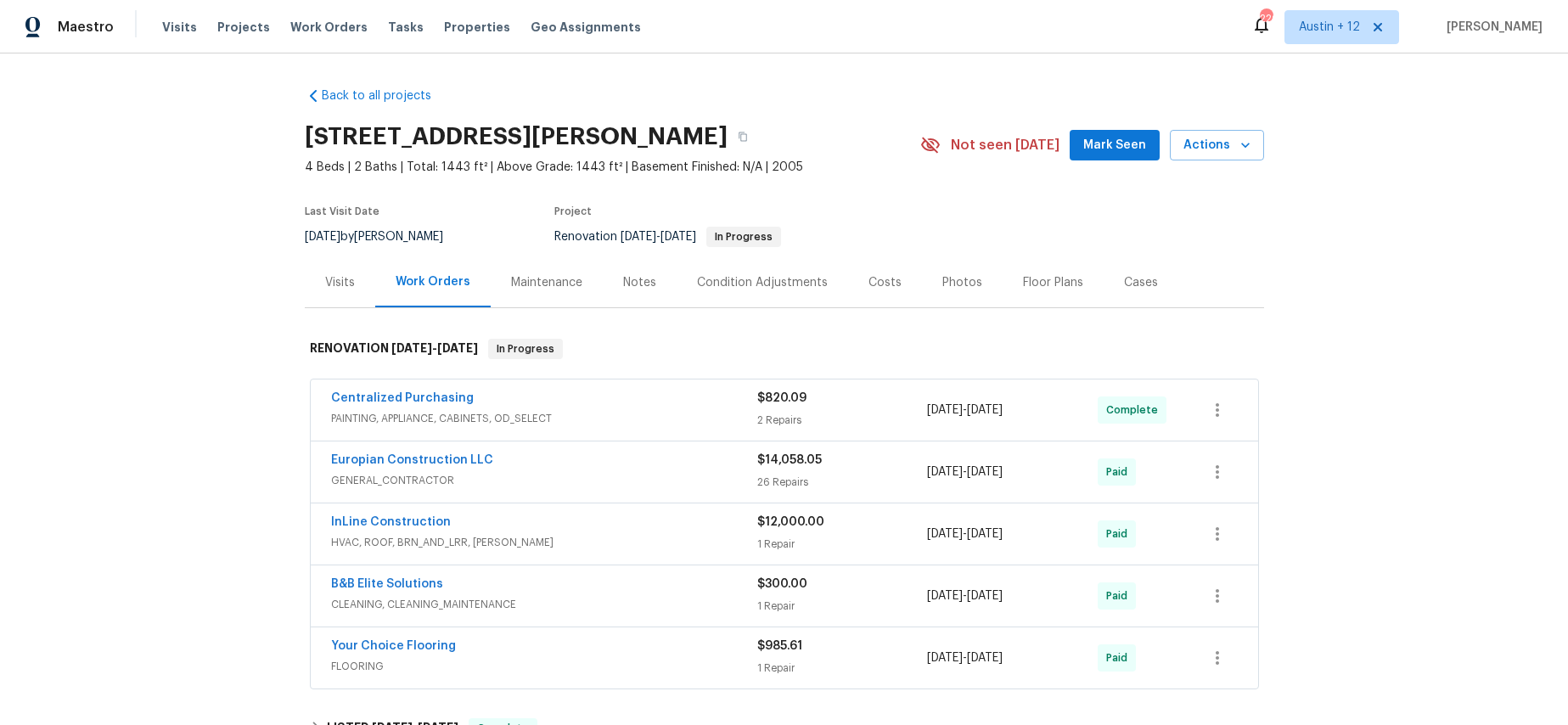
click at [337, 286] on div "Visits" at bounding box center [340, 282] width 30 height 17
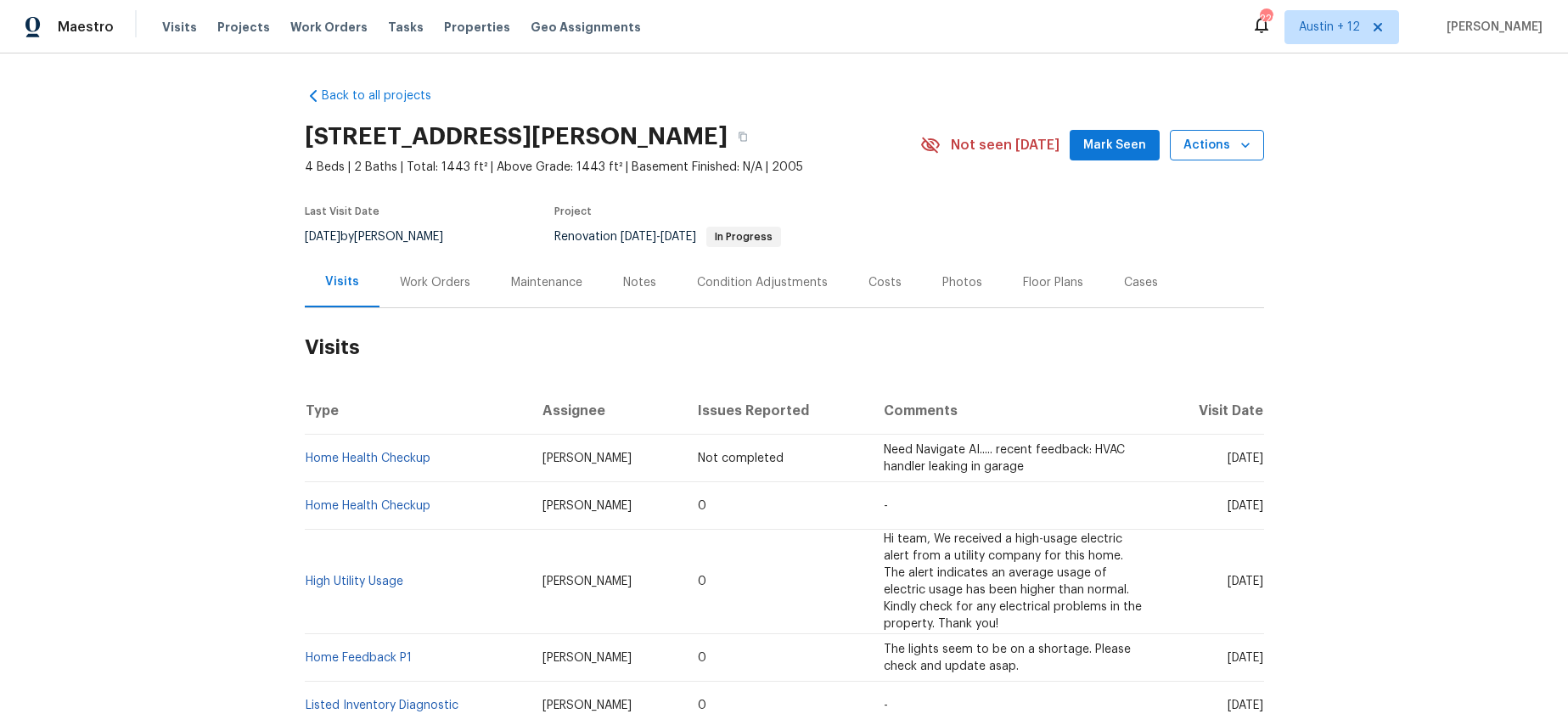
click at [1222, 141] on span "Actions" at bounding box center [1216, 145] width 67 height 21
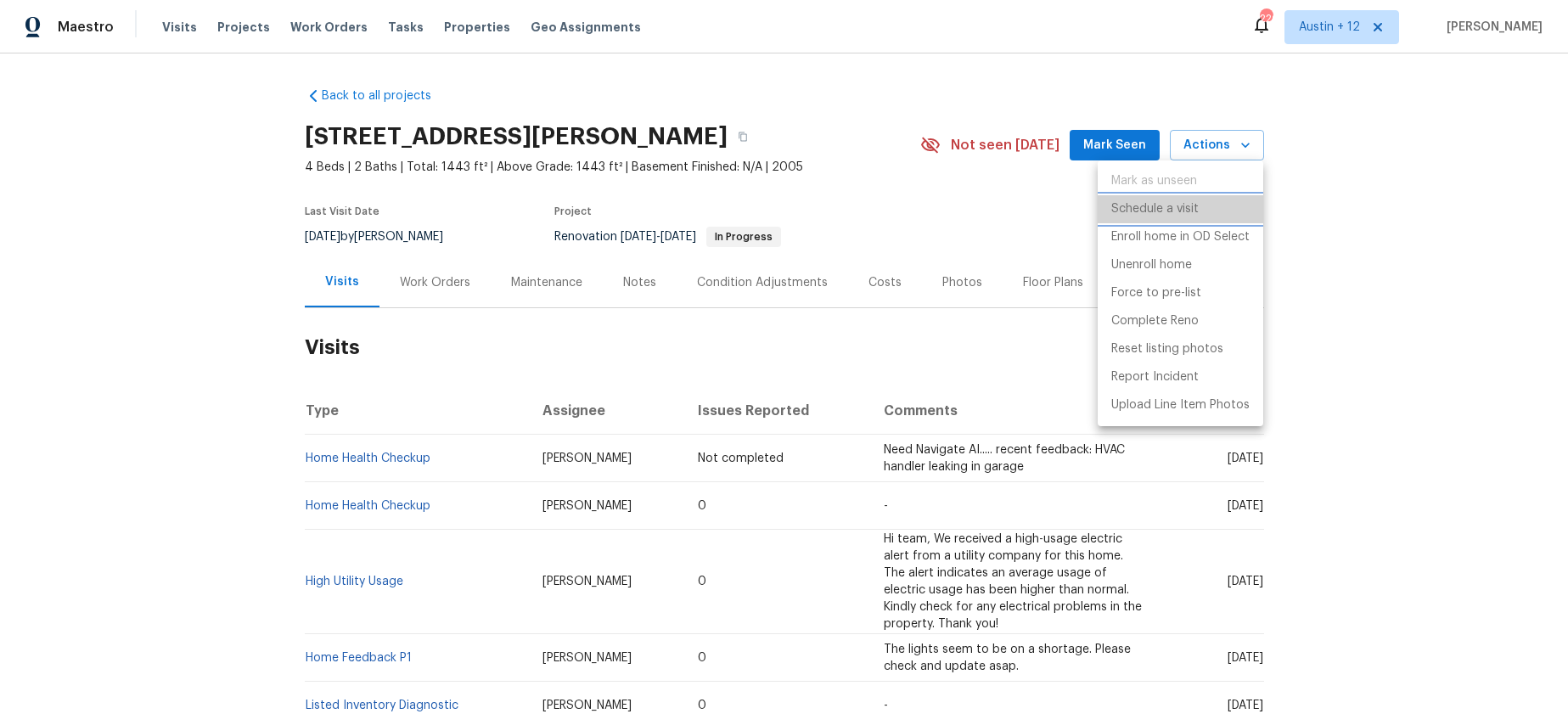
click at [1178, 205] on p "Schedule a visit" at bounding box center [1155, 210] width 88 height 18
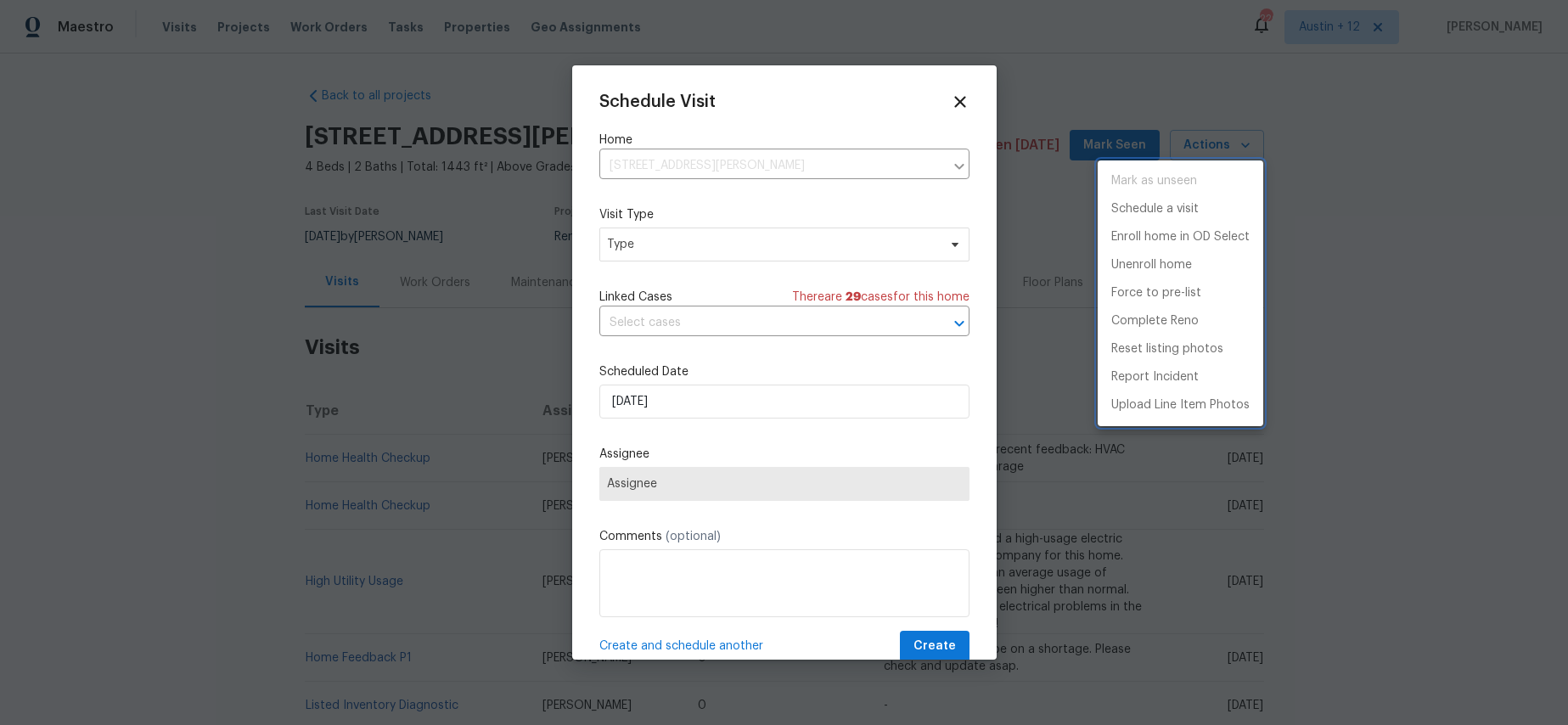
click at [643, 250] on div at bounding box center [784, 362] width 1568 height 725
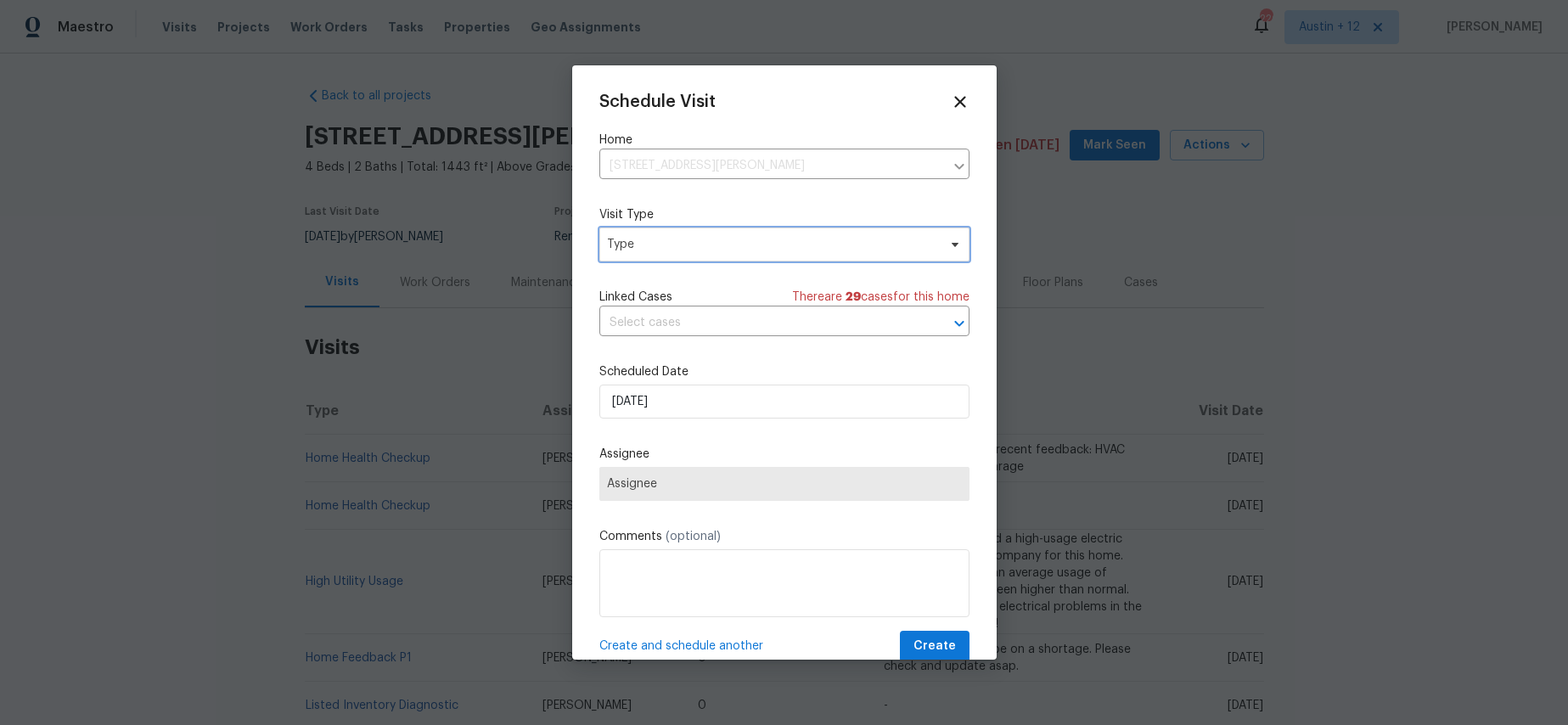
click at [628, 248] on span "Type" at bounding box center [772, 244] width 330 height 17
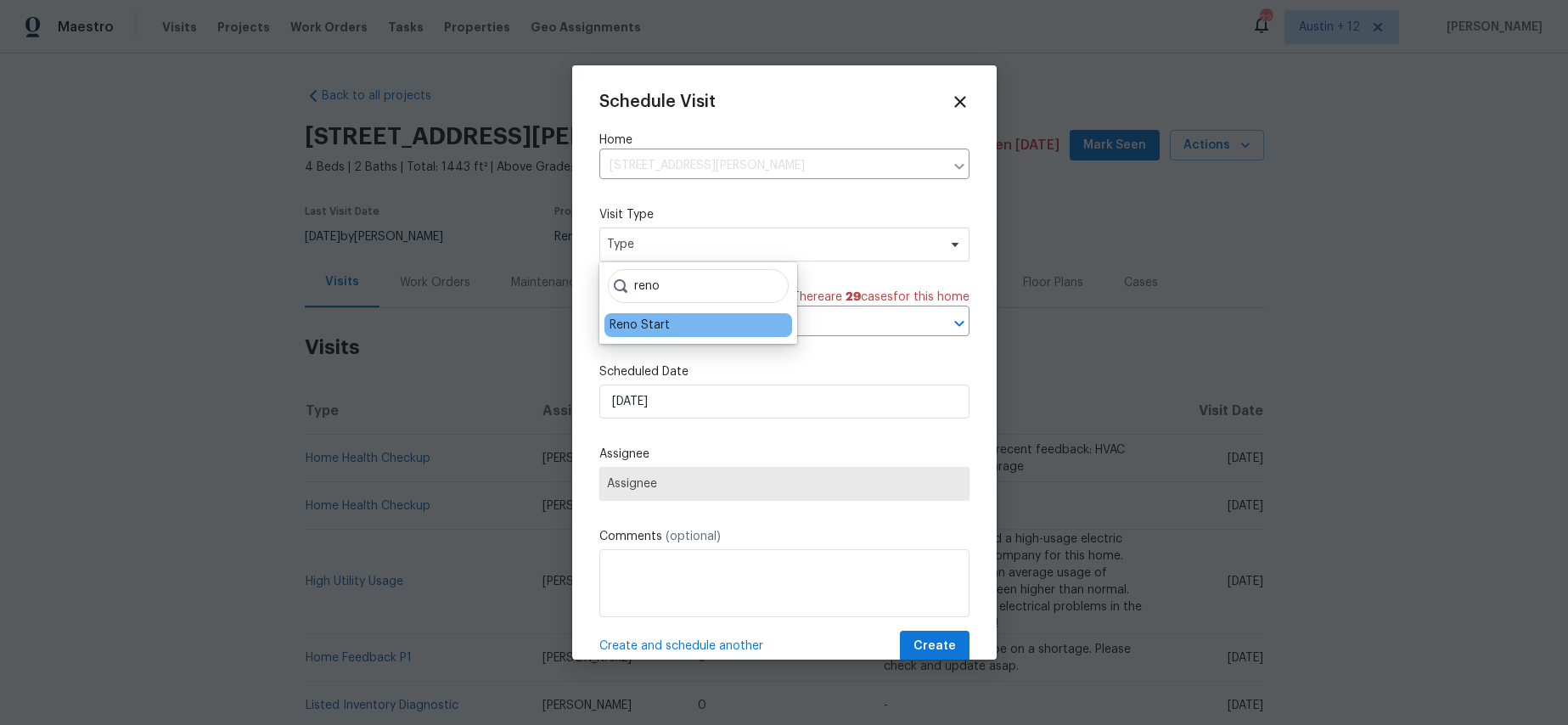
type input "reno"
click at [653, 327] on div "Reno Start" at bounding box center [639, 325] width 61 height 17
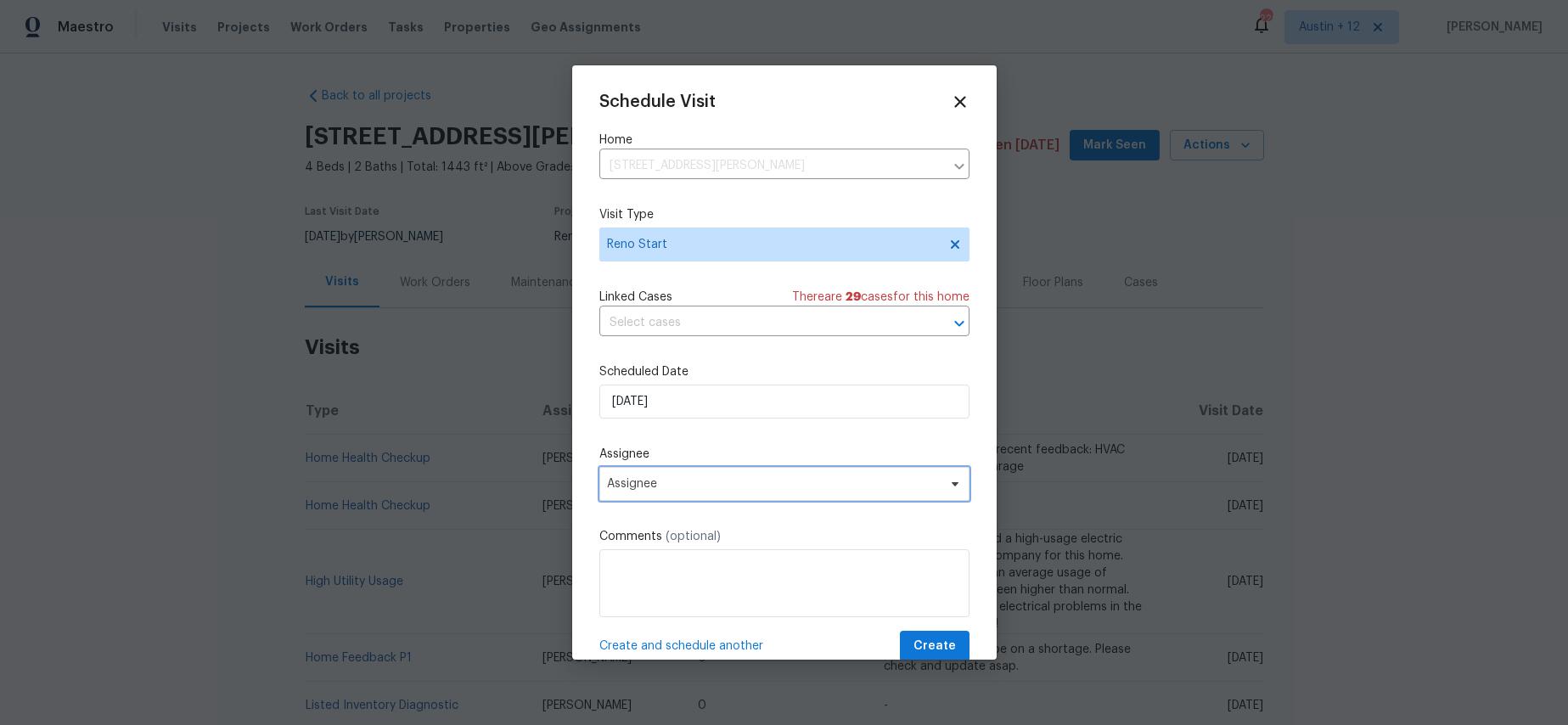
click at [684, 495] on span "Assignee" at bounding box center [784, 485] width 371 height 34
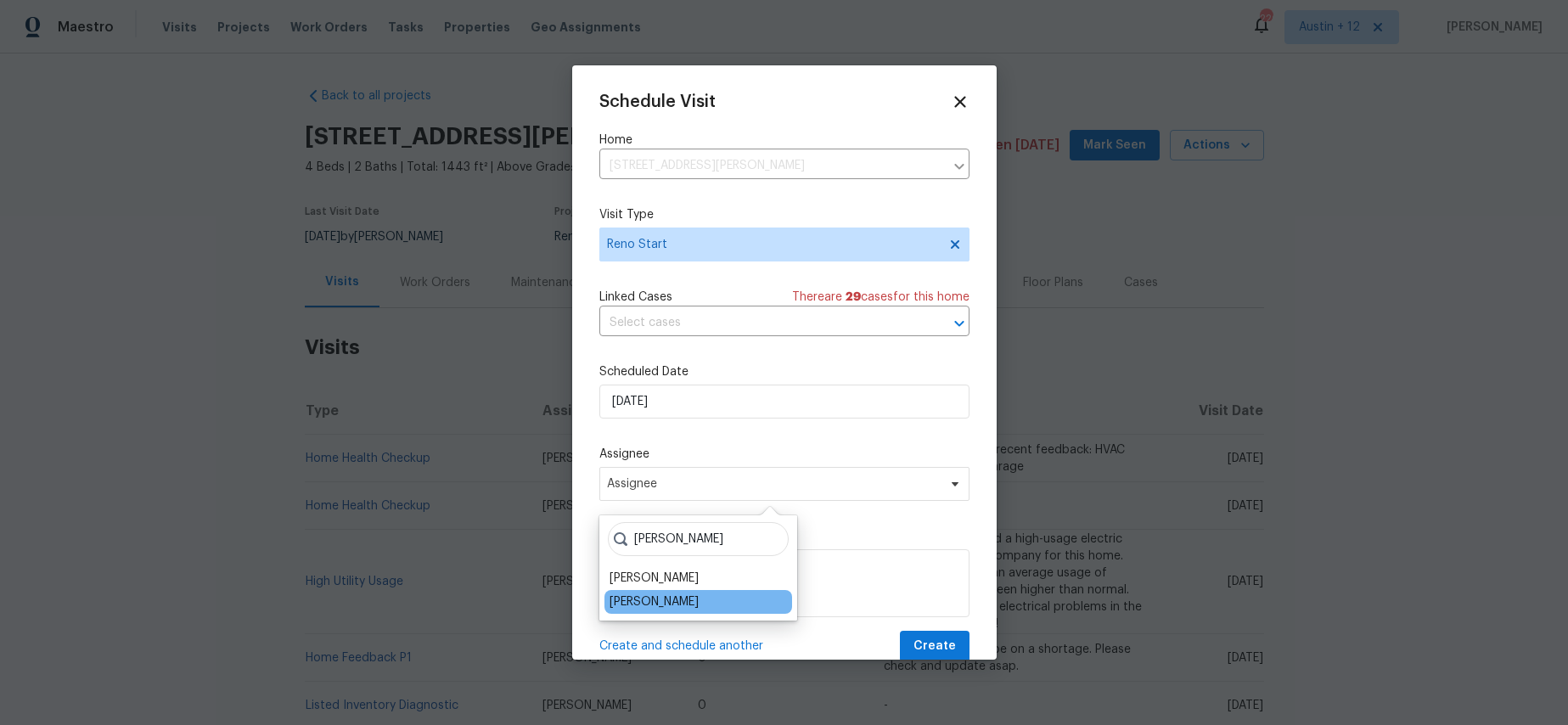
type input "sara"
click at [678, 601] on div "[PERSON_NAME]" at bounding box center [653, 602] width 89 height 17
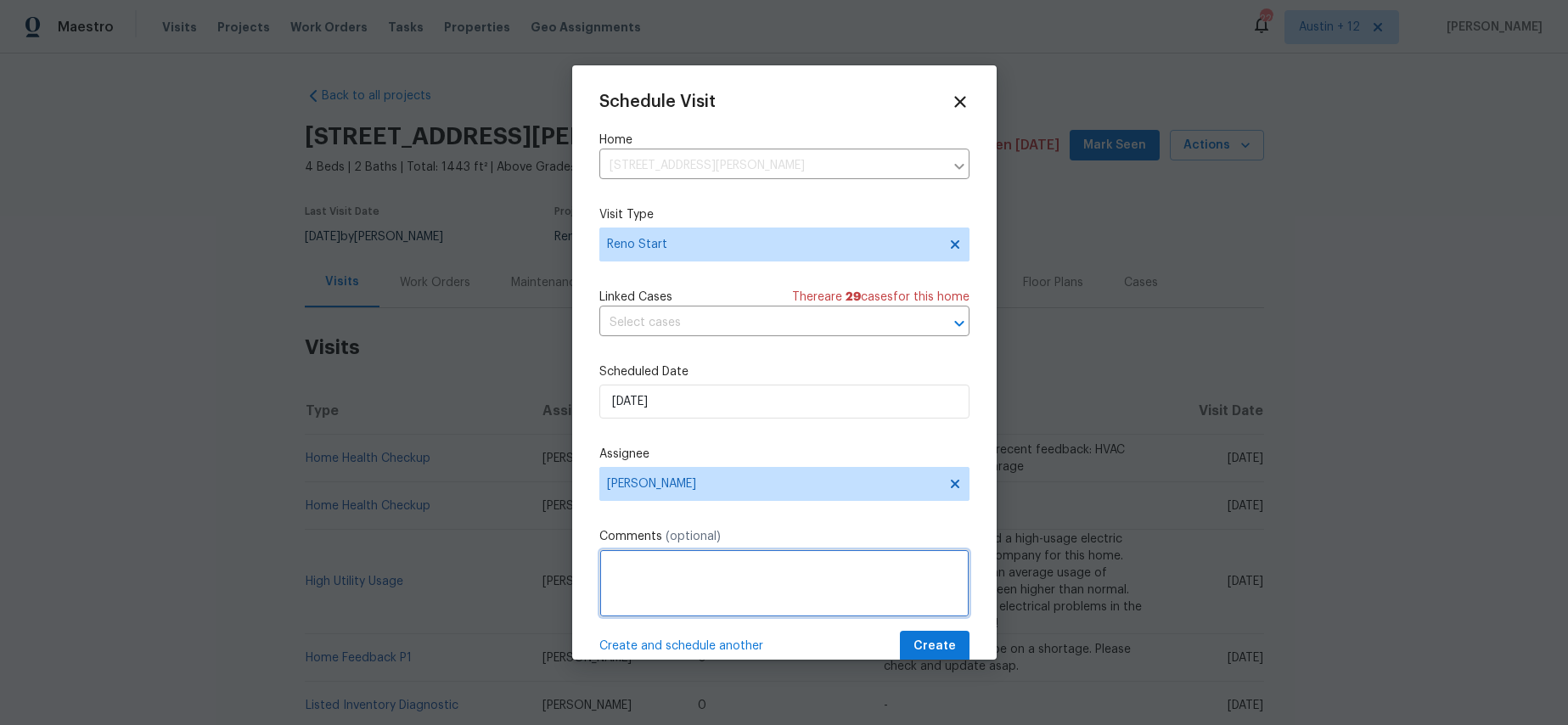
click at [673, 594] on textarea at bounding box center [784, 583] width 371 height 68
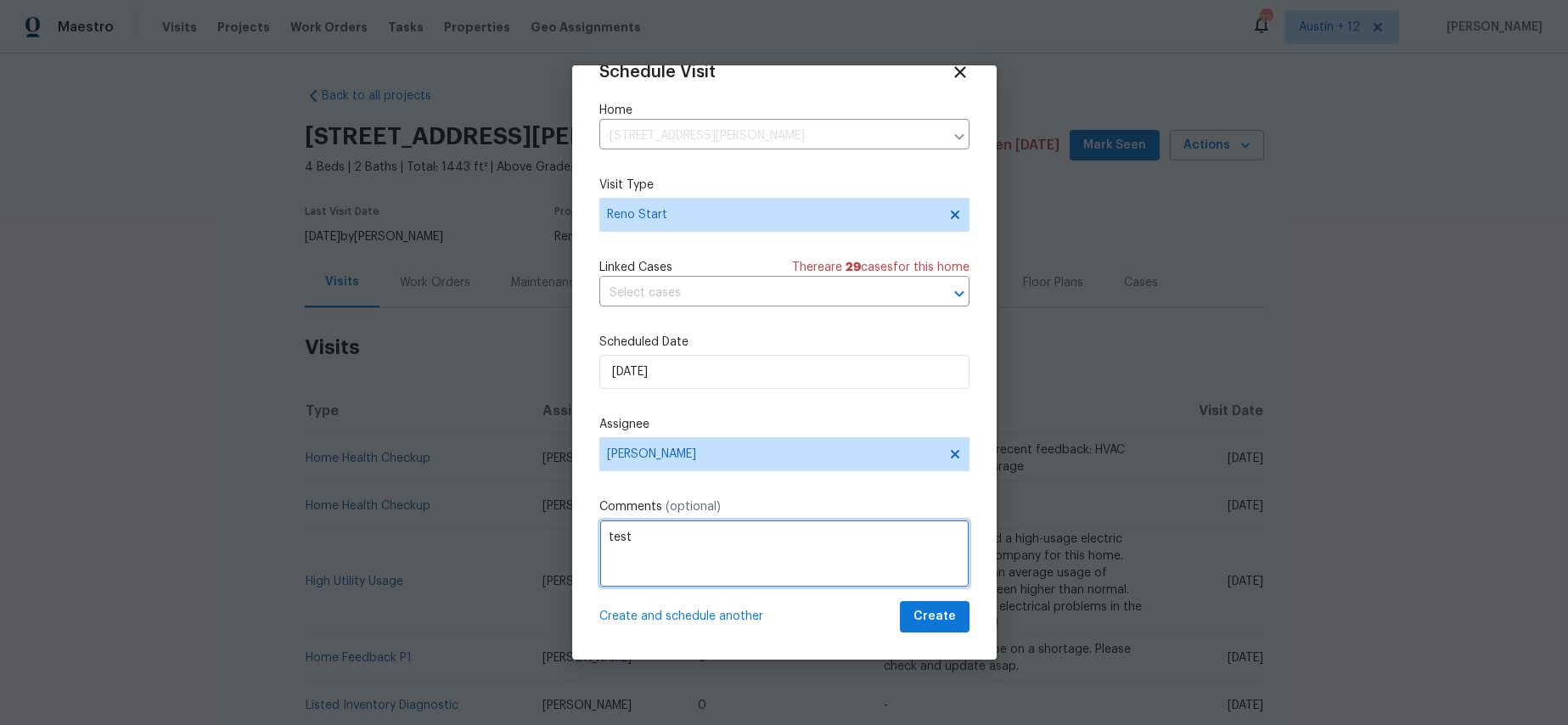
type textarea "test"
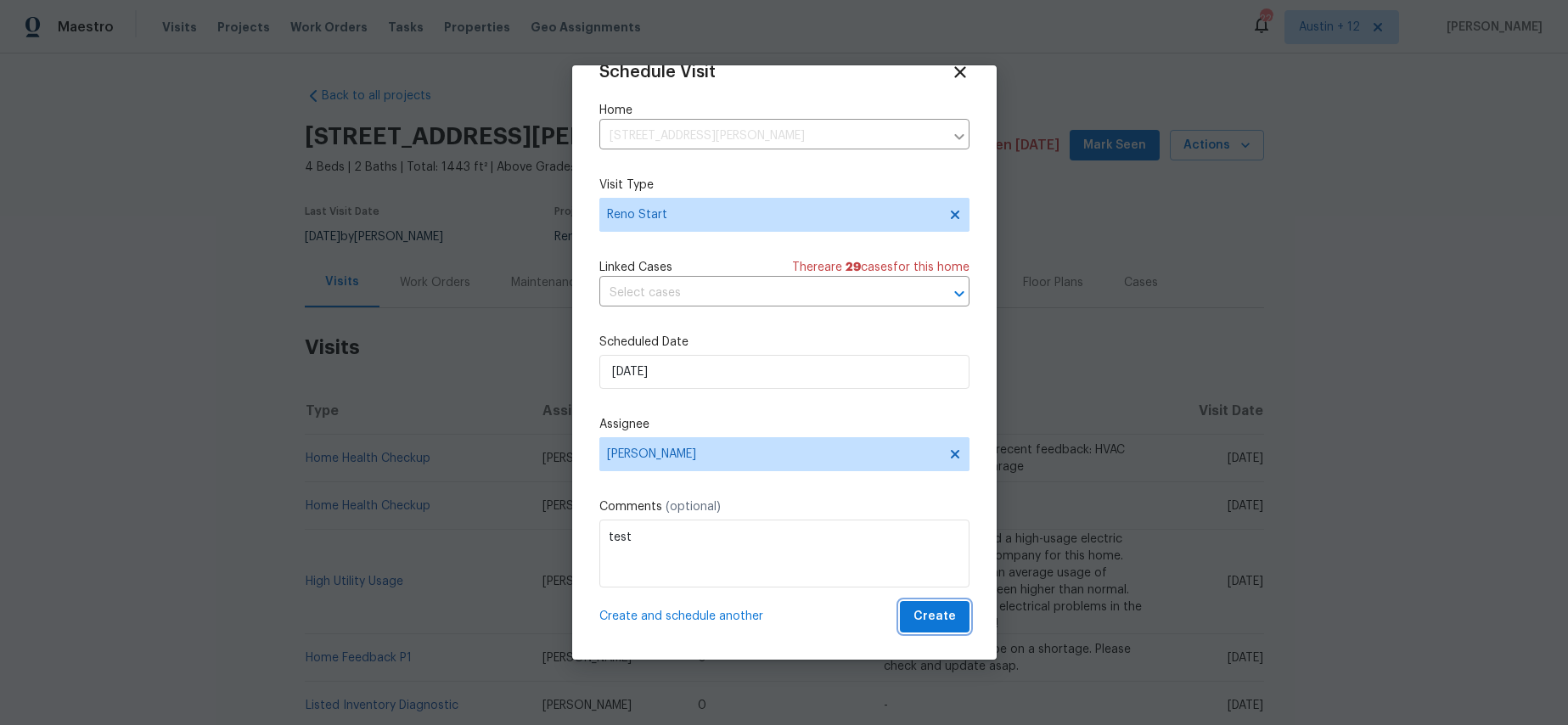
click at [917, 623] on span "Create" at bounding box center [934, 617] width 42 height 21
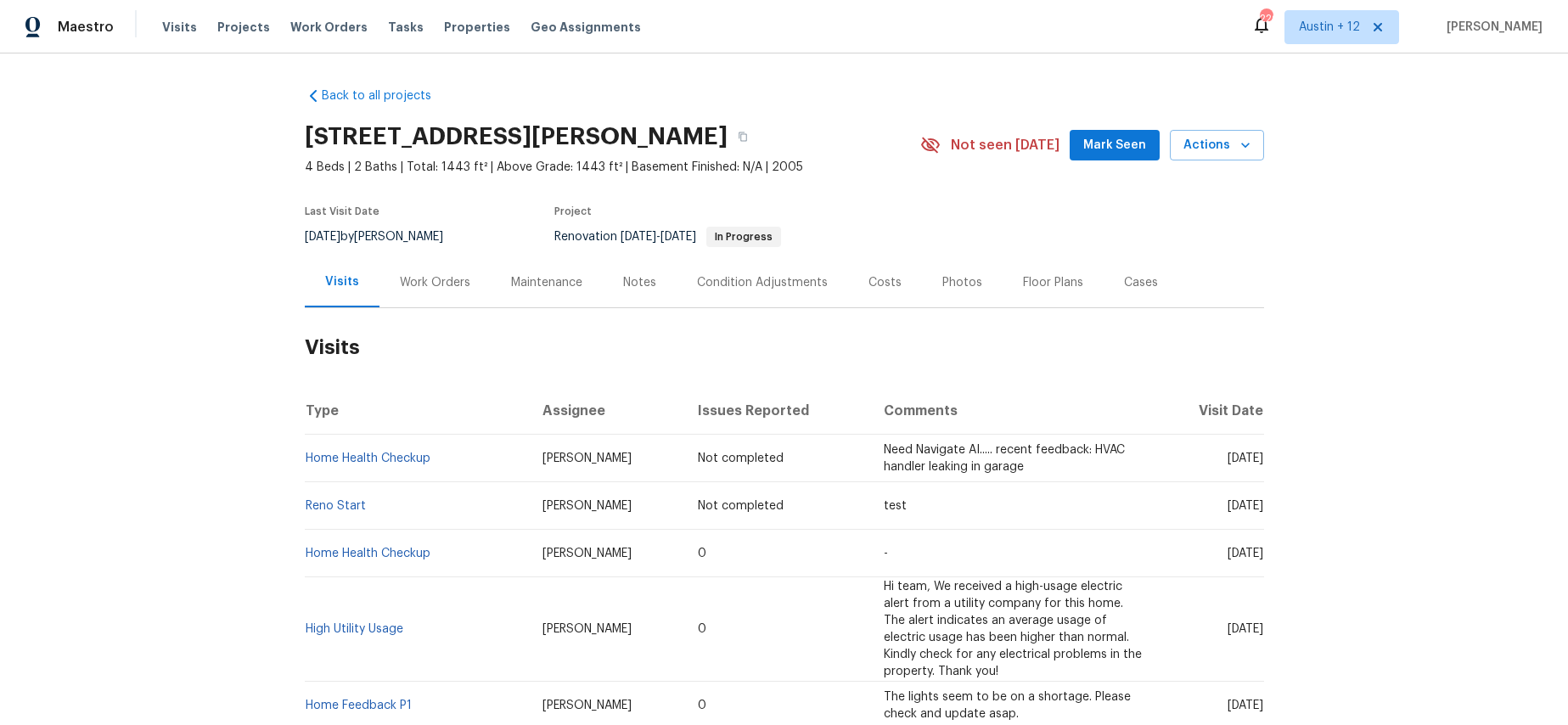
click at [189, 384] on div "Back to all projects 120 Marion Oaks Mnr, Ocala, FL 34473 4 Beds | 2 Baths | To…" at bounding box center [784, 389] width 1568 height 672
click at [323, 501] on link "Reno Start" at bounding box center [335, 505] width 61 height 12
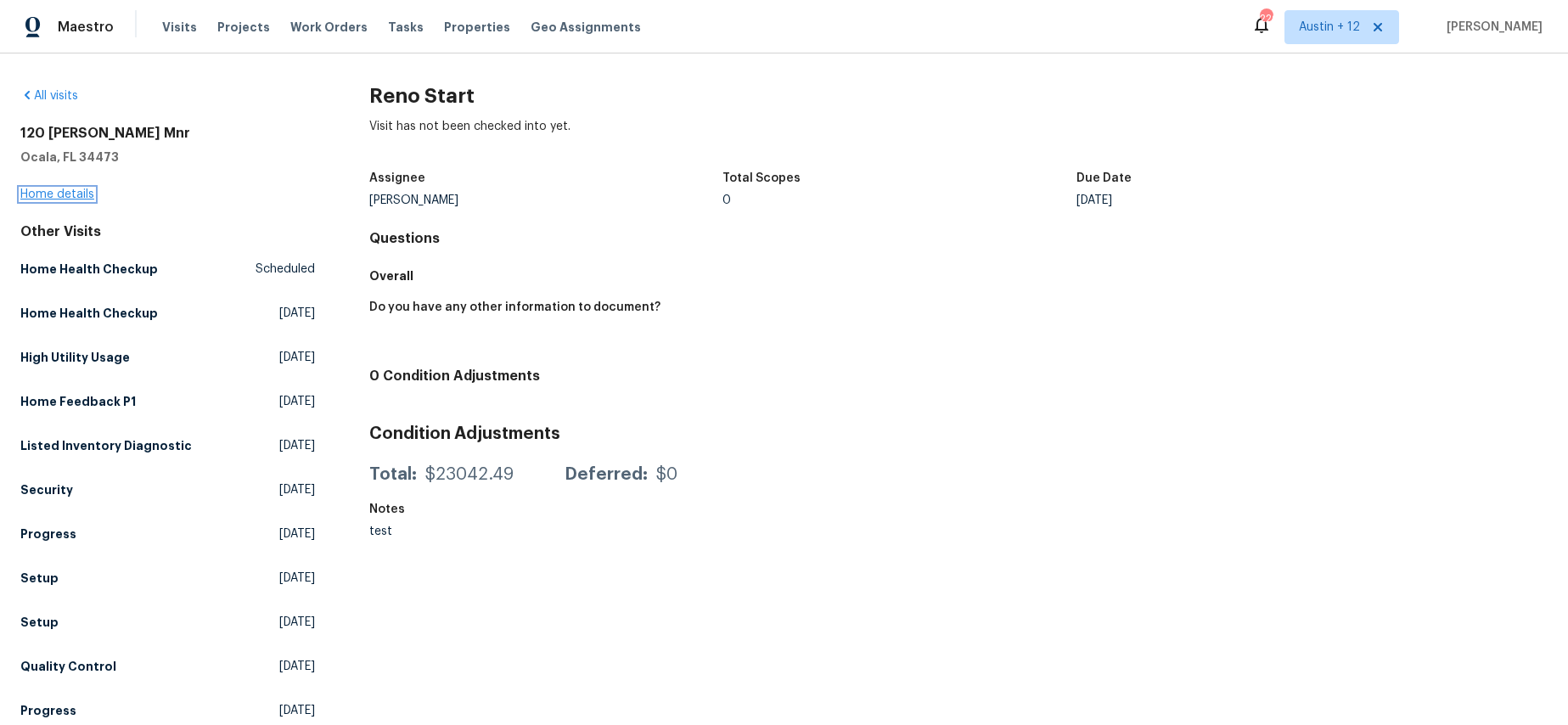
click at [83, 191] on link "Home details" at bounding box center [58, 194] width 74 height 12
